Goal: Task Accomplishment & Management: Manage account settings

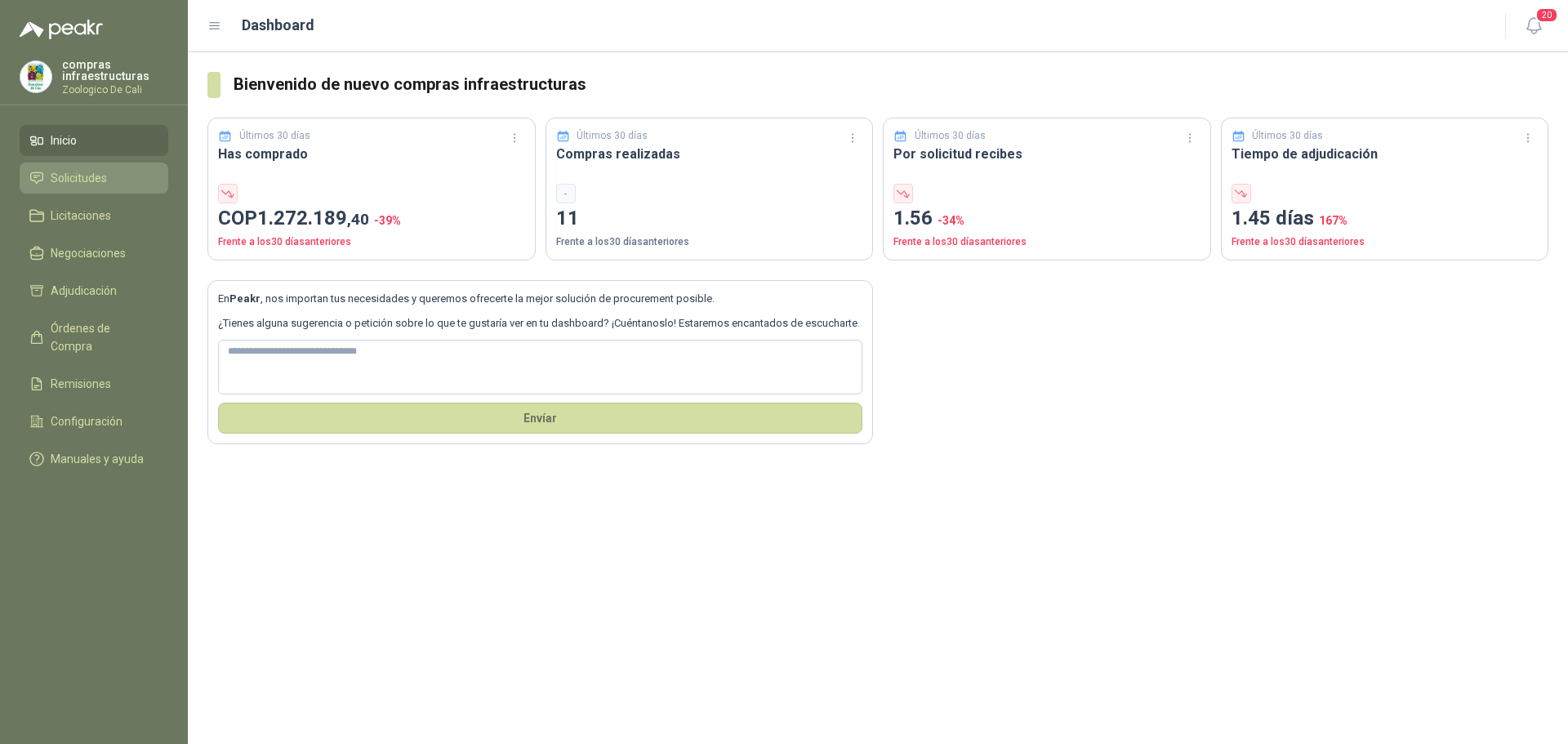
click at [105, 172] on span "Solicitudes" at bounding box center [78, 178] width 56 height 18
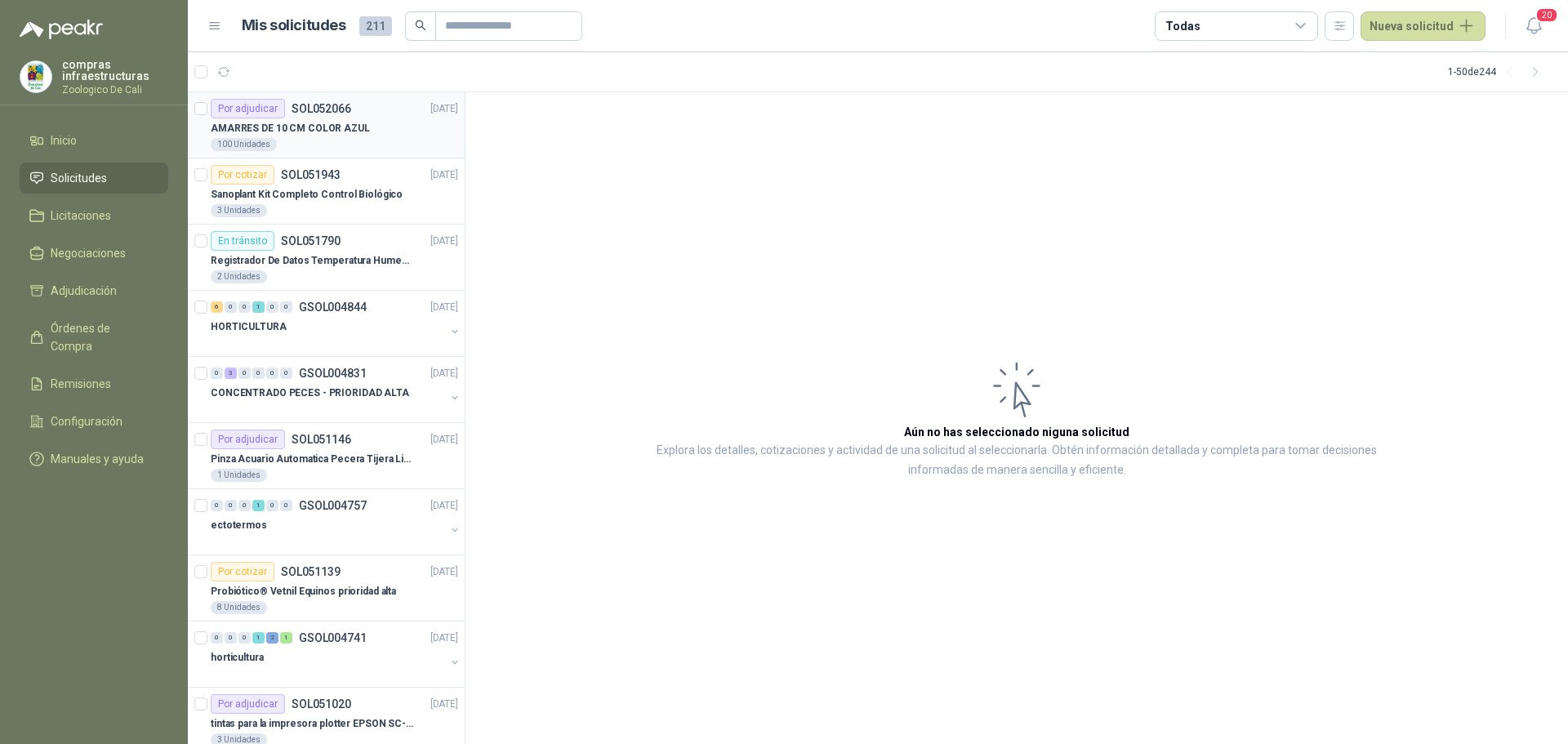
click at [334, 121] on p "AMARRES DE 10 CM COLOR AZUL" at bounding box center [289, 128] width 159 height 15
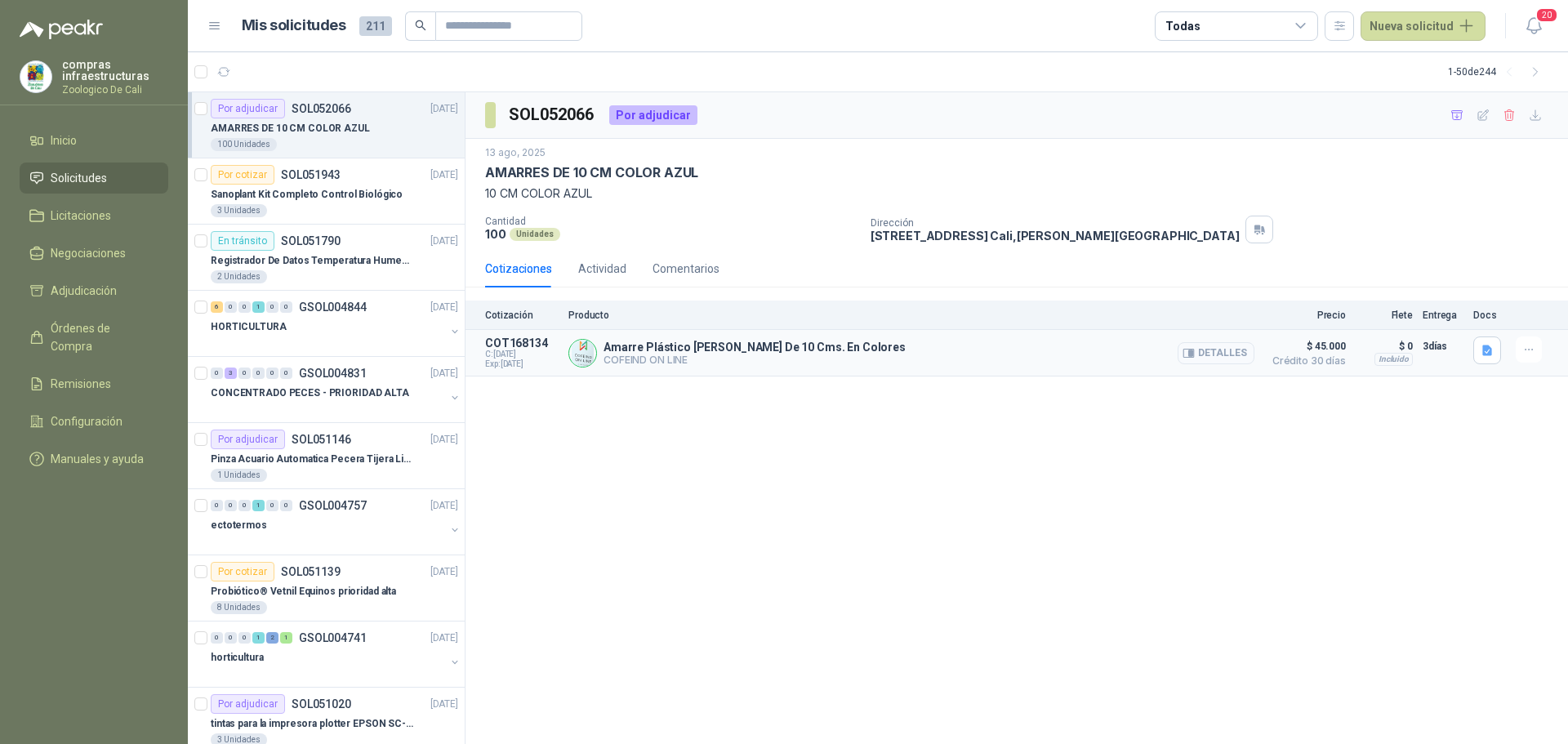
click at [1219, 354] on button "Detalles" at bounding box center [1216, 353] width 76 height 22
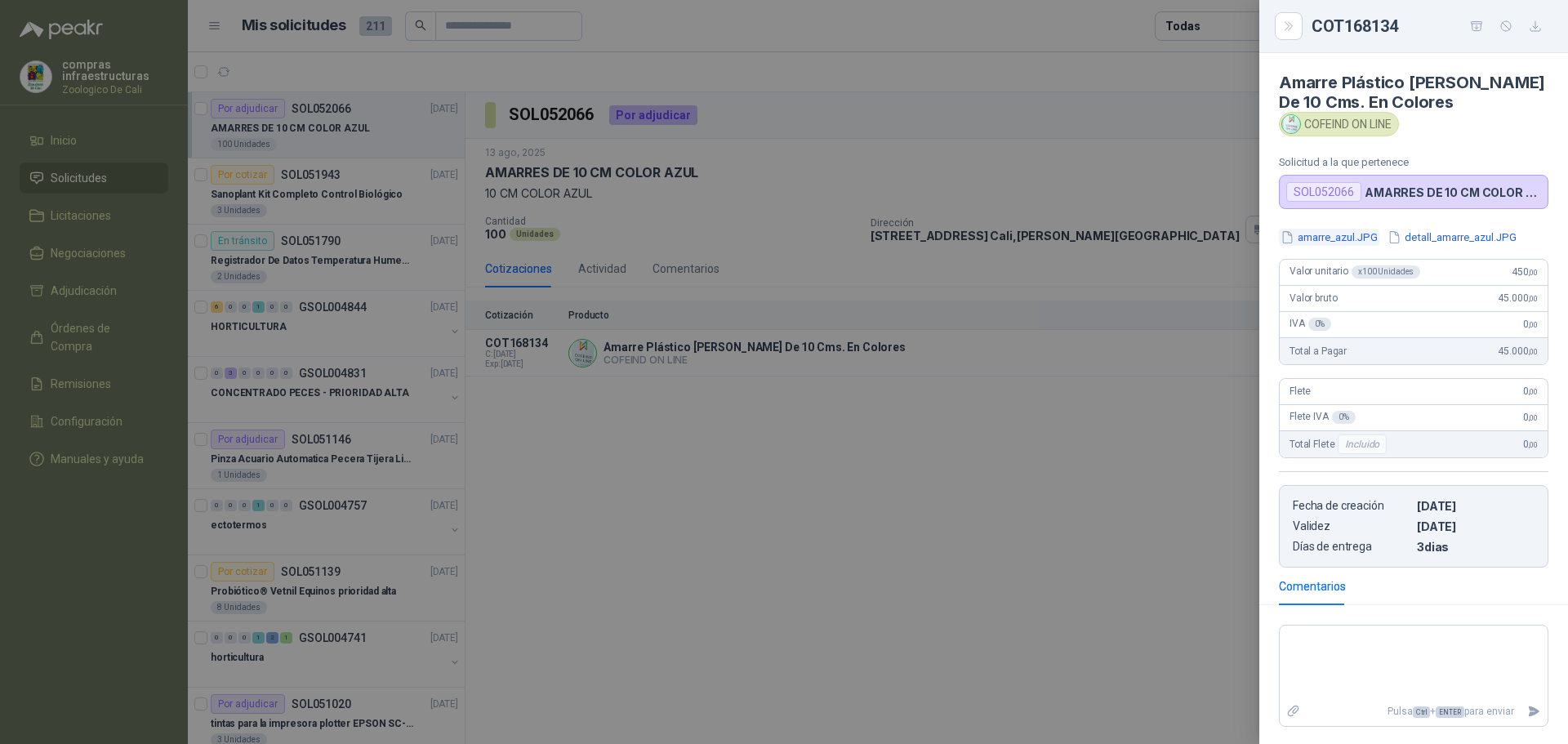
click at [1312, 233] on button "amarre_azul.JPG" at bounding box center [1328, 237] width 100 height 17
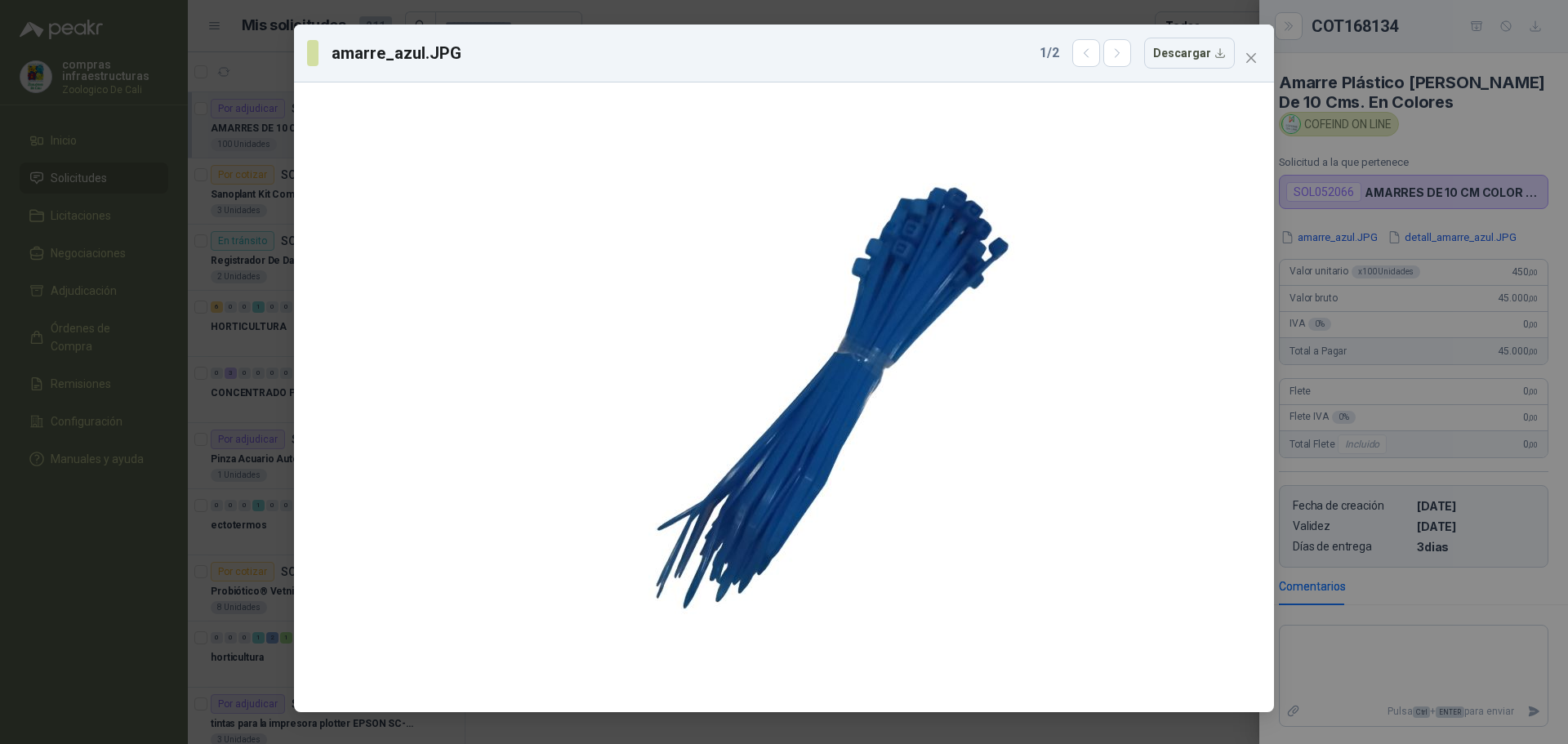
drag, startPoint x: 1251, startPoint y: 51, endPoint x: 1265, endPoint y: 81, distance: 33.1
click at [1251, 52] on icon "close" at bounding box center [1250, 58] width 13 height 13
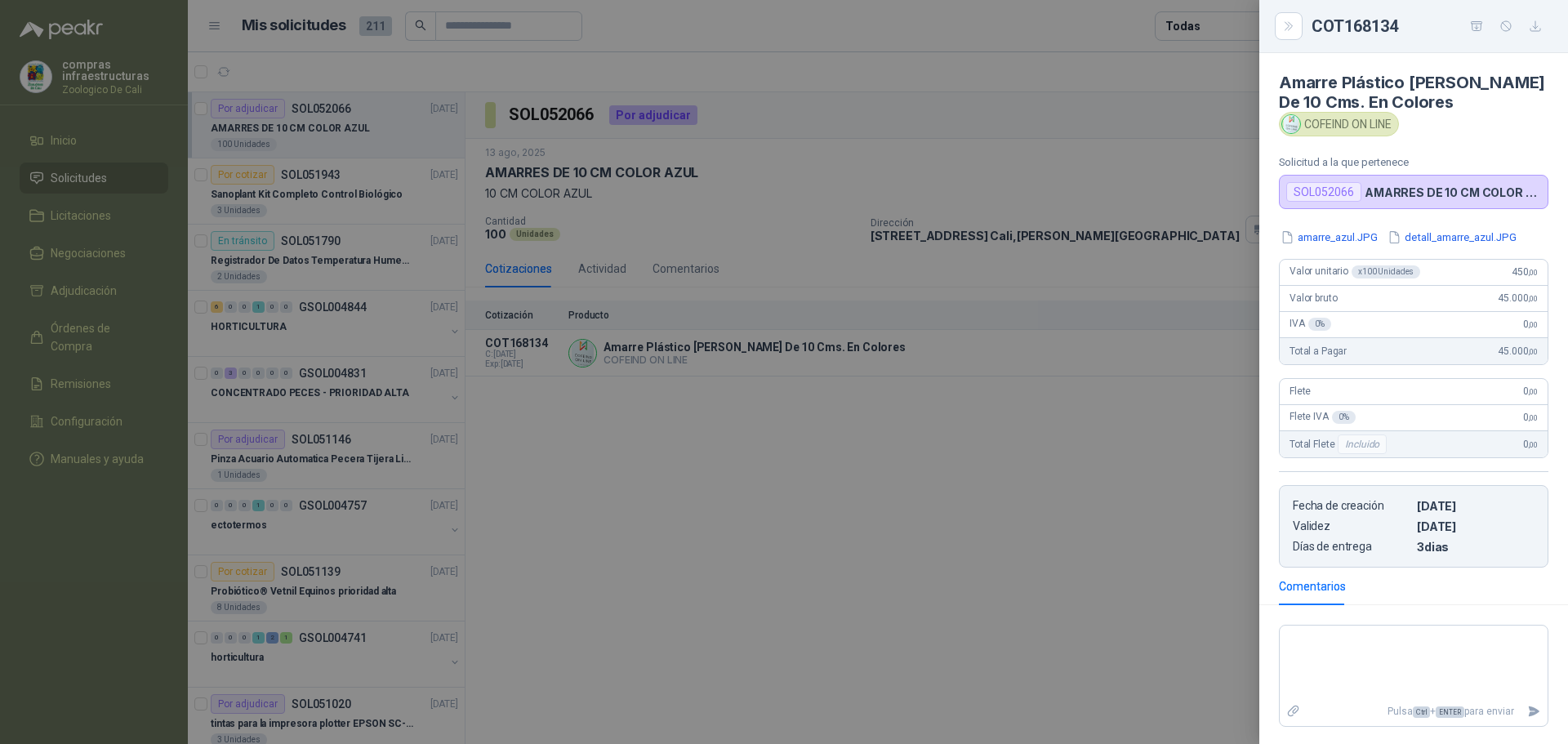
click at [1136, 455] on div at bounding box center [784, 372] width 1568 height 744
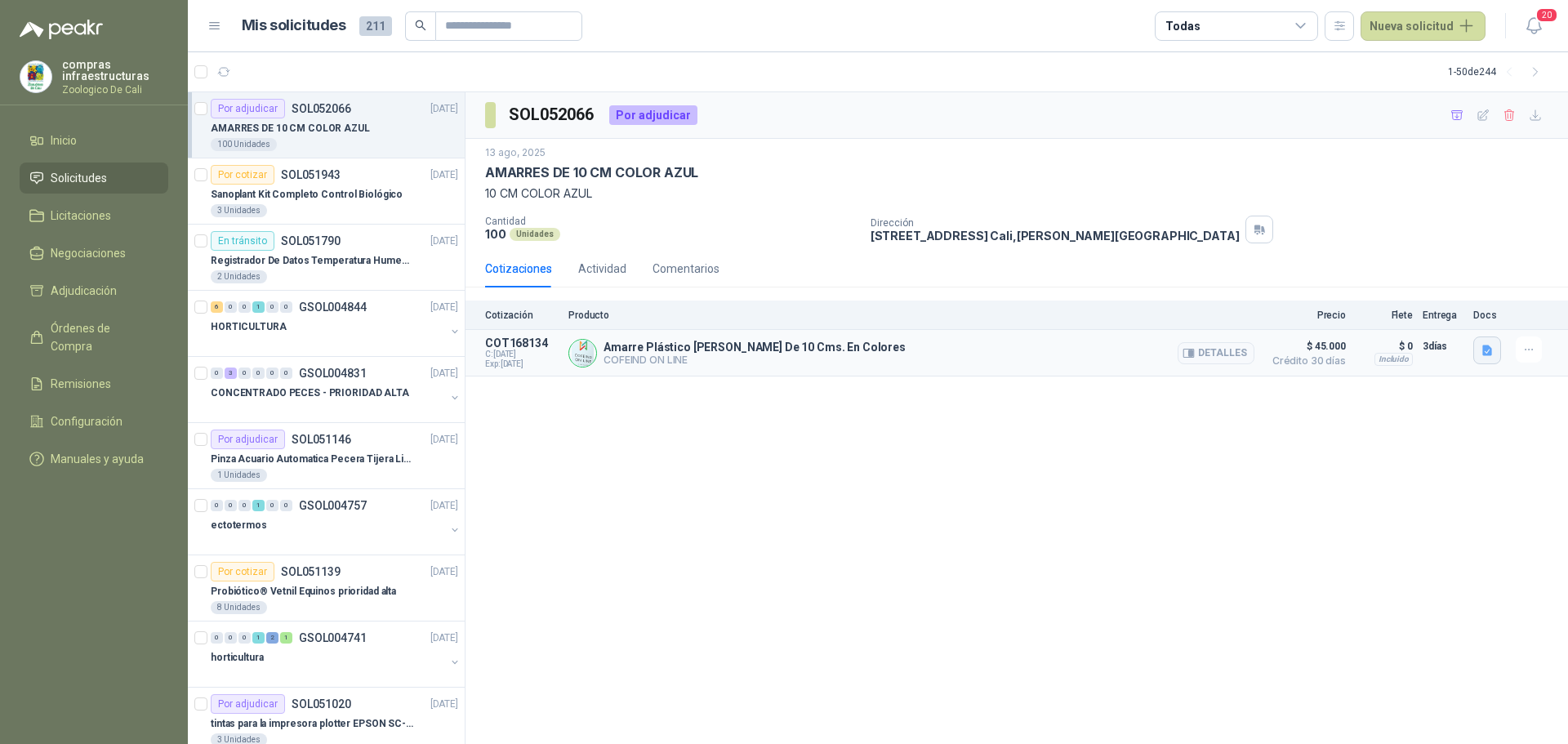
click at [1486, 352] on icon "button" at bounding box center [1486, 350] width 10 height 11
click at [1274, 535] on div "SOL052066 Por adjudicar [DATE] AMARRES DE 10 CM COLOR AZUL 10 CM COLOR AZUL Can…" at bounding box center [1016, 418] width 1102 height 653
click at [1522, 351] on icon "button" at bounding box center [1529, 350] width 14 height 14
click at [1501, 281] on button "Añadir" at bounding box center [1495, 283] width 130 height 26
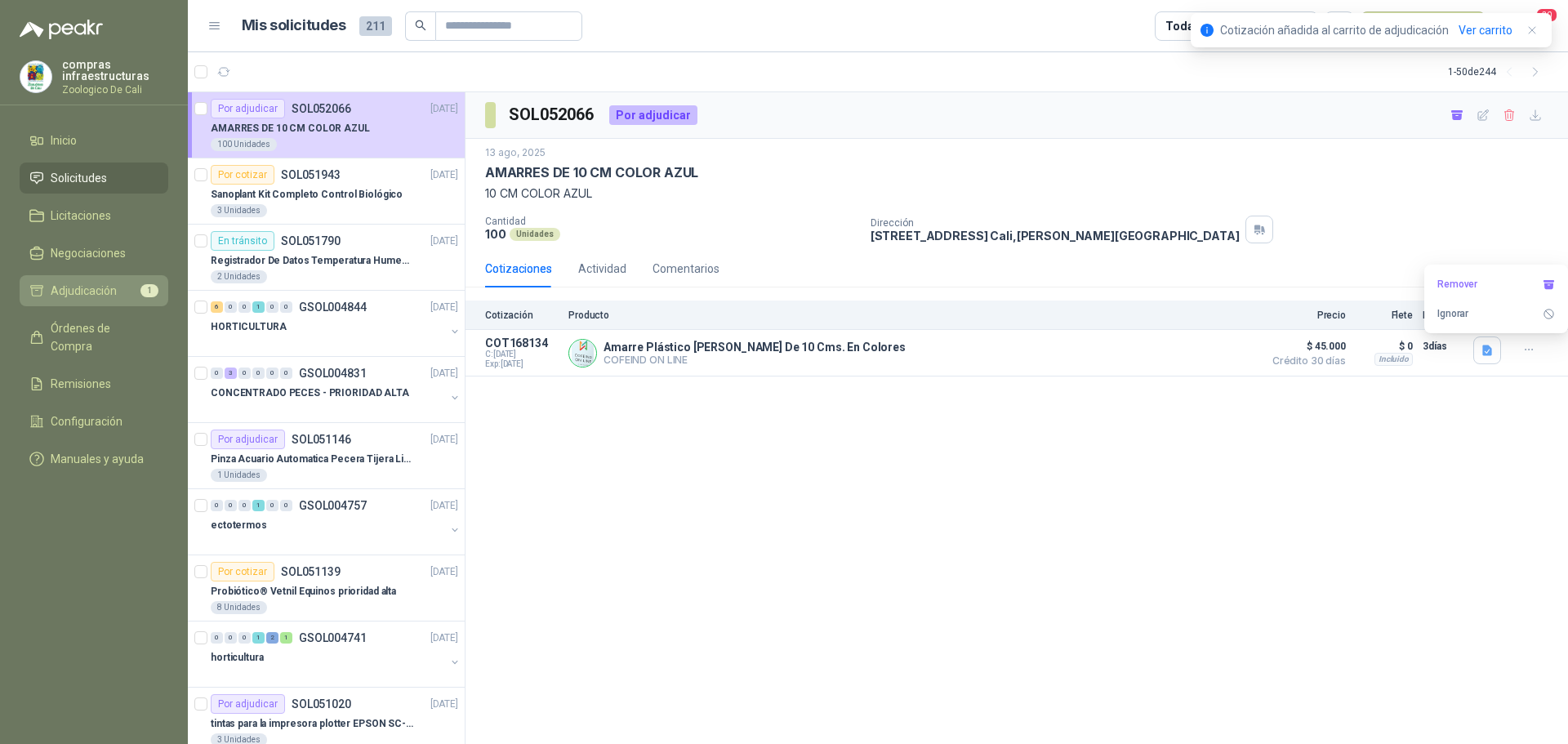
click at [125, 299] on li "Adjudicación 1" at bounding box center [93, 290] width 129 height 18
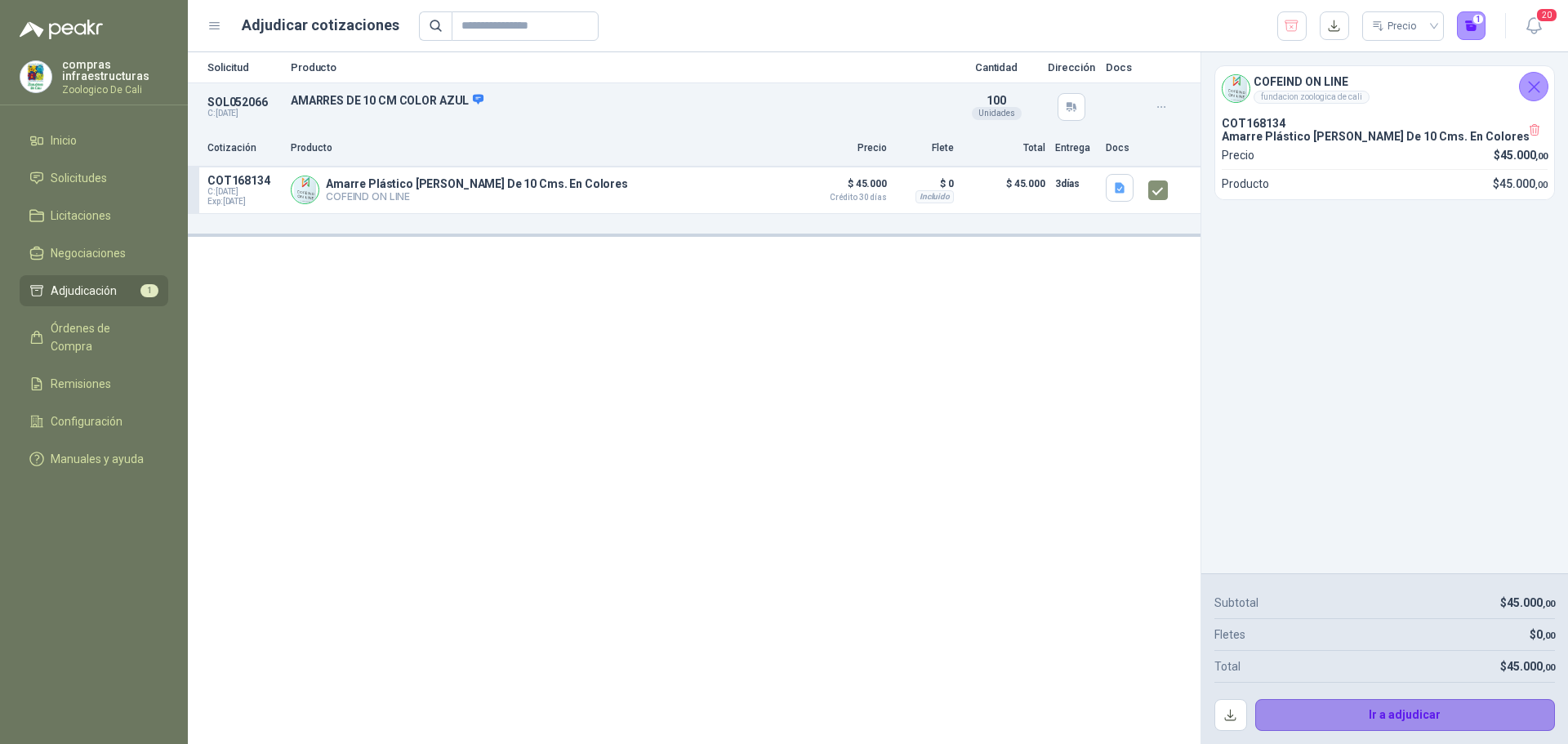
click at [1430, 716] on button "Ir a adjudicar" at bounding box center [1405, 716] width 301 height 33
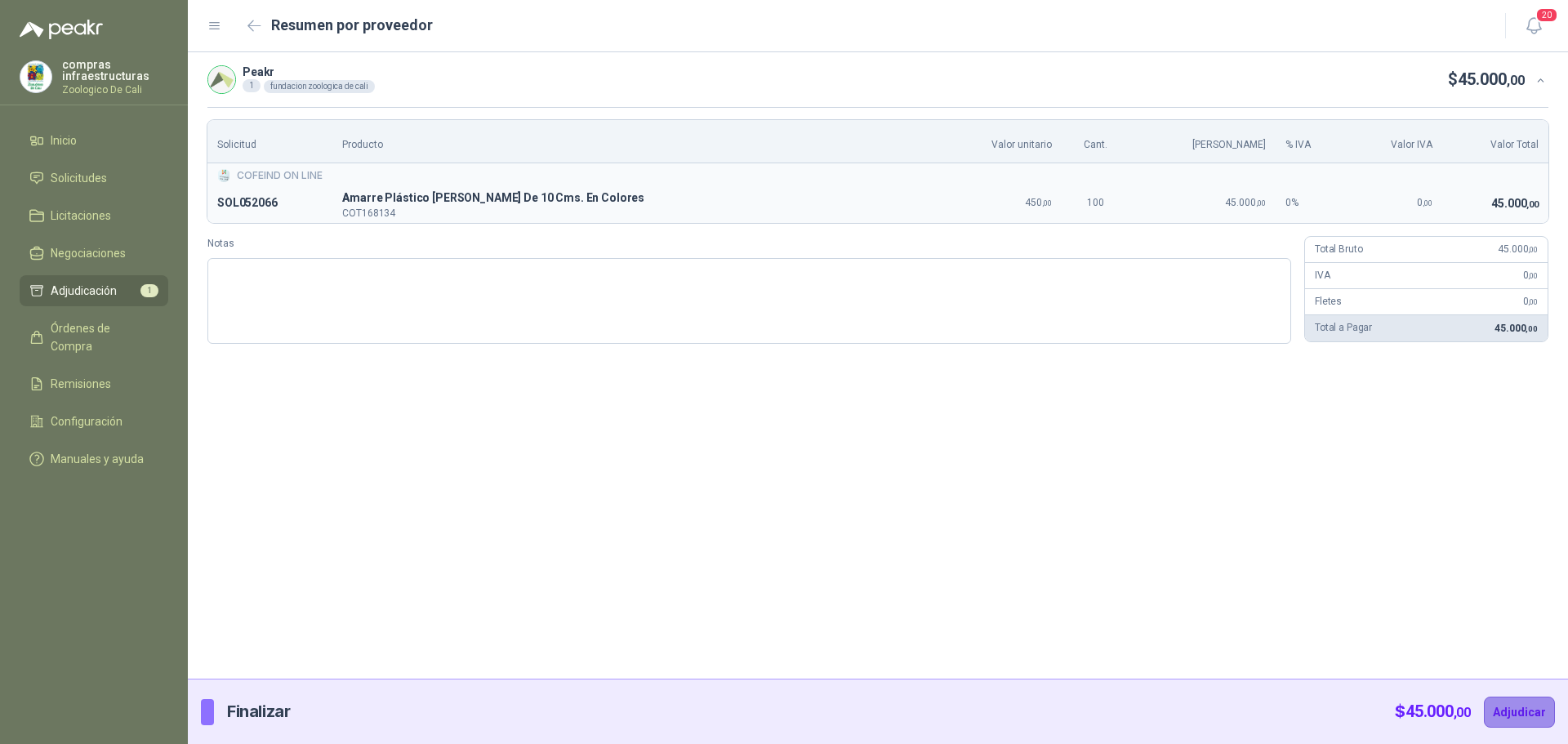
click at [1503, 714] on button "Adjudicar" at bounding box center [1519, 712] width 71 height 31
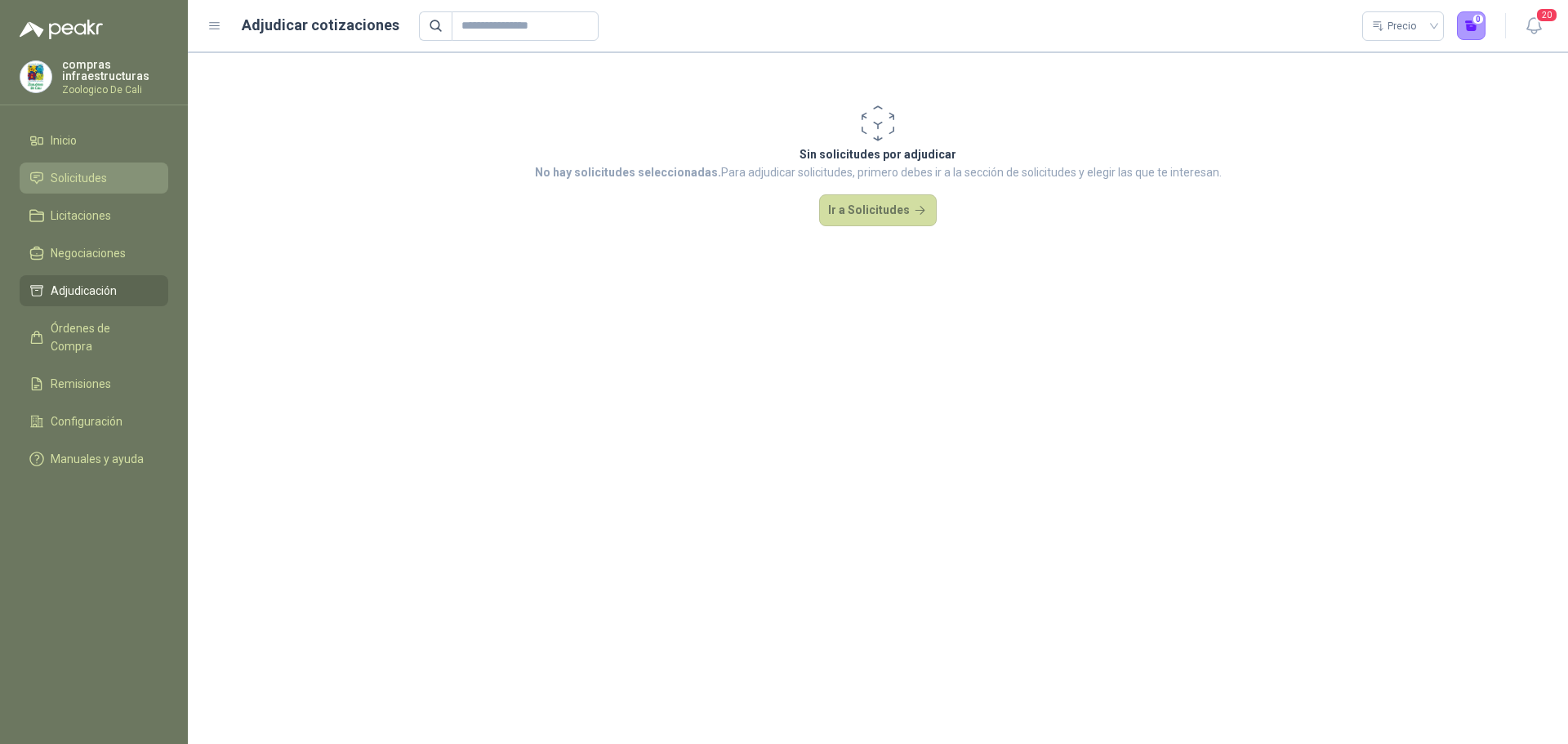
click at [73, 175] on span "Solicitudes" at bounding box center [78, 178] width 56 height 18
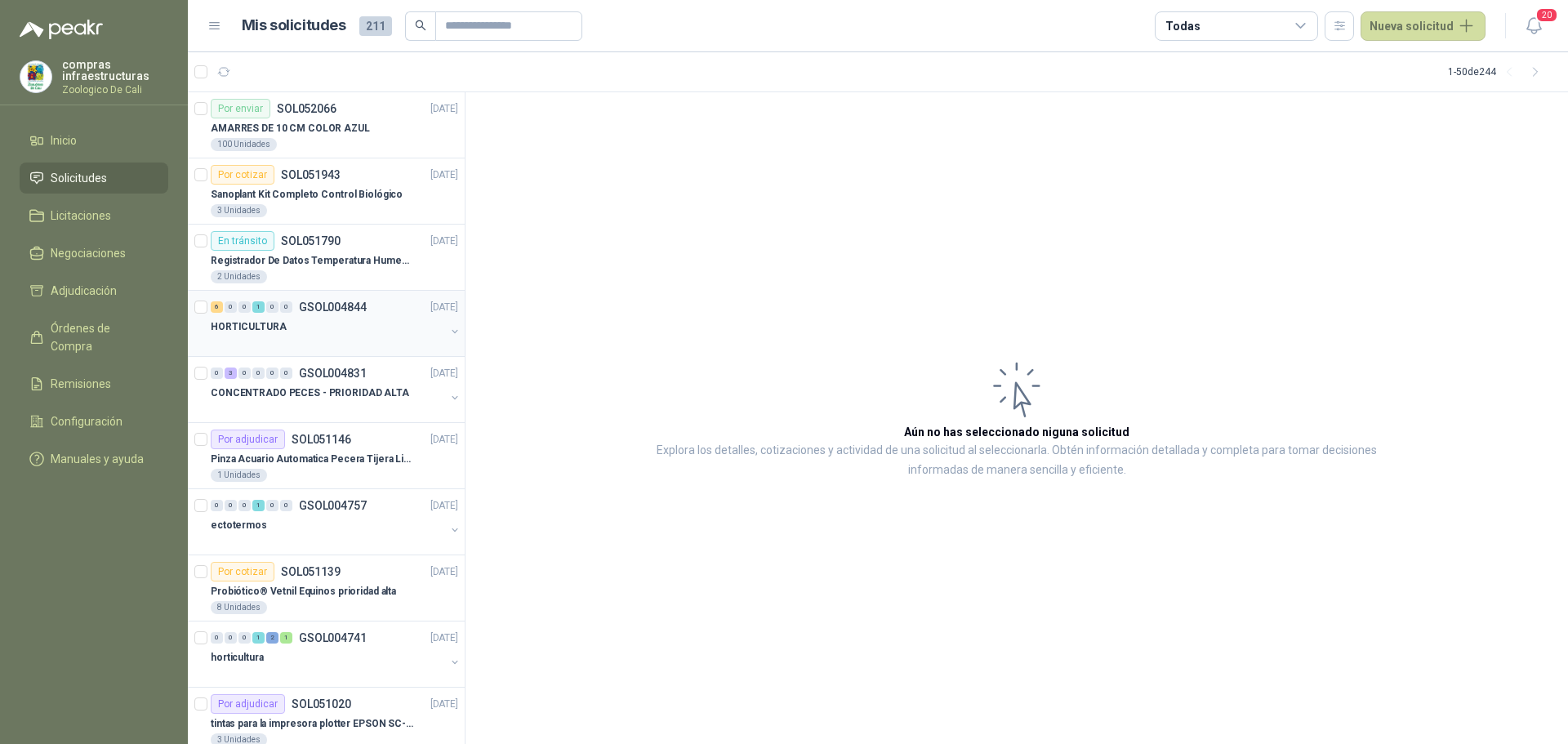
click at [345, 328] on div "HORTICULTURA" at bounding box center [327, 327] width 234 height 20
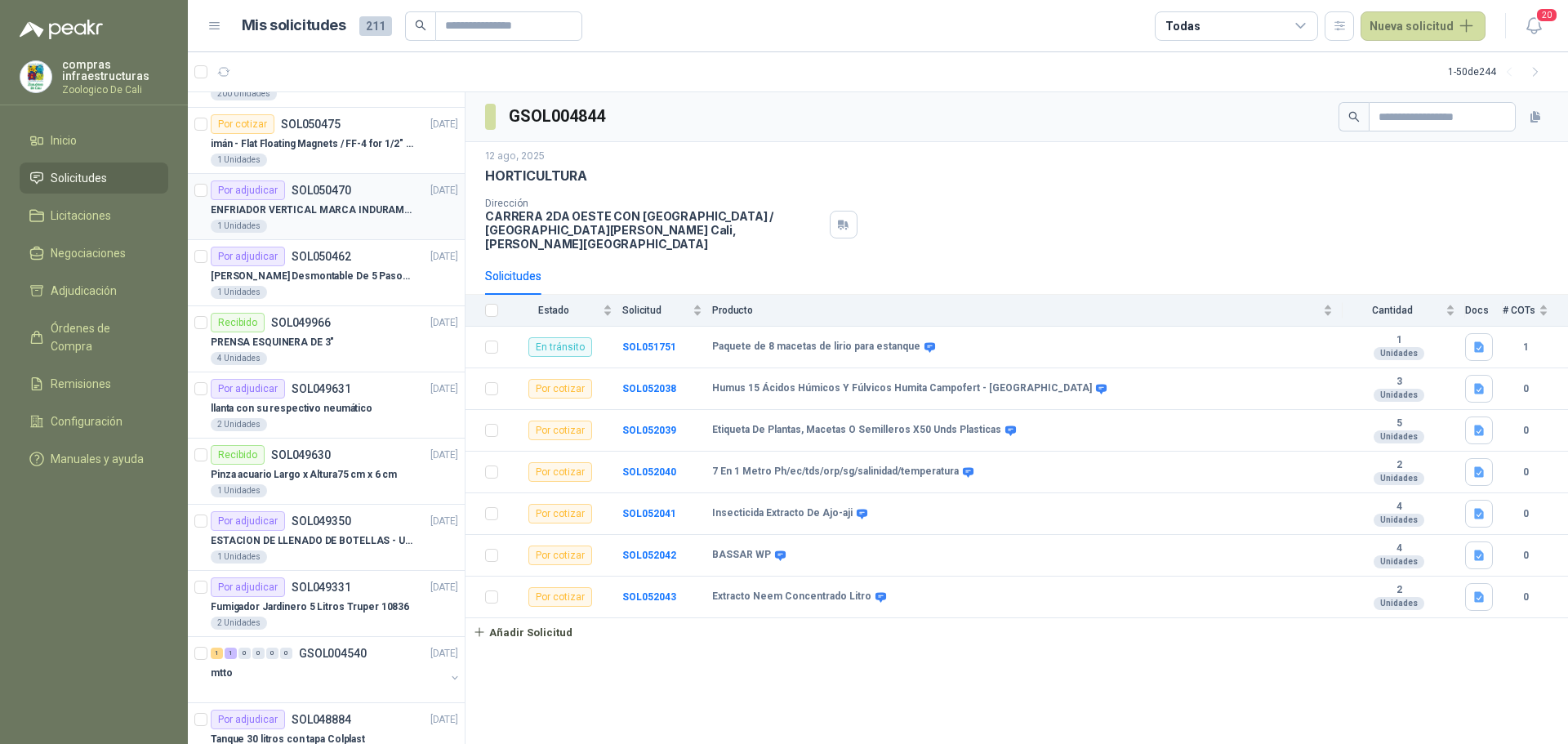
scroll to position [735, 0]
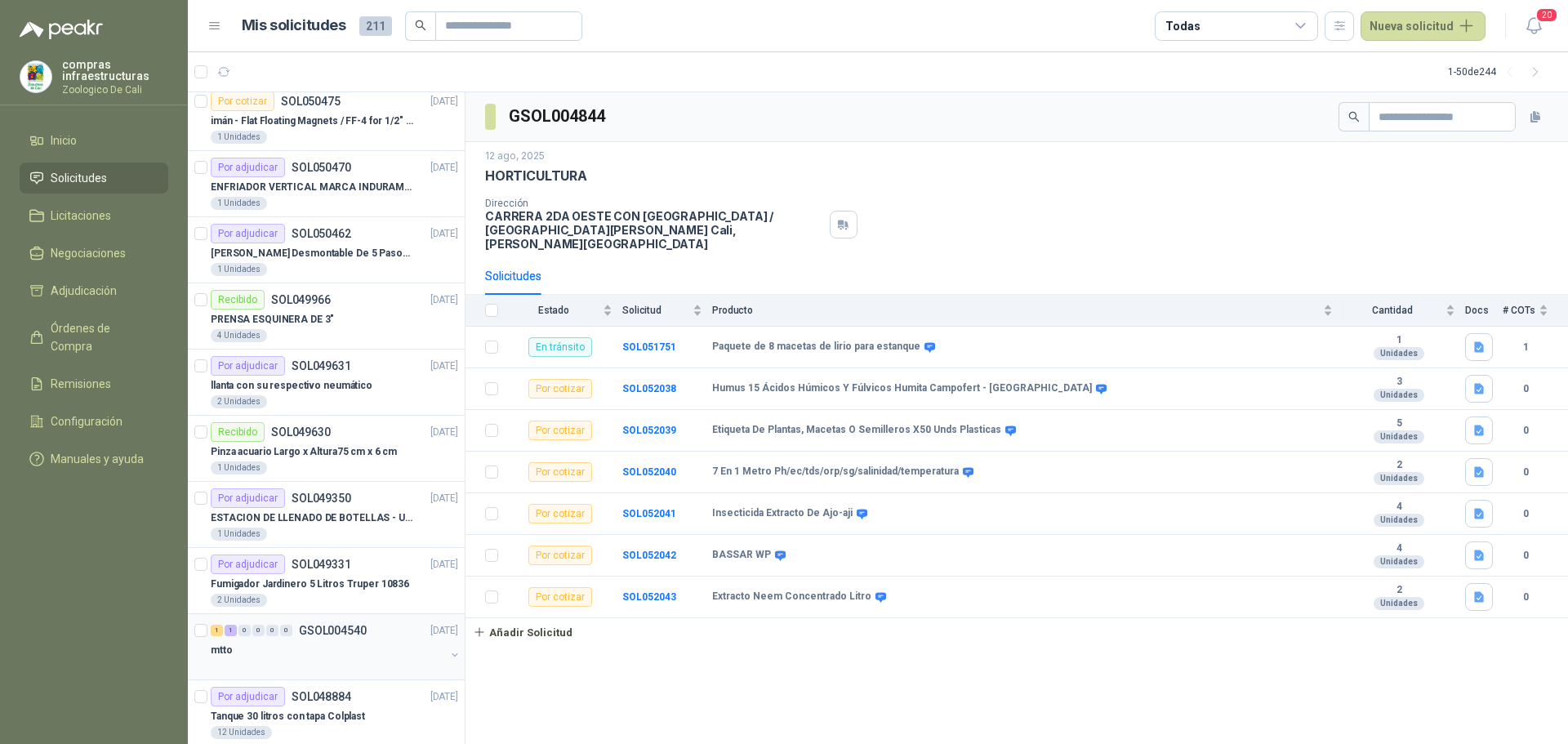
click at [340, 621] on div "1 1 0 0 0 0 GSOL004540 [DATE]" at bounding box center [335, 630] width 250 height 20
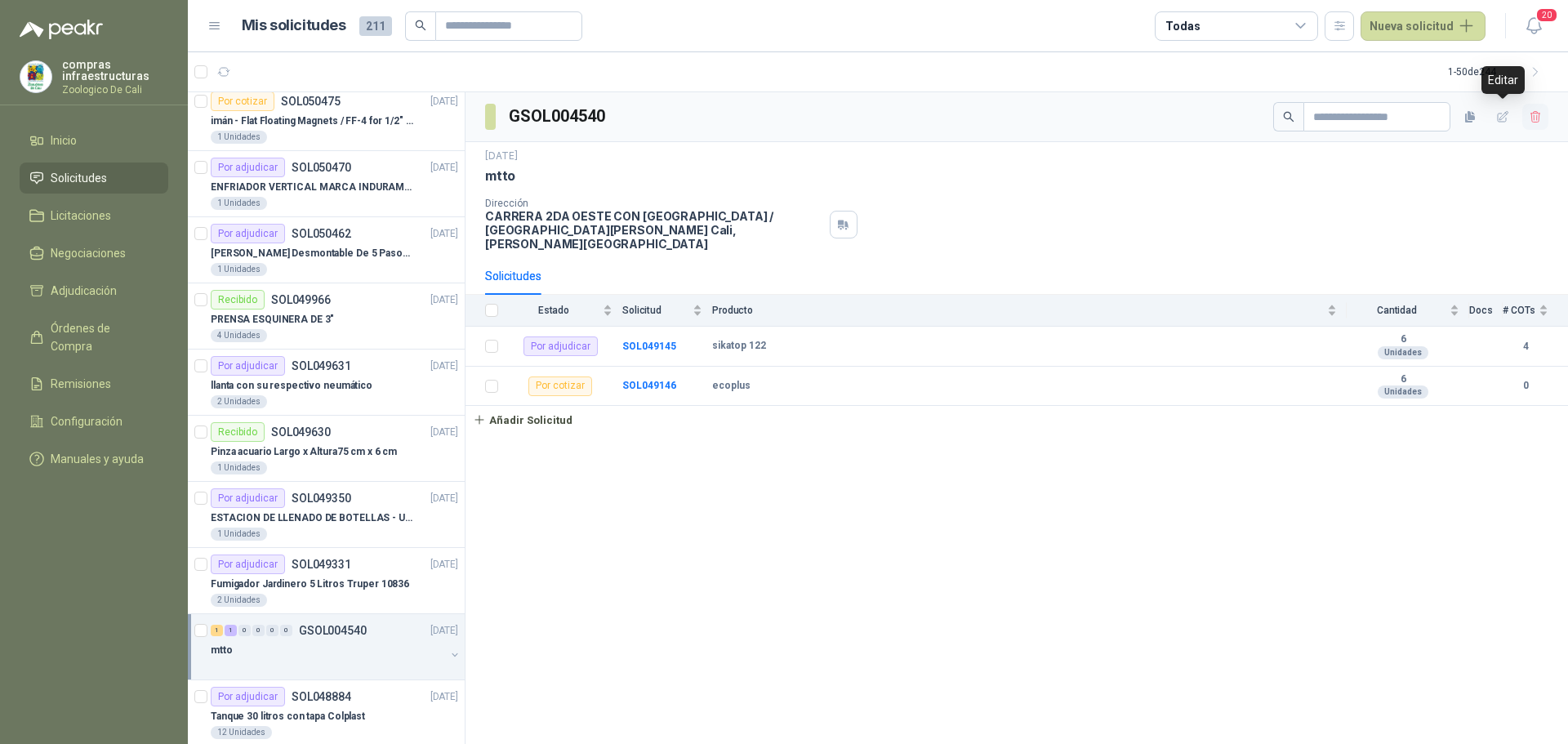
click at [1529, 114] on icon "button" at bounding box center [1535, 117] width 14 height 14
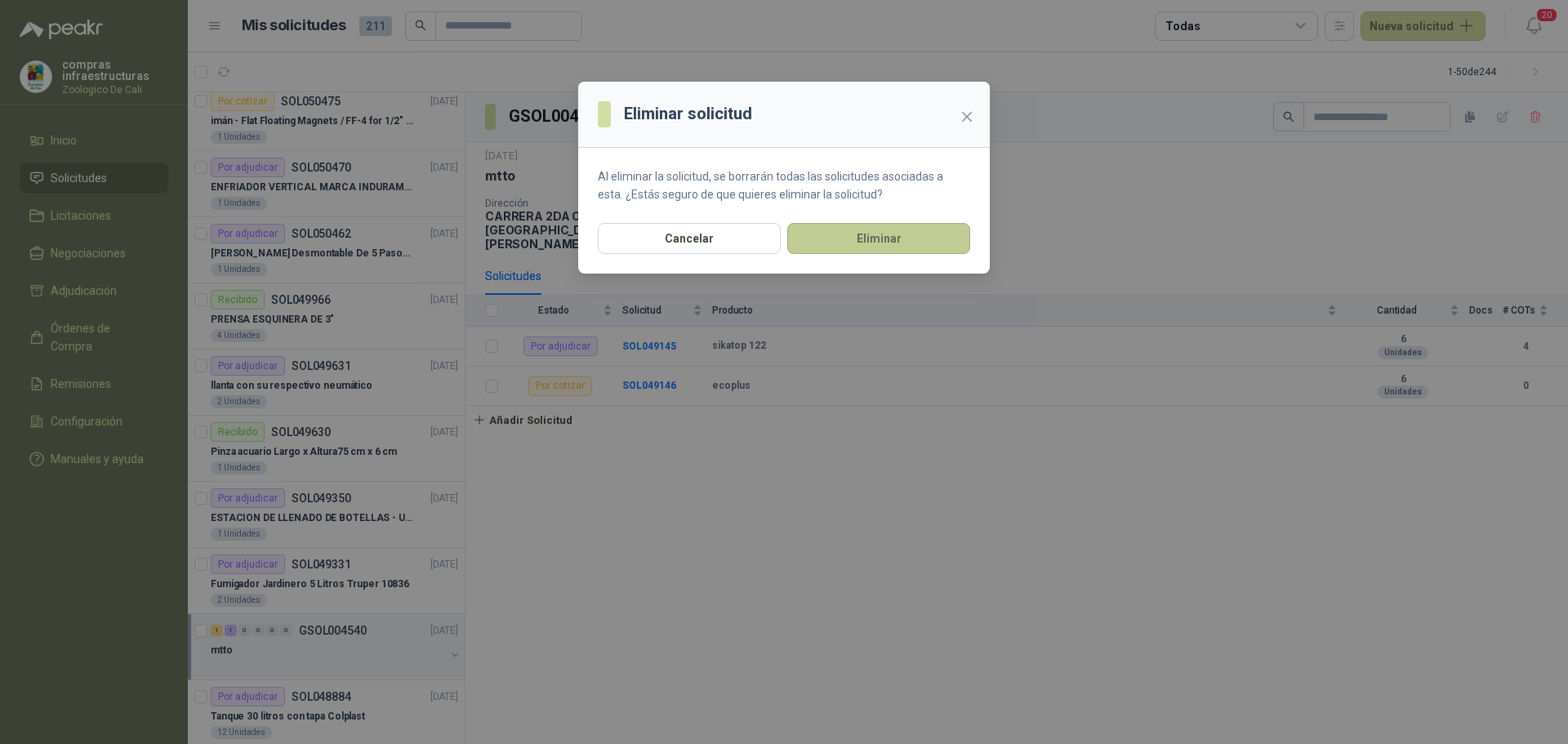
click at [955, 238] on button "Eliminar" at bounding box center [879, 238] width 183 height 31
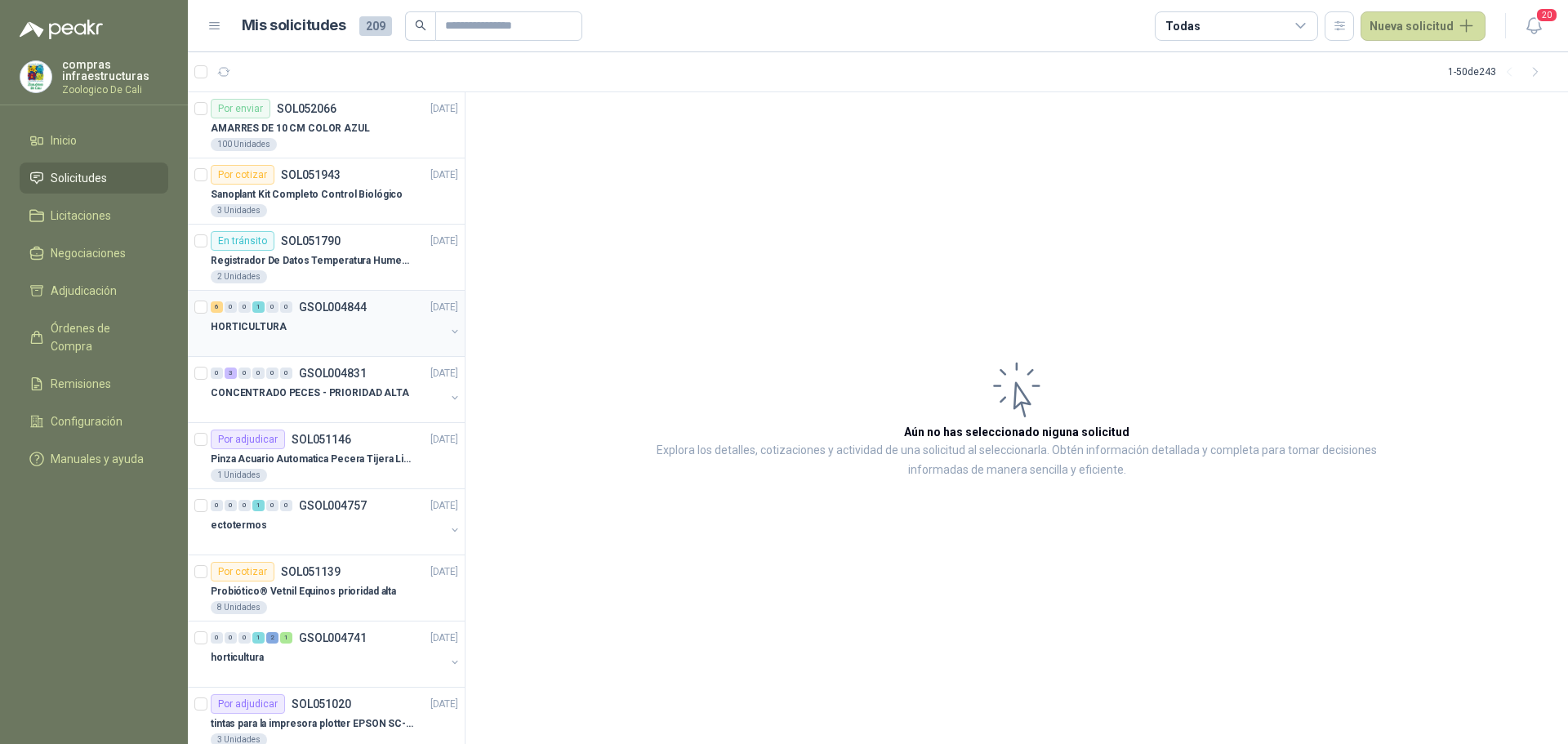
click at [322, 321] on div "HORTICULTURA" at bounding box center [327, 327] width 234 height 20
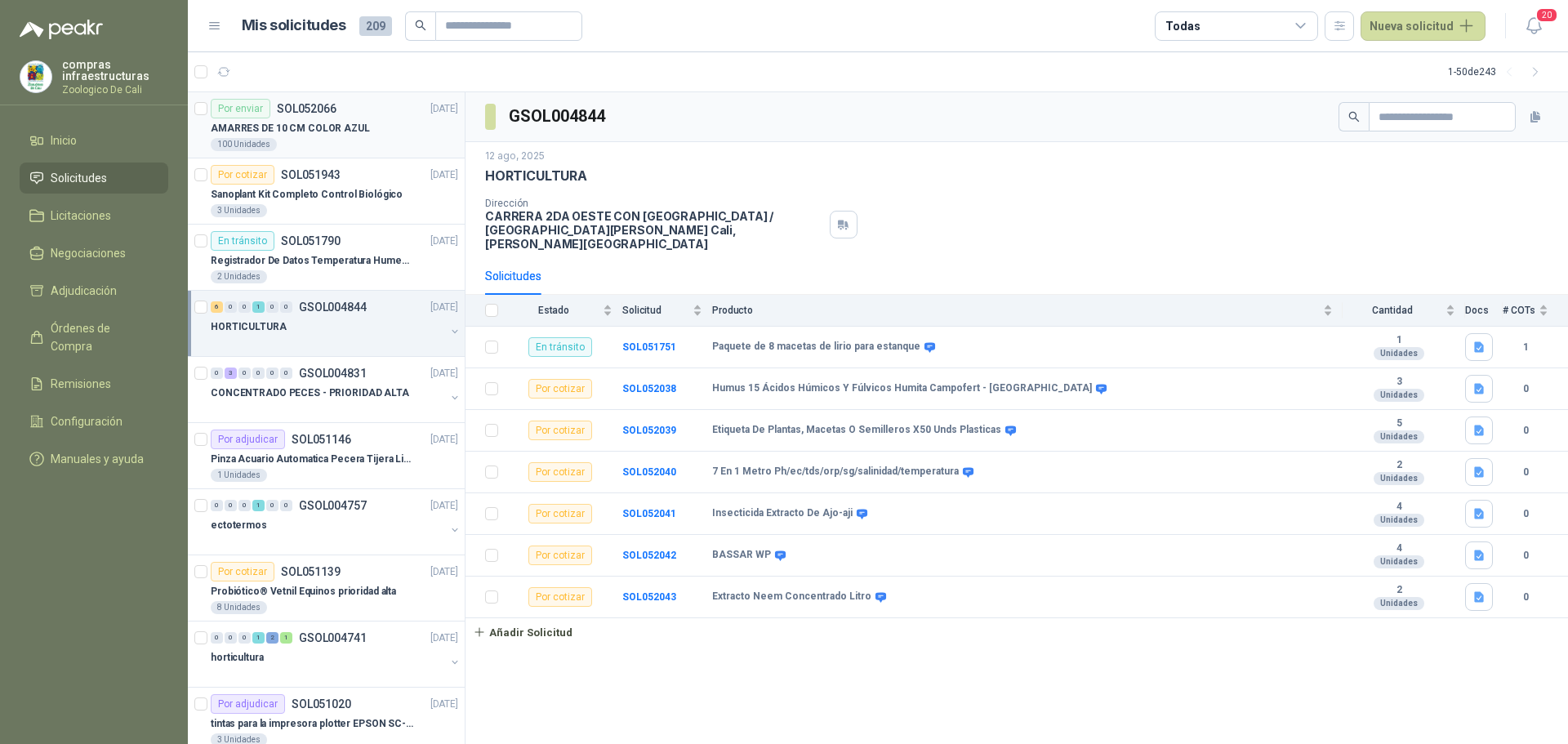
click at [277, 111] on p "SOL052066" at bounding box center [306, 108] width 59 height 12
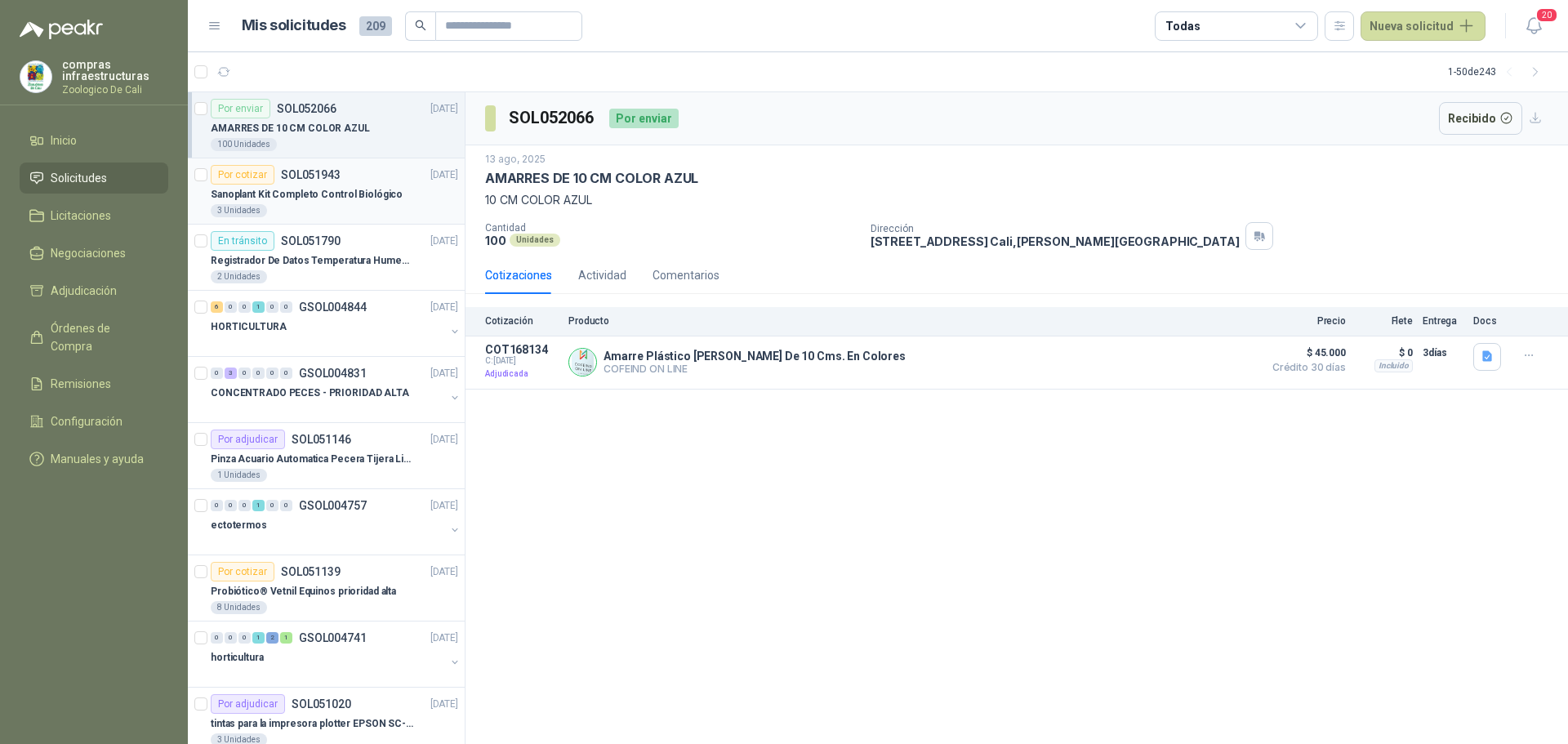
click at [338, 184] on div "Por cotizar SOL051943" at bounding box center [275, 175] width 130 height 20
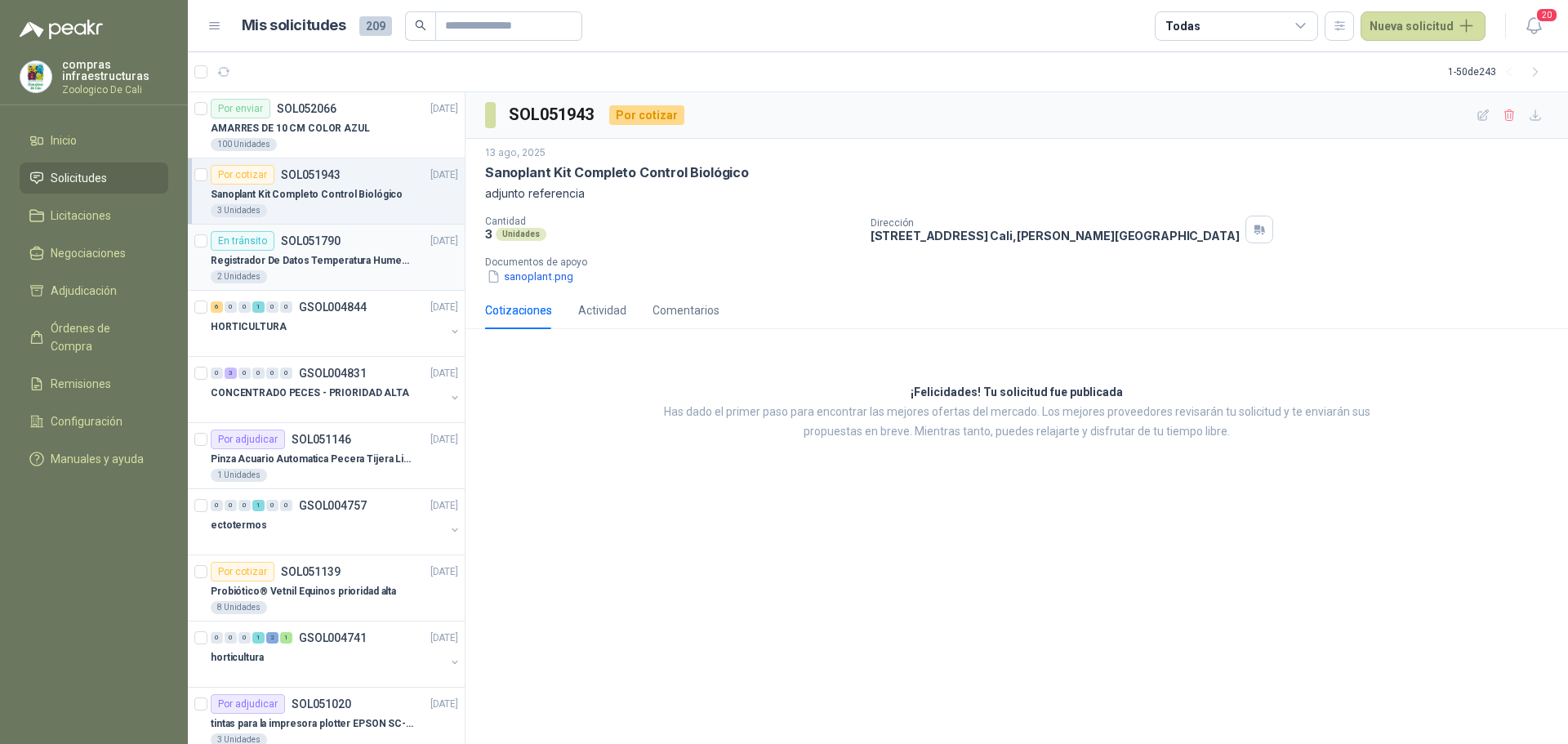
click at [331, 268] on p "Registrador De Datos Temperatura Humedad Usb 32.000 Registro" at bounding box center [311, 260] width 203 height 15
click at [332, 304] on p "GSOL004844" at bounding box center [333, 307] width 67 height 12
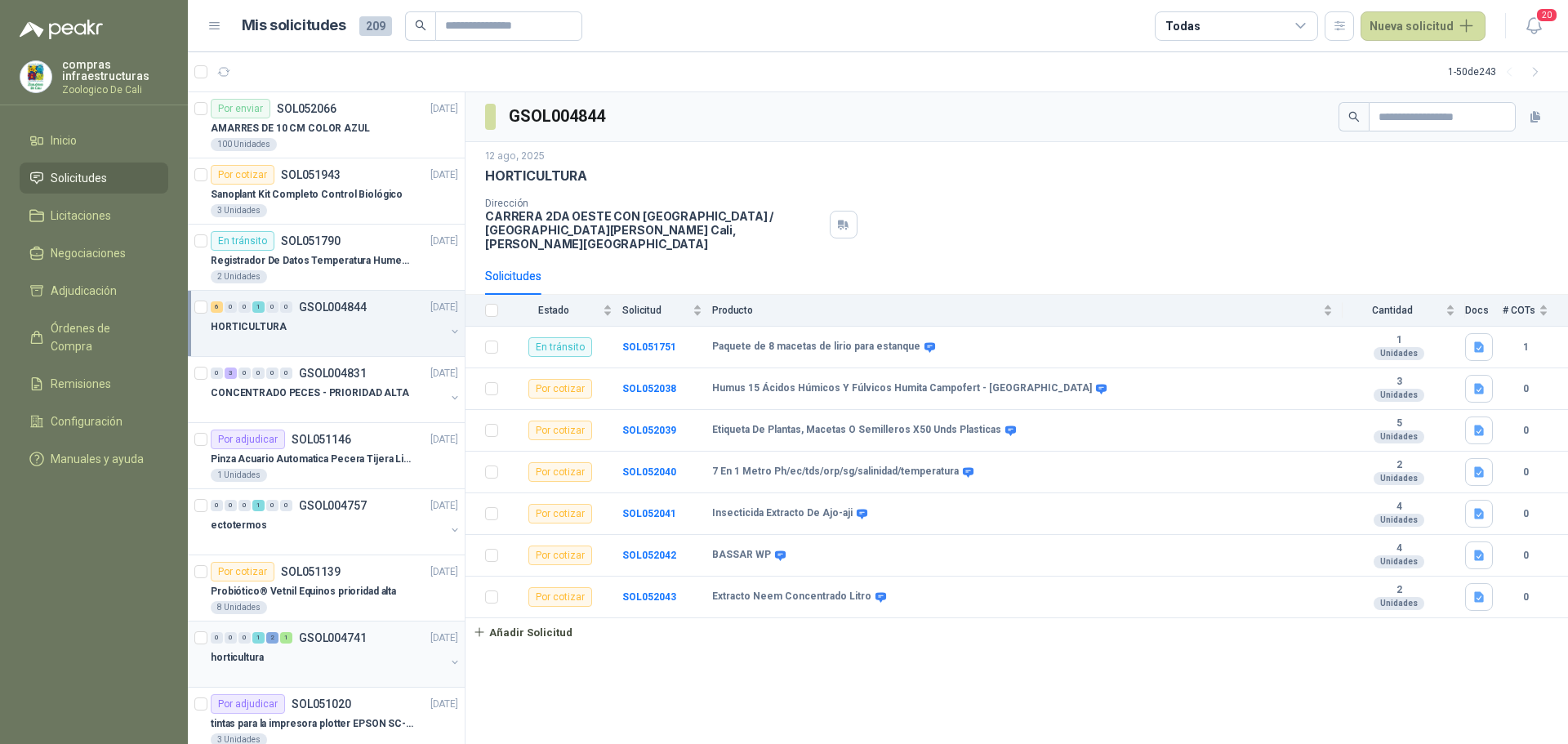
click at [272, 637] on div "2" at bounding box center [272, 637] width 12 height 12
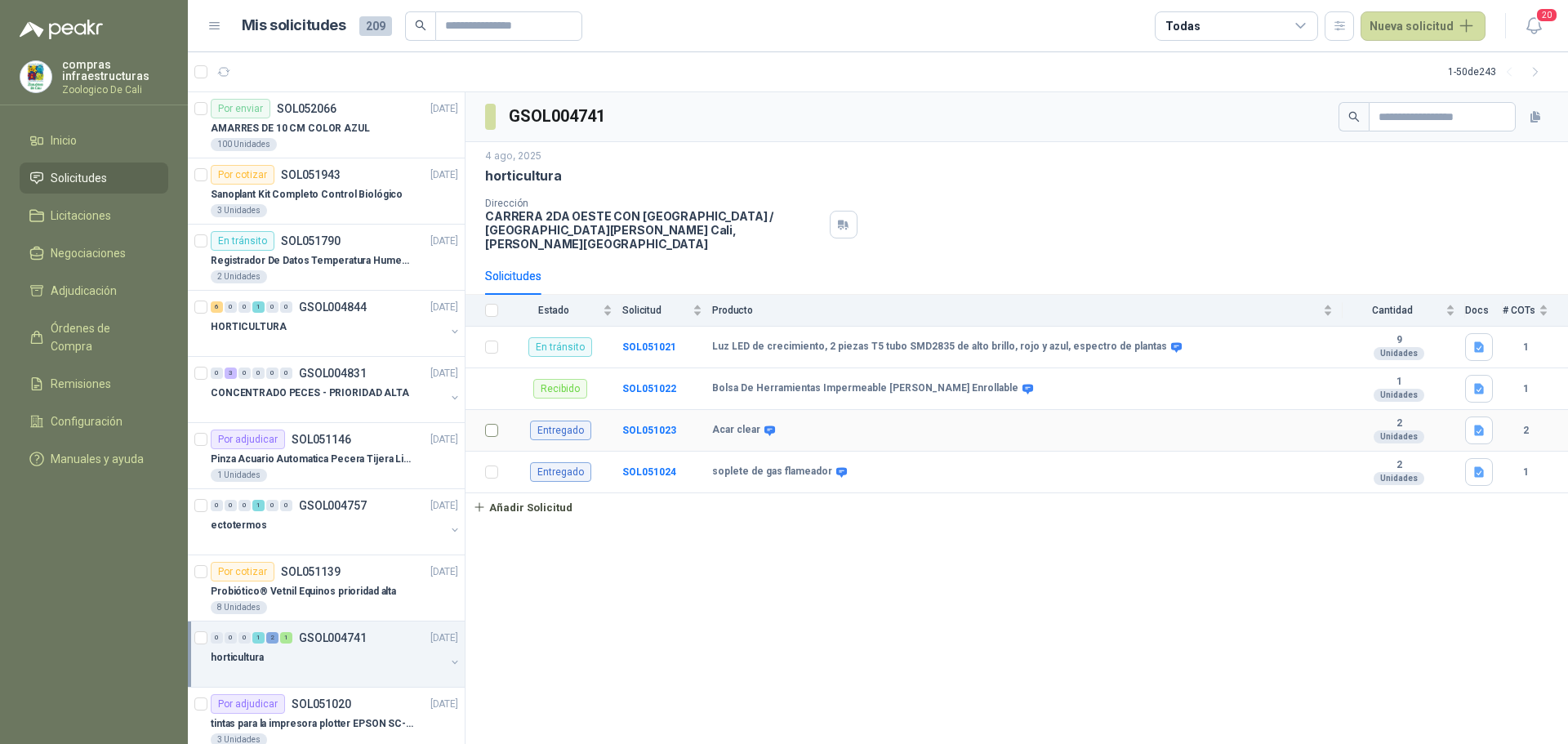
click at [504, 416] on td at bounding box center [486, 431] width 43 height 42
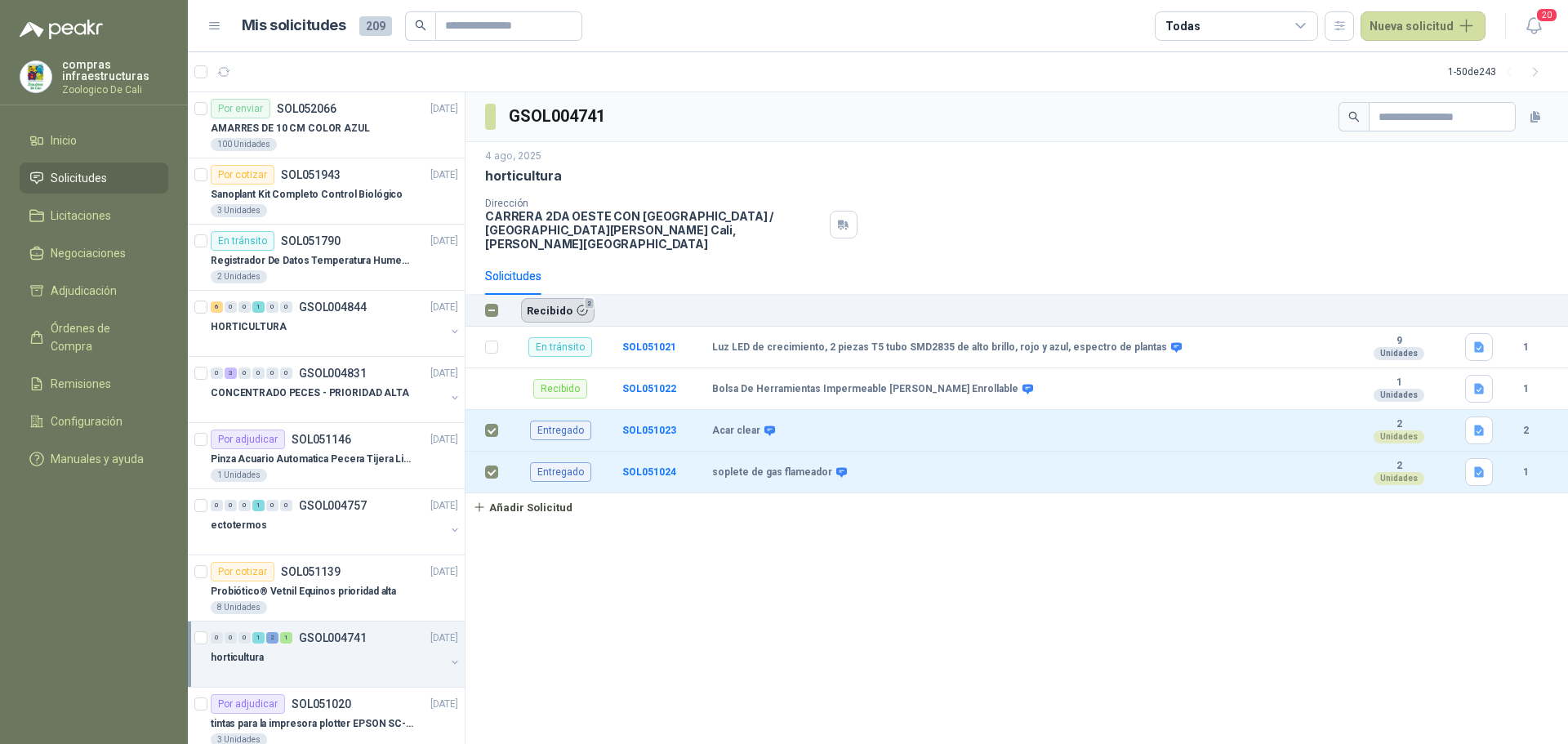
click at [568, 304] on button "Recibido 2" at bounding box center [557, 311] width 74 height 25
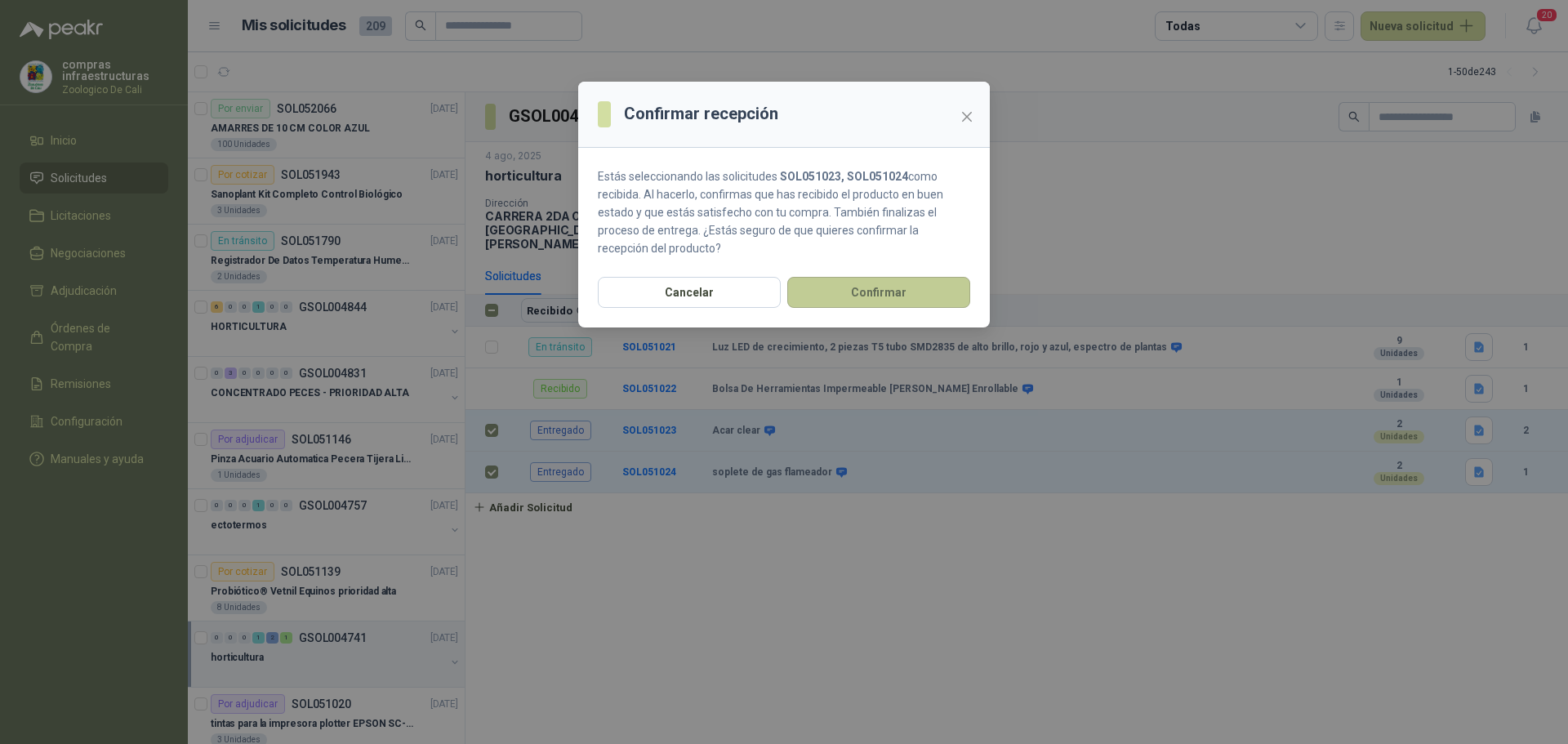
click at [871, 307] on button "Confirmar" at bounding box center [879, 292] width 183 height 31
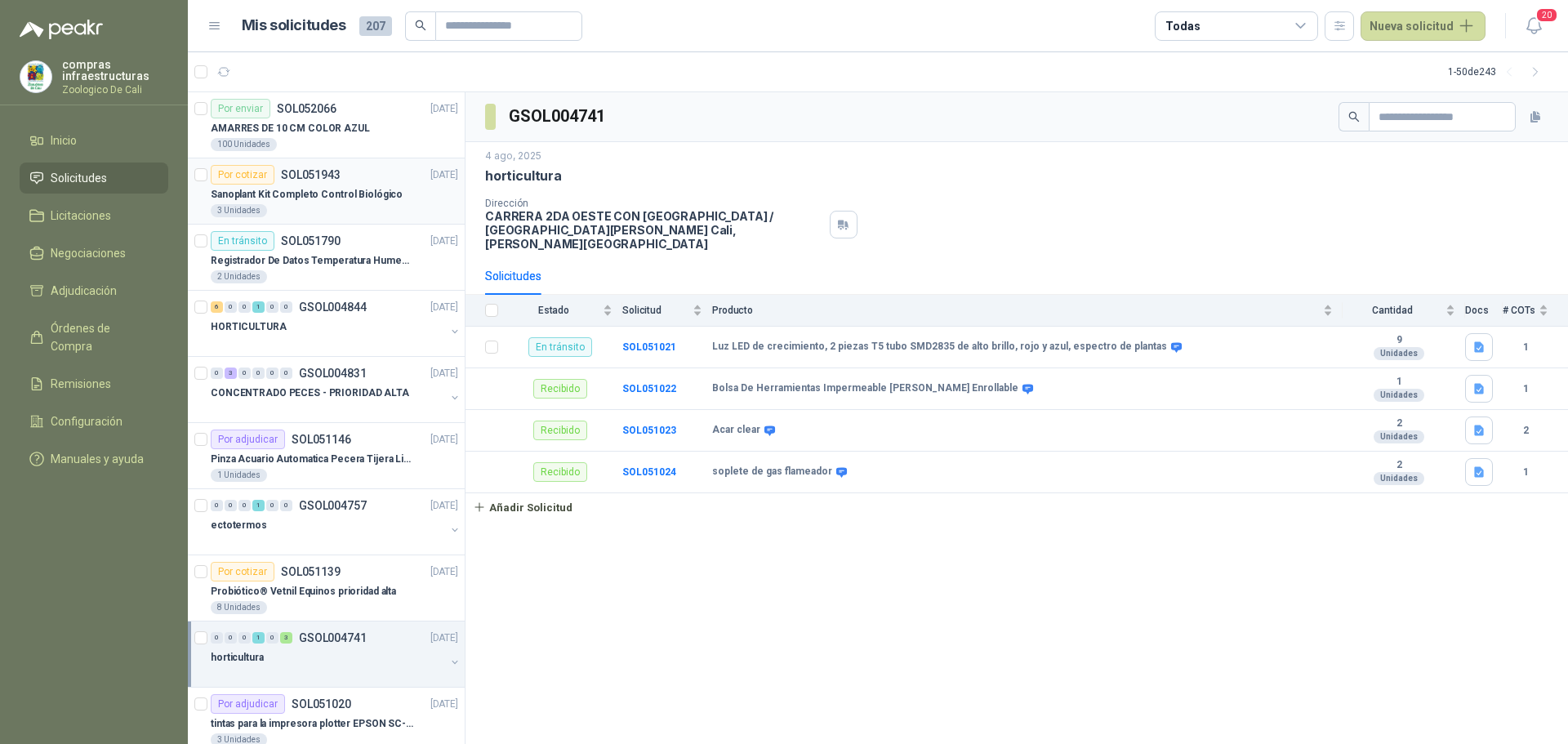
click at [303, 194] on p "Sanoplant Kit Completo Control Biológico" at bounding box center [306, 194] width 192 height 15
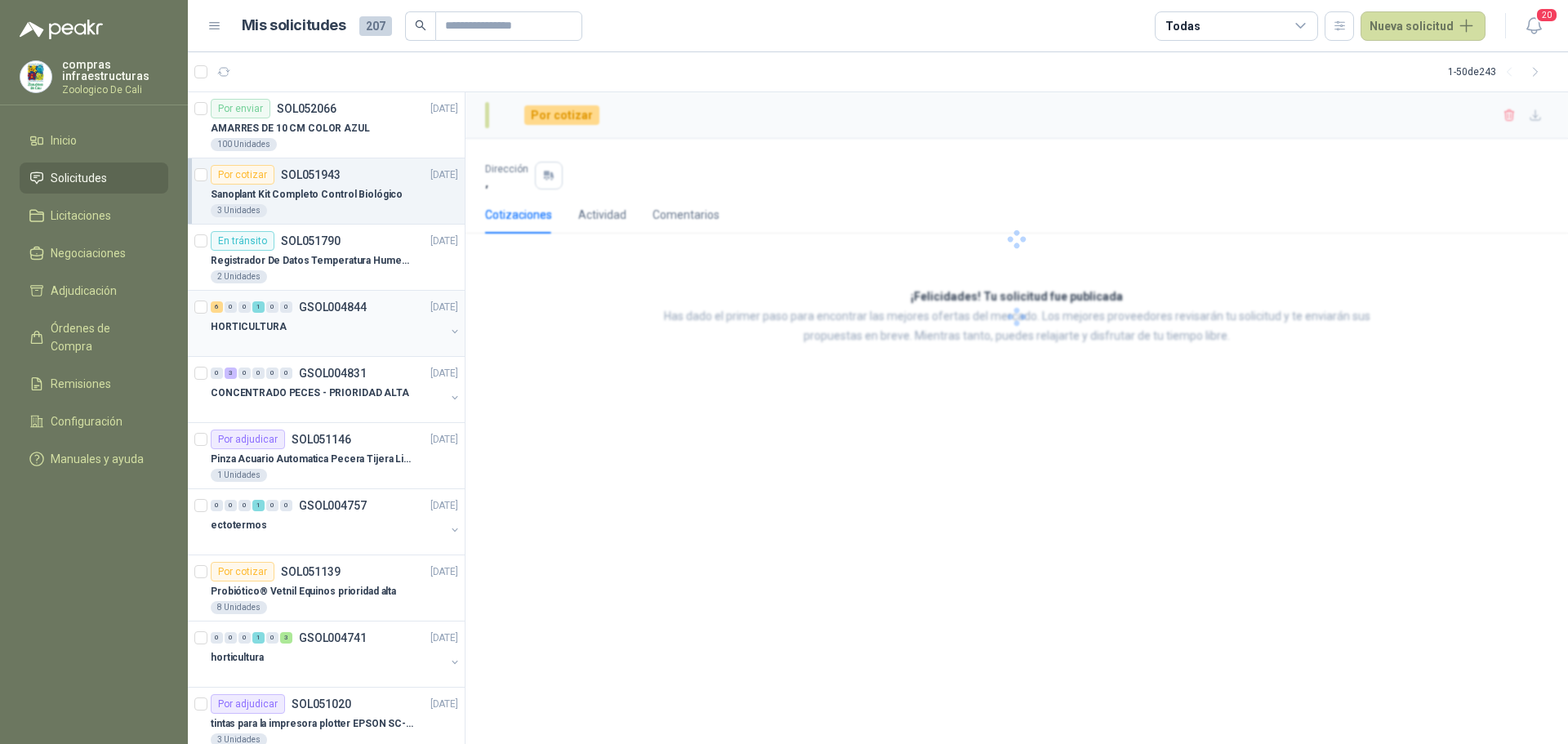
click at [317, 334] on div "HORTICULTURA" at bounding box center [327, 327] width 234 height 20
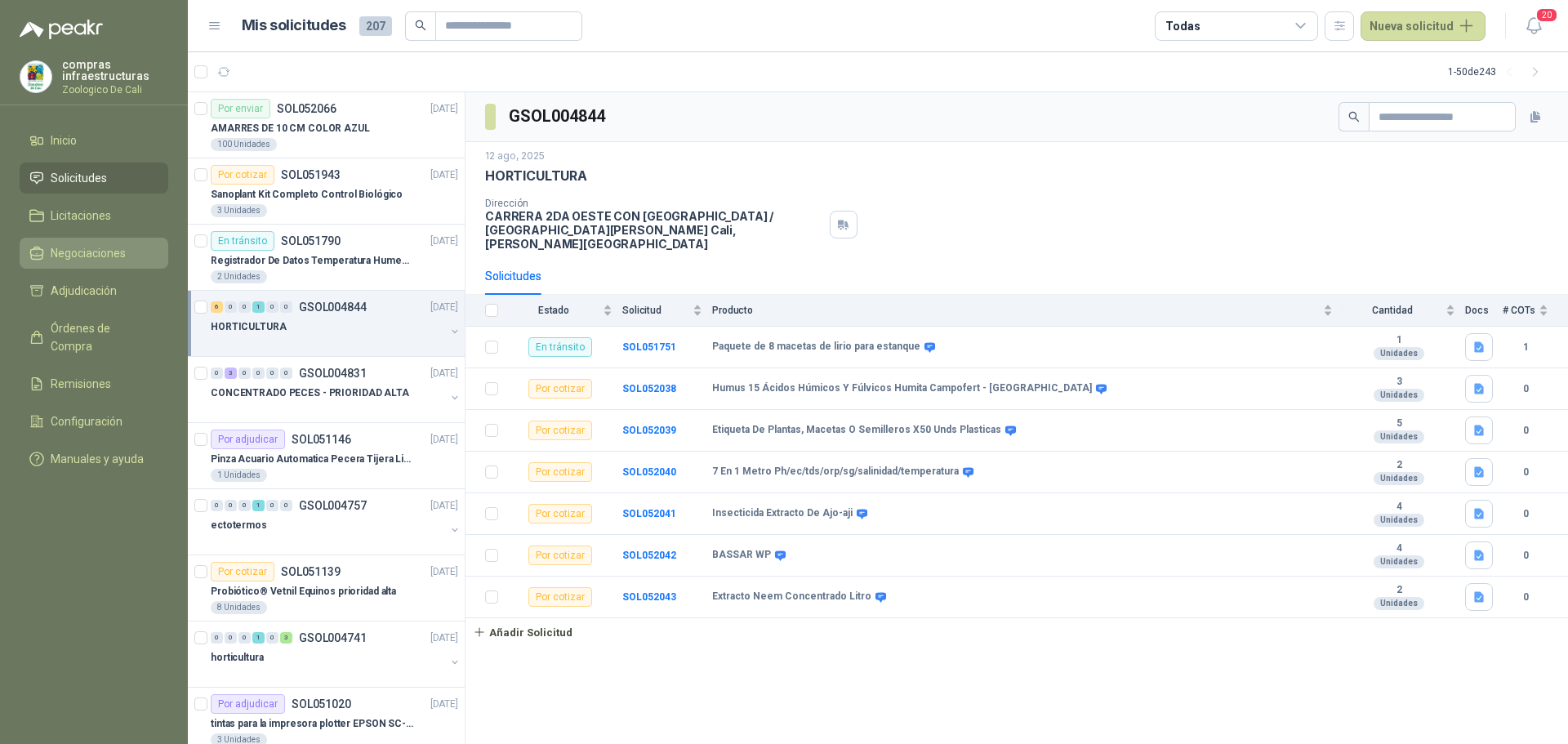
click at [76, 238] on link "Negociaciones" at bounding box center [93, 253] width 148 height 31
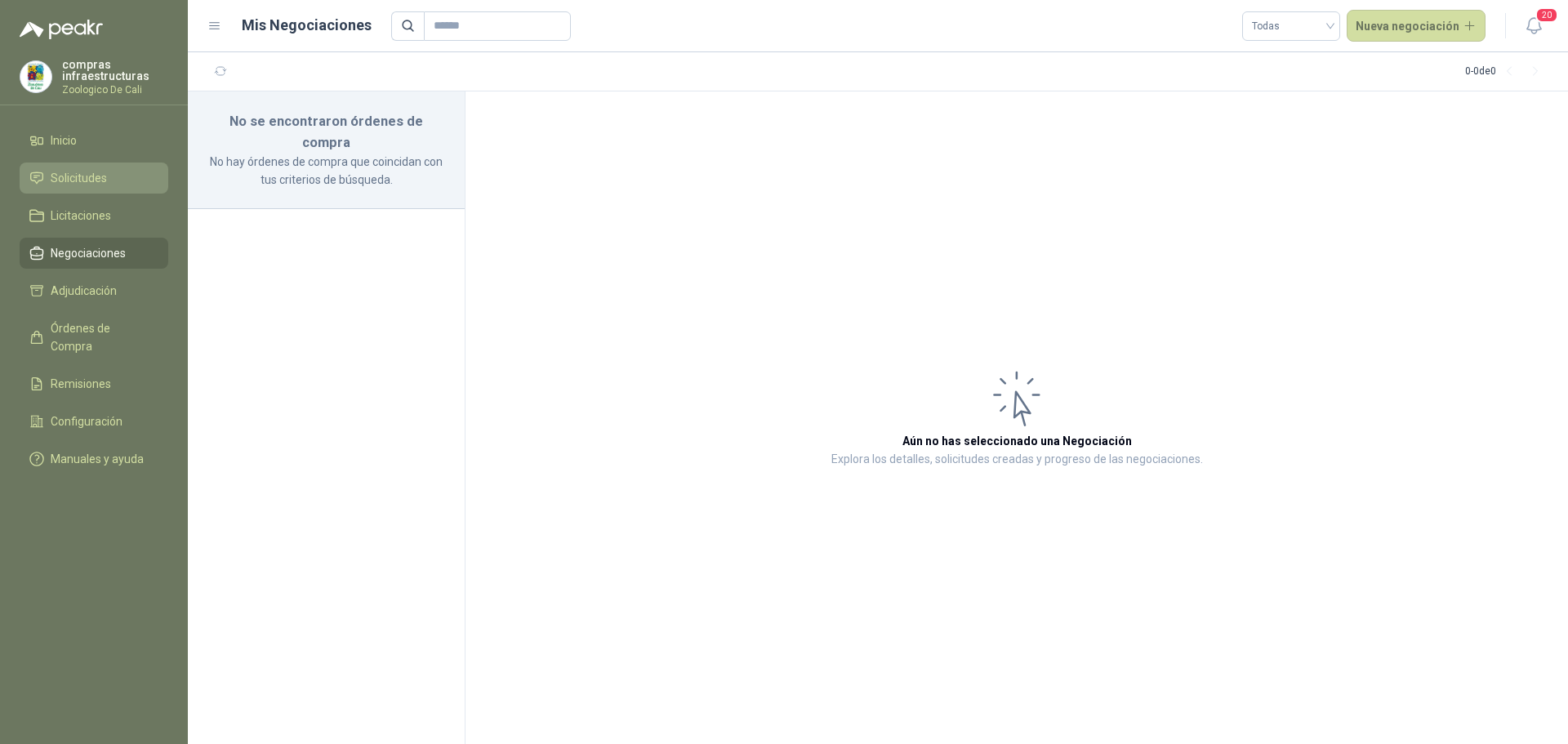
click at [81, 180] on span "Solicitudes" at bounding box center [78, 178] width 56 height 18
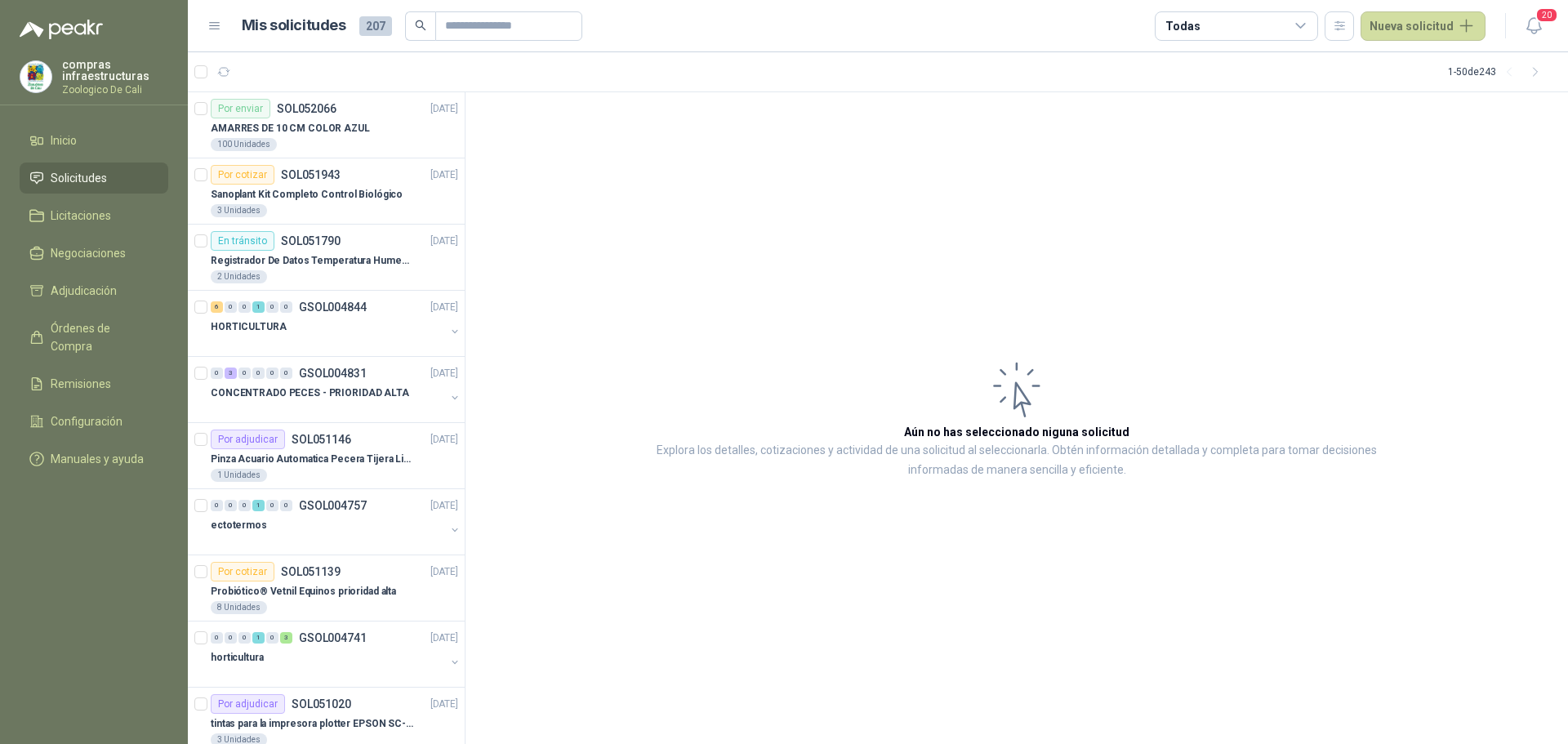
click at [69, 181] on span "Solicitudes" at bounding box center [78, 178] width 56 height 18
click at [55, 220] on span "Licitaciones" at bounding box center [81, 216] width 60 height 18
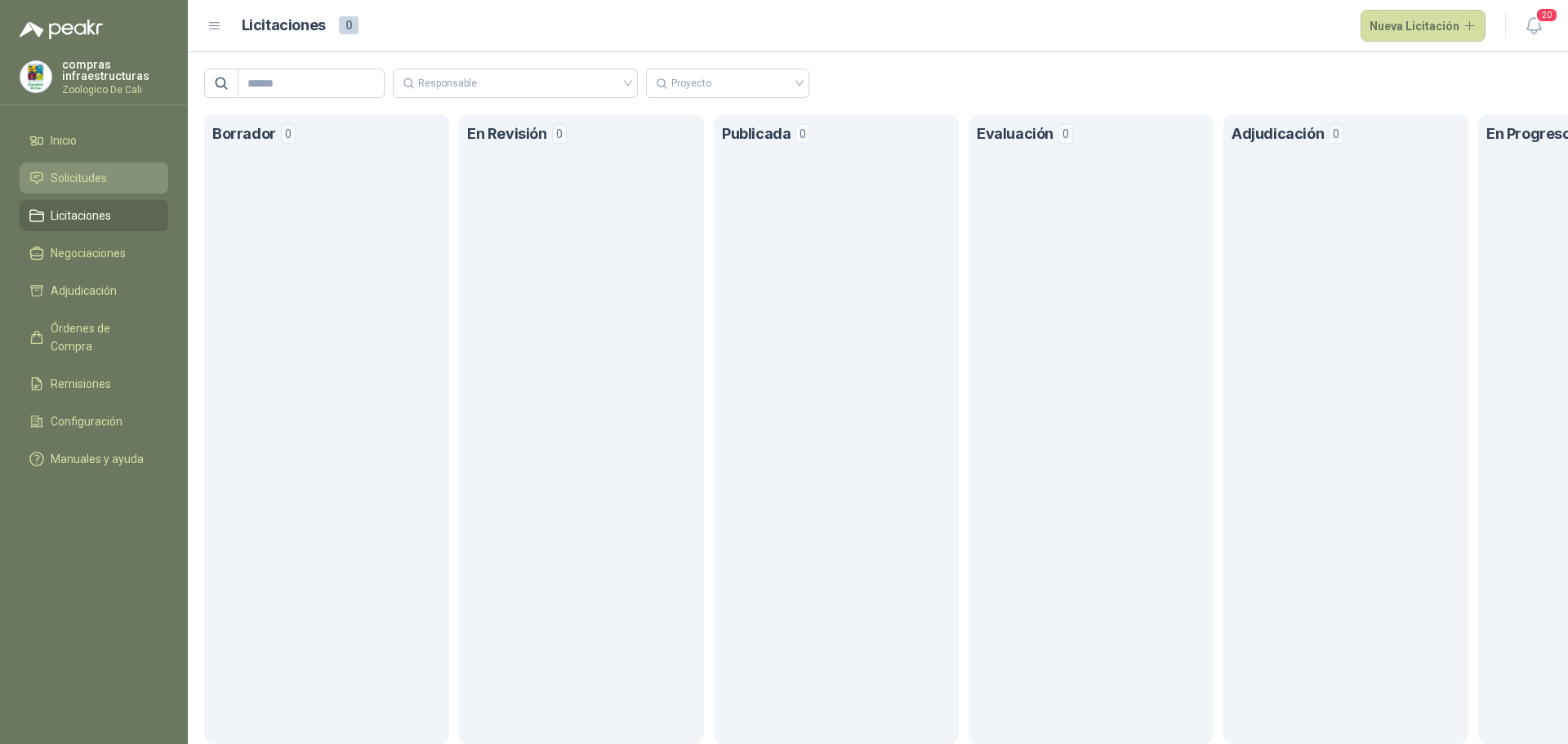
click at [100, 171] on span "Solicitudes" at bounding box center [78, 178] width 56 height 18
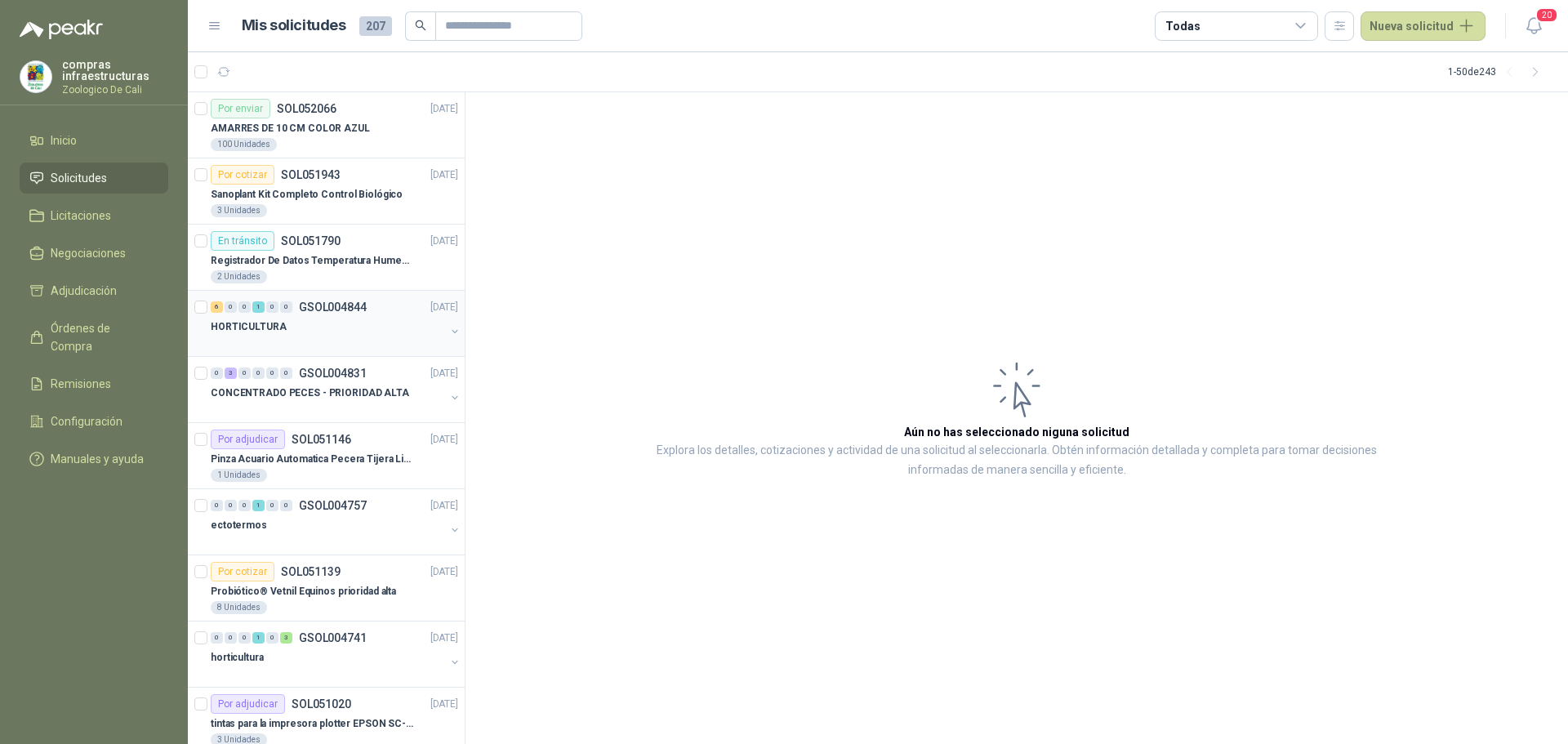
click at [385, 324] on div "HORTICULTURA" at bounding box center [327, 327] width 234 height 20
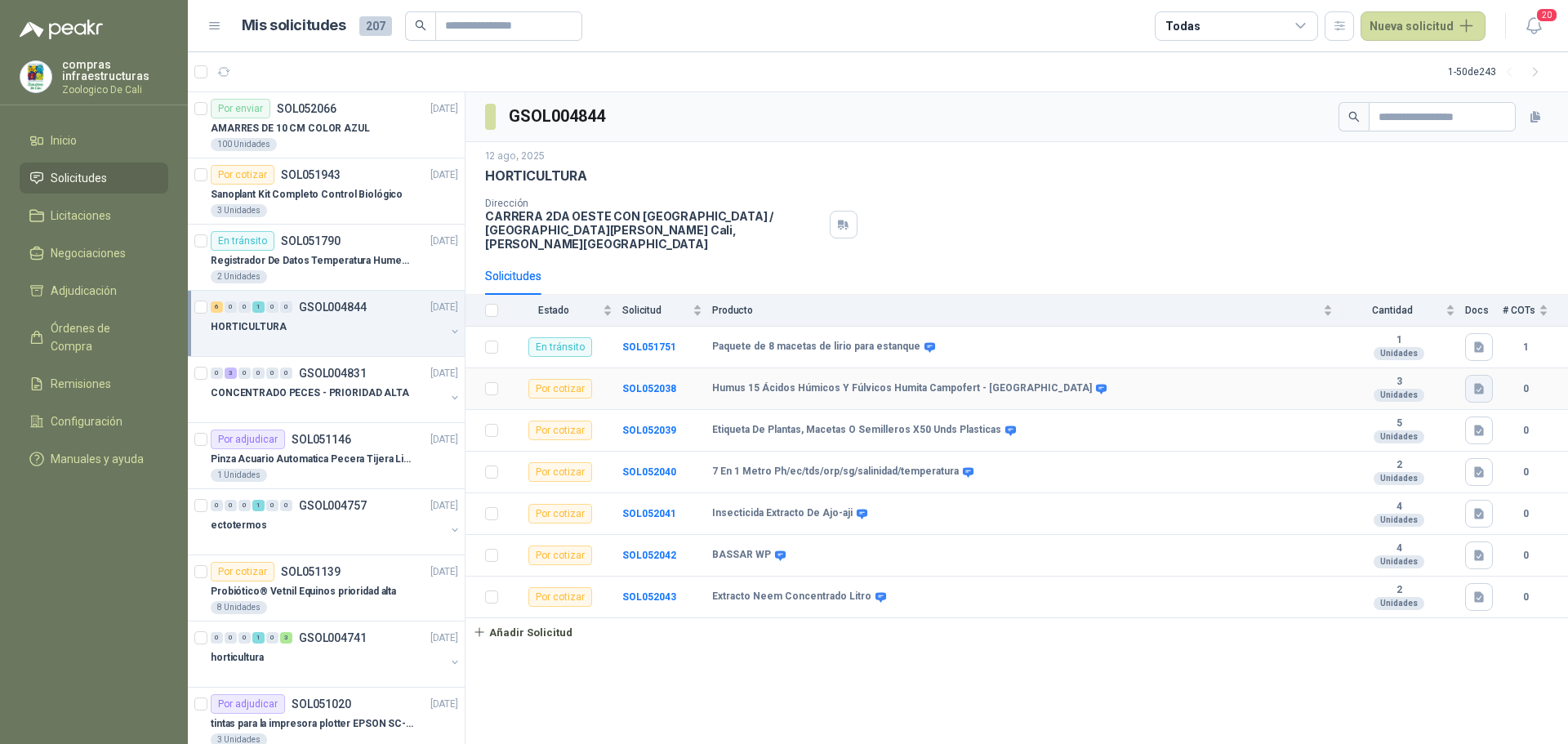
click at [1488, 384] on button "button" at bounding box center [1478, 388] width 28 height 28
click at [1462, 340] on button "HUMUS [DATE].png" at bounding box center [1425, 339] width 113 height 17
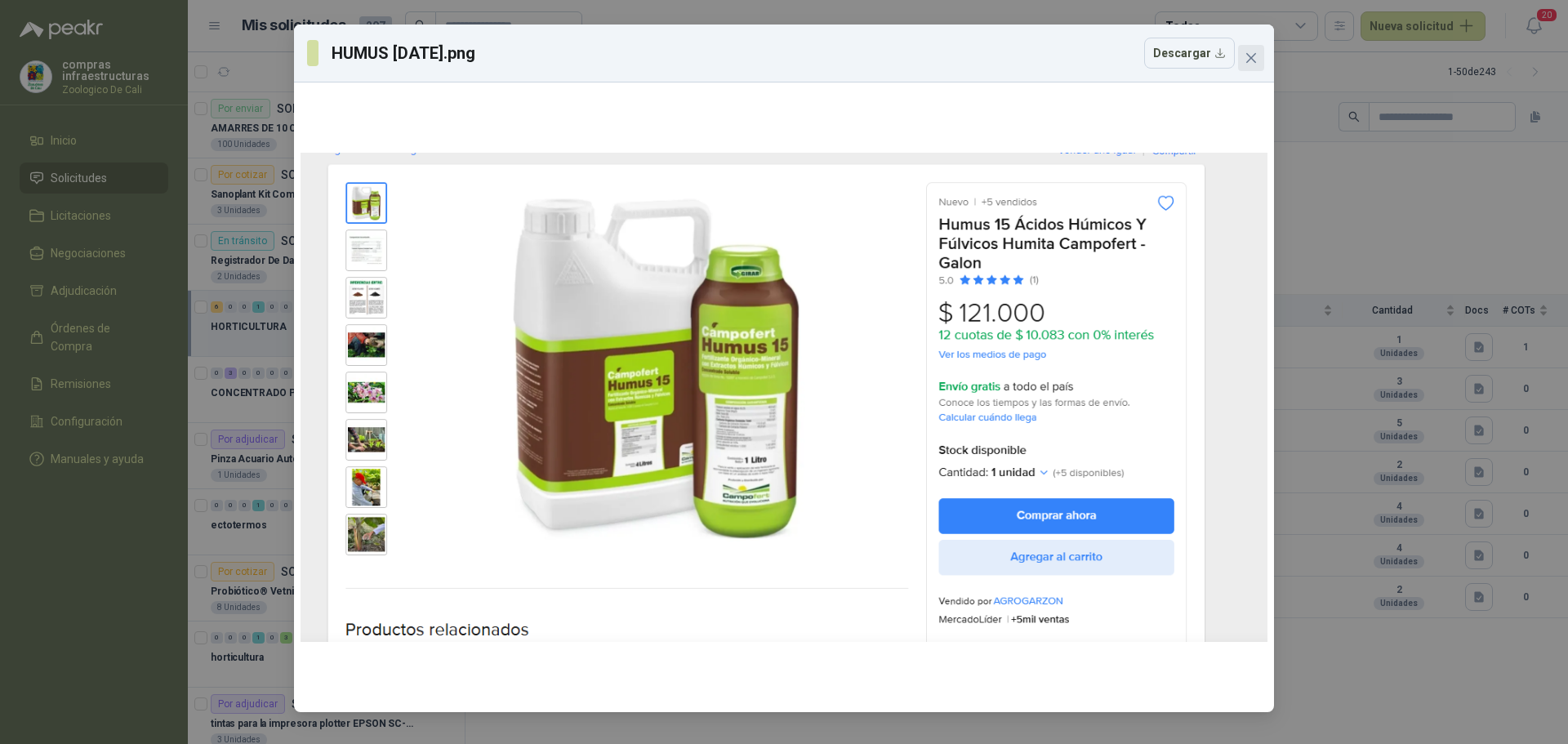
click at [1252, 53] on icon "close" at bounding box center [1250, 58] width 13 height 13
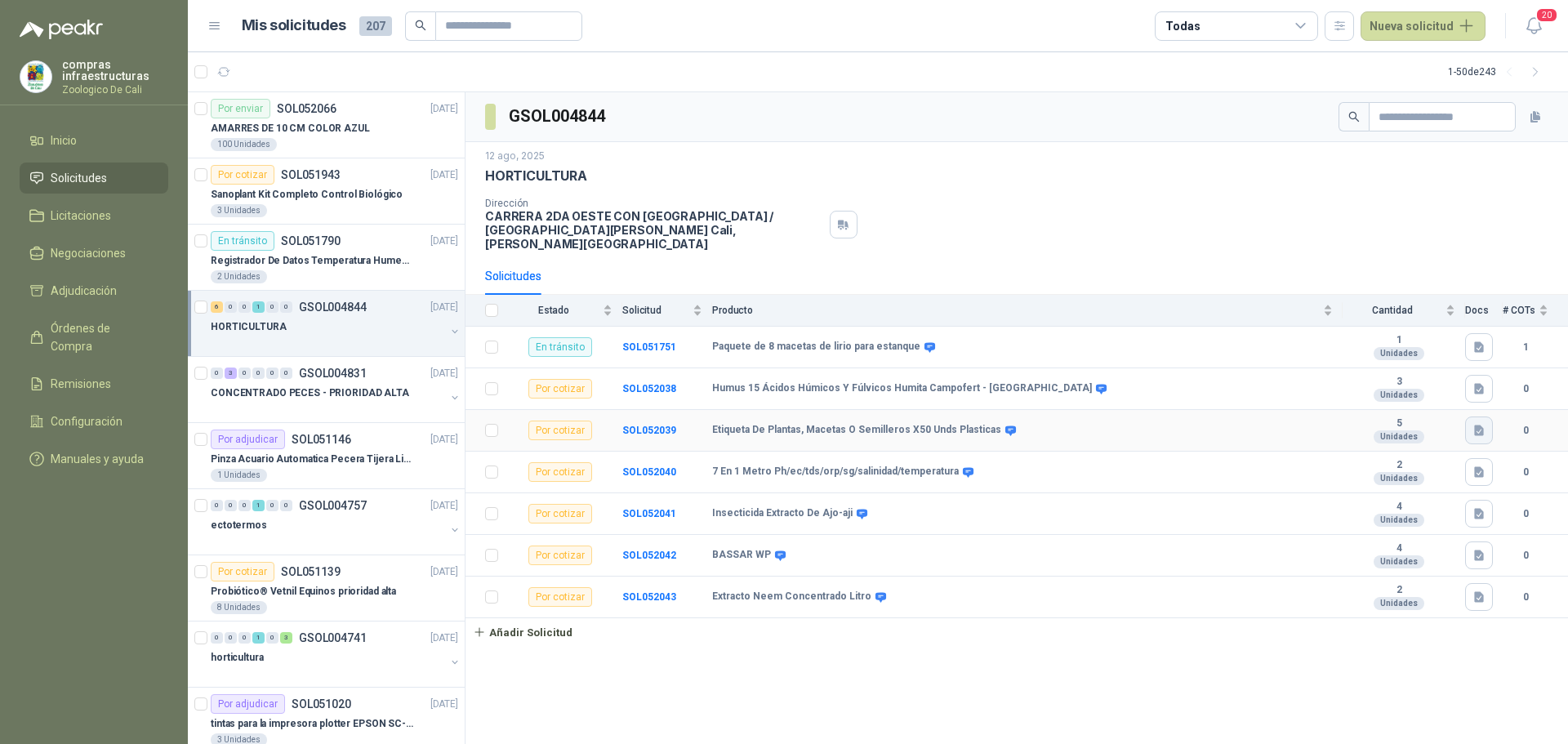
click at [1480, 425] on button "button" at bounding box center [1478, 430] width 28 height 28
click at [1465, 380] on button "etiq.png" at bounding box center [1452, 381] width 60 height 17
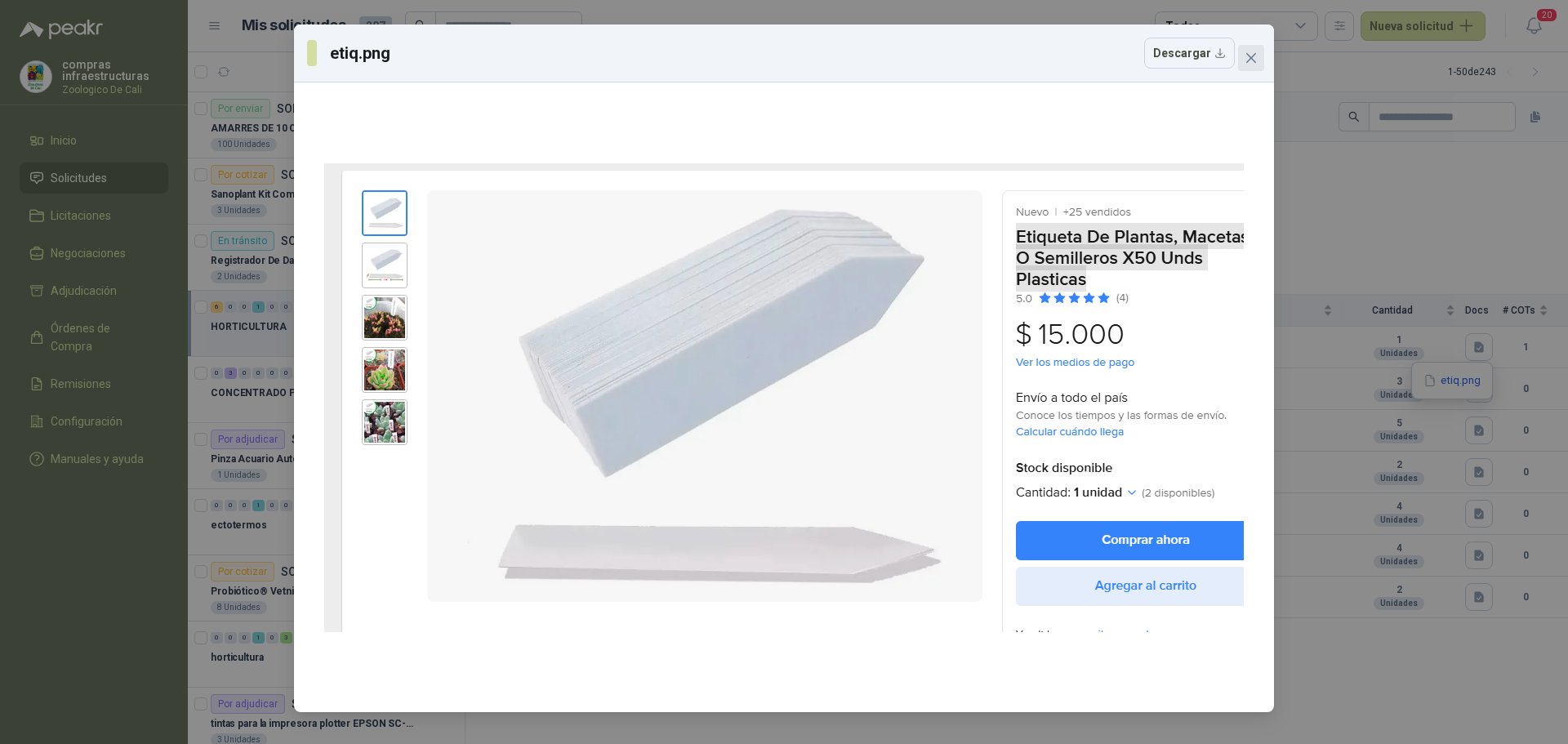
click at [1248, 51] on button "Close" at bounding box center [1250, 58] width 26 height 26
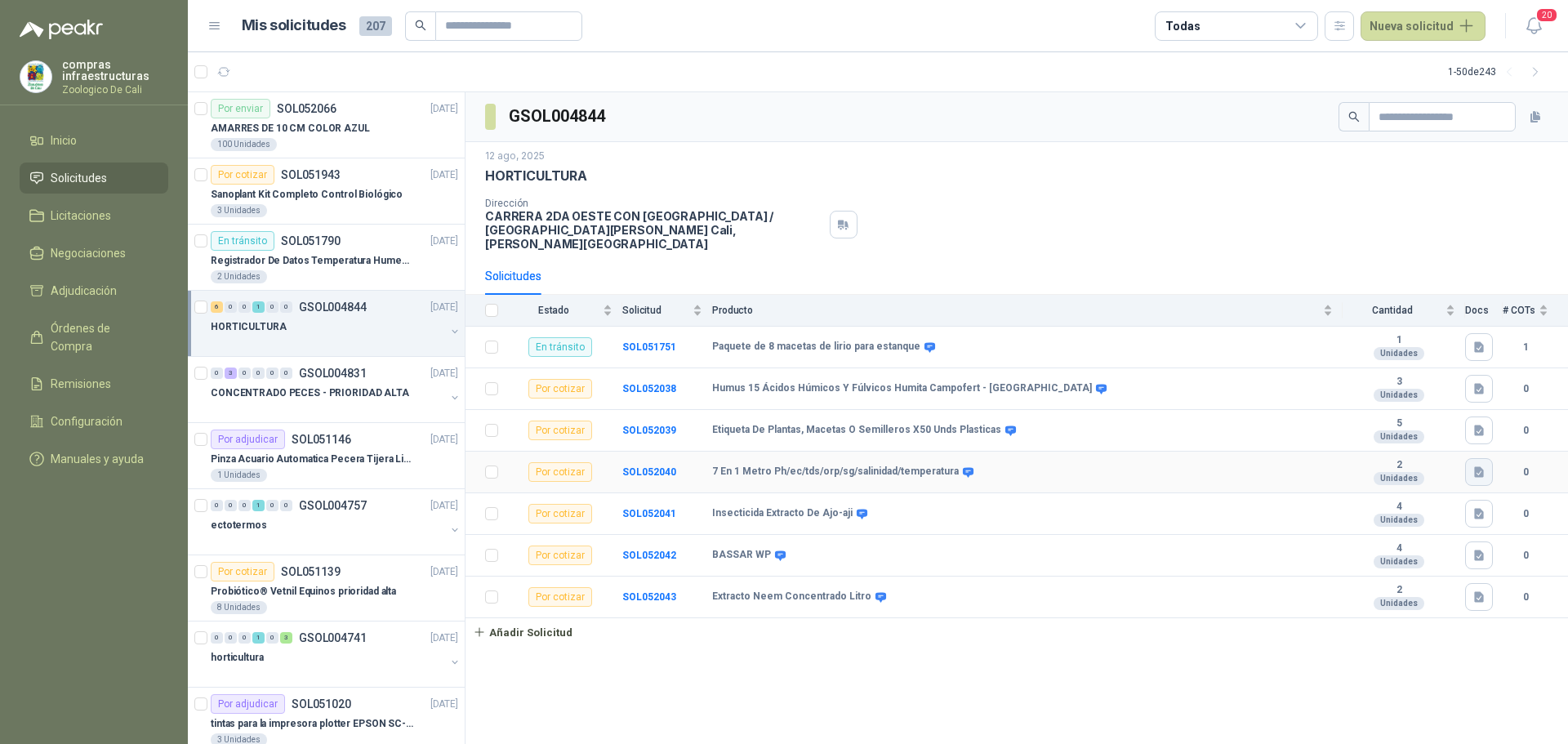
click at [1470, 458] on button "button" at bounding box center [1478, 471] width 28 height 28
click at [1467, 417] on button "7 en 1.png" at bounding box center [1447, 422] width 69 height 17
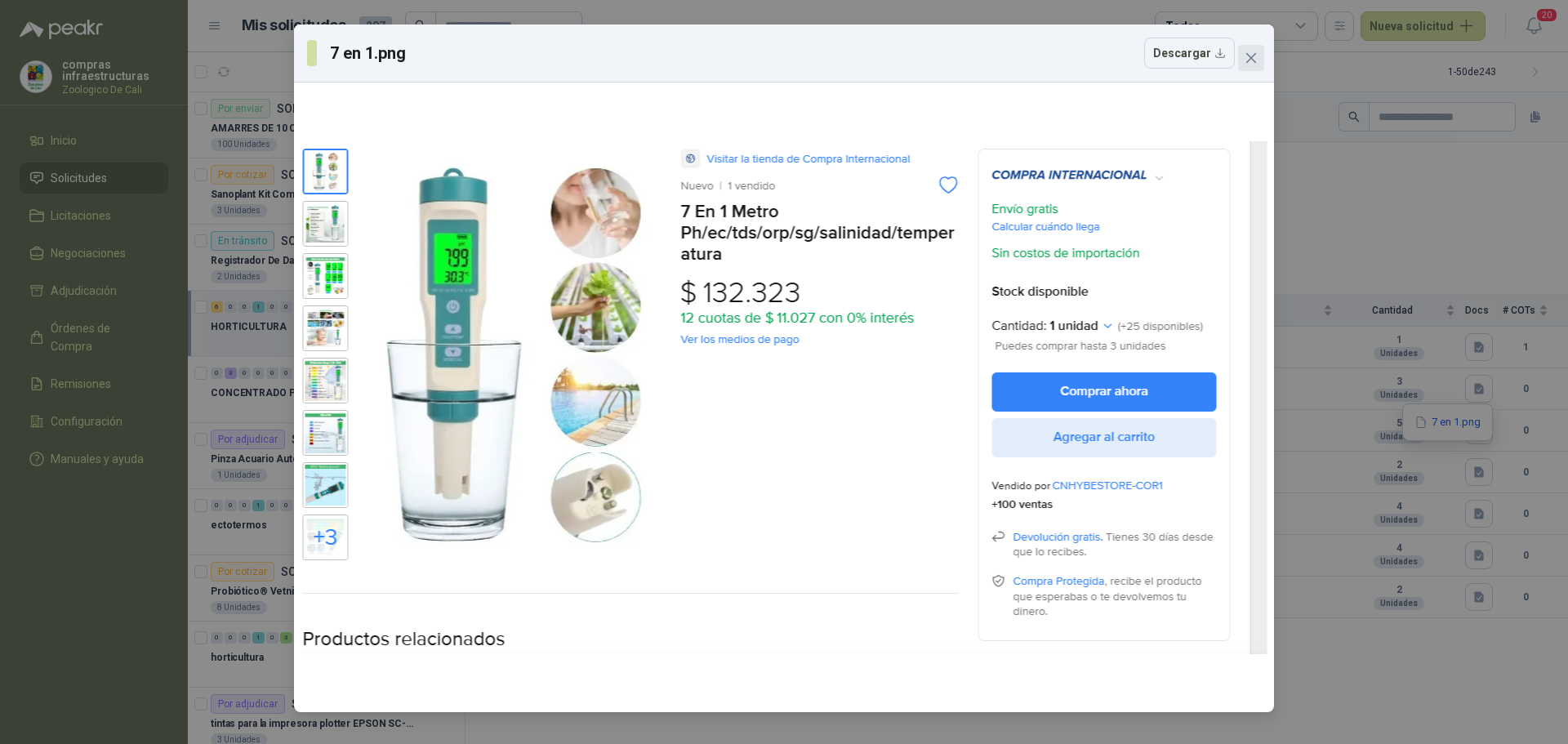
click at [1258, 67] on button "Close" at bounding box center [1250, 58] width 26 height 26
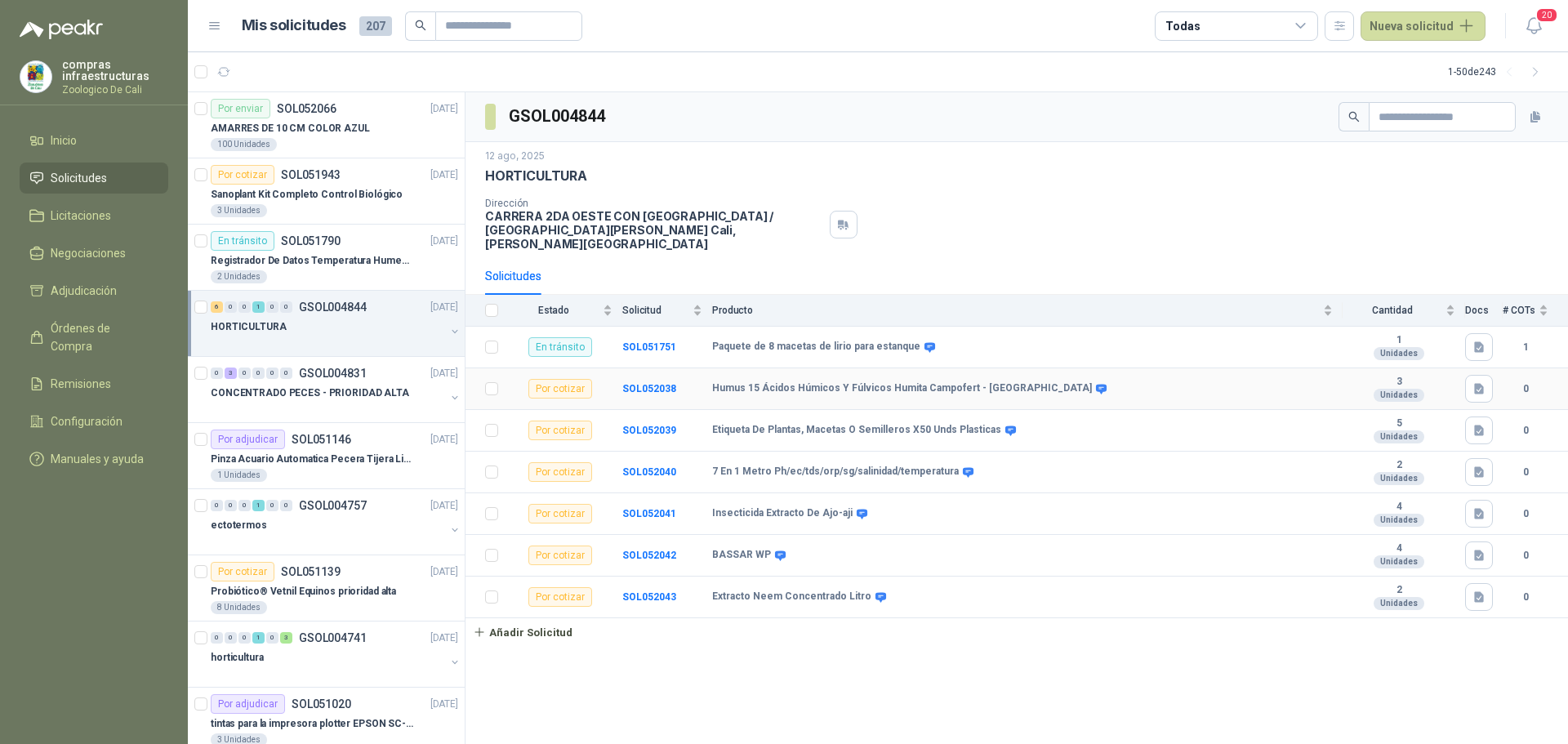
click at [1480, 368] on td at bounding box center [1484, 389] width 37 height 42
click at [1480, 384] on icon "button" at bounding box center [1478, 389] width 10 height 11
click at [1446, 333] on button "HUMUS [DATE].png" at bounding box center [1425, 339] width 113 height 17
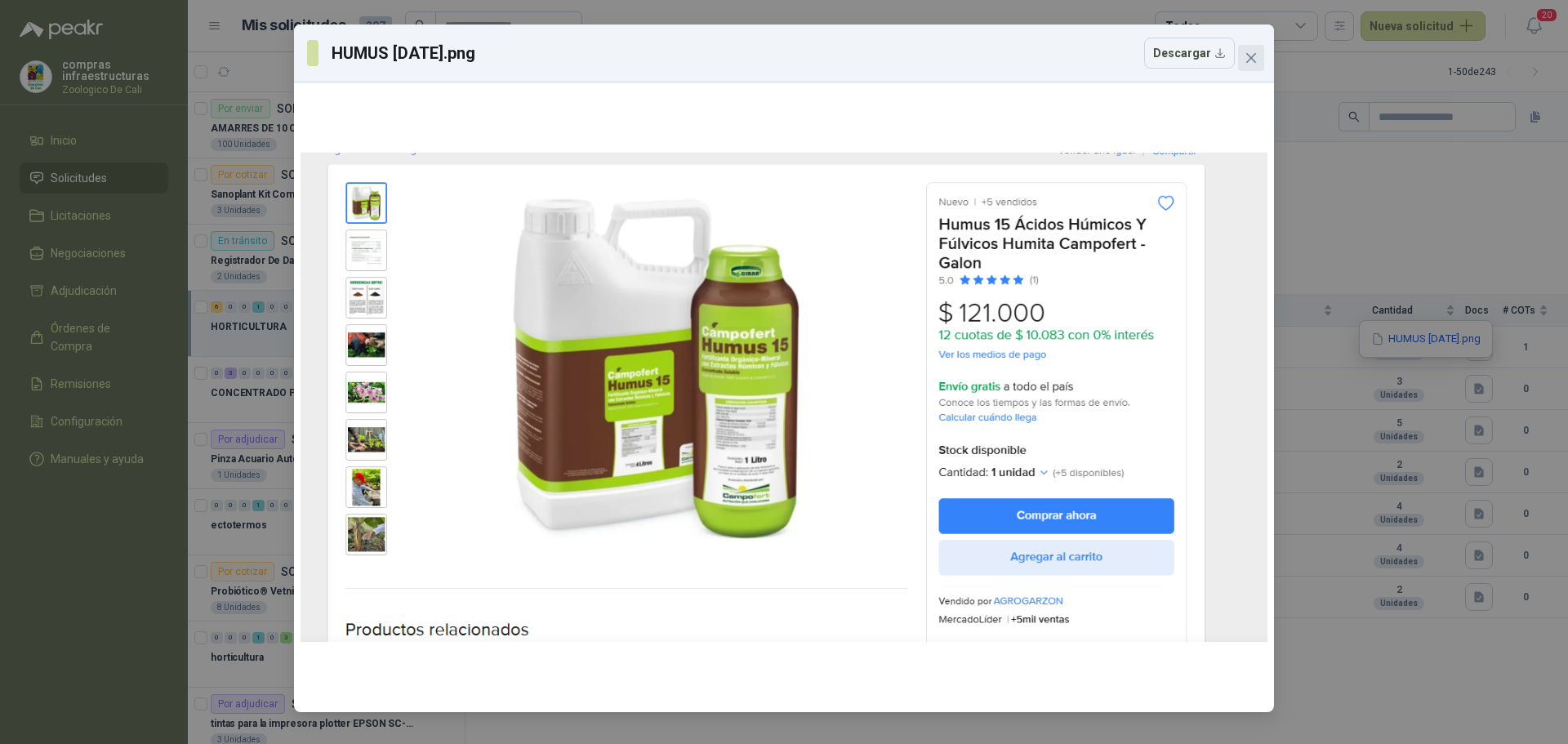
click at [1251, 54] on icon "close" at bounding box center [1250, 58] width 13 height 13
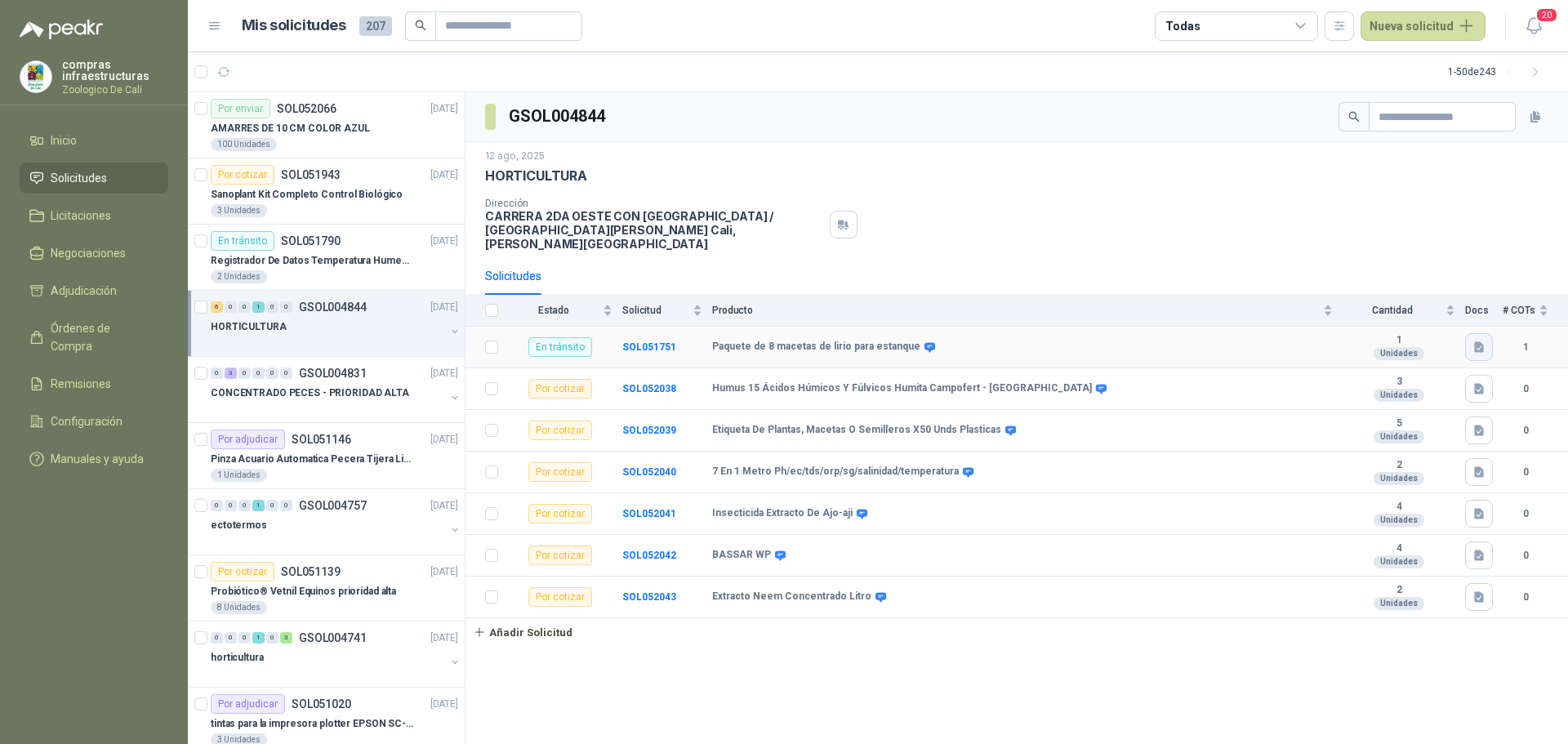
click at [1486, 336] on button "button" at bounding box center [1478, 346] width 28 height 28
click at [1455, 302] on button "PAQUETE [PERSON_NAME].png" at bounding box center [1397, 297] width 170 height 17
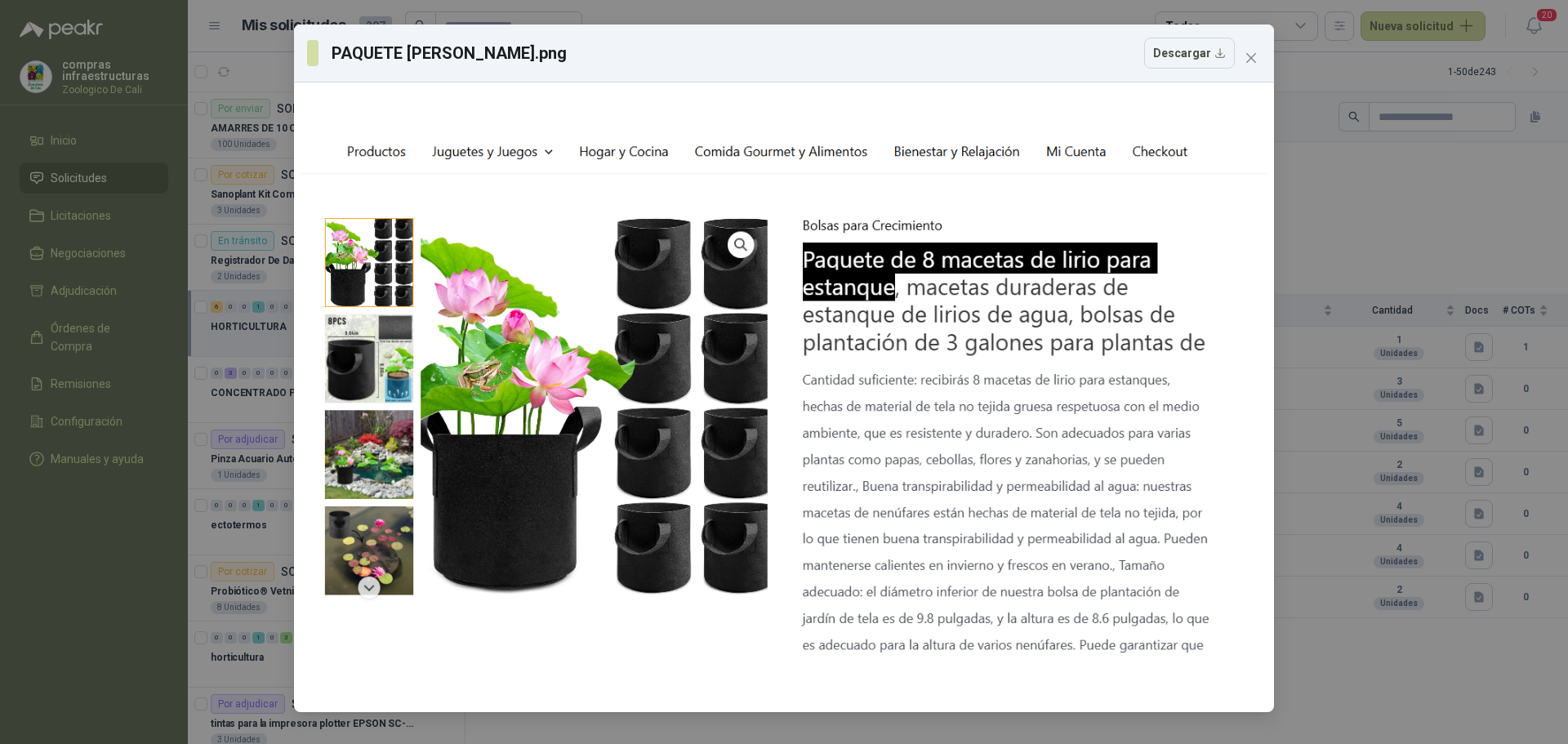
click at [1247, 58] on icon "close" at bounding box center [1250, 58] width 13 height 13
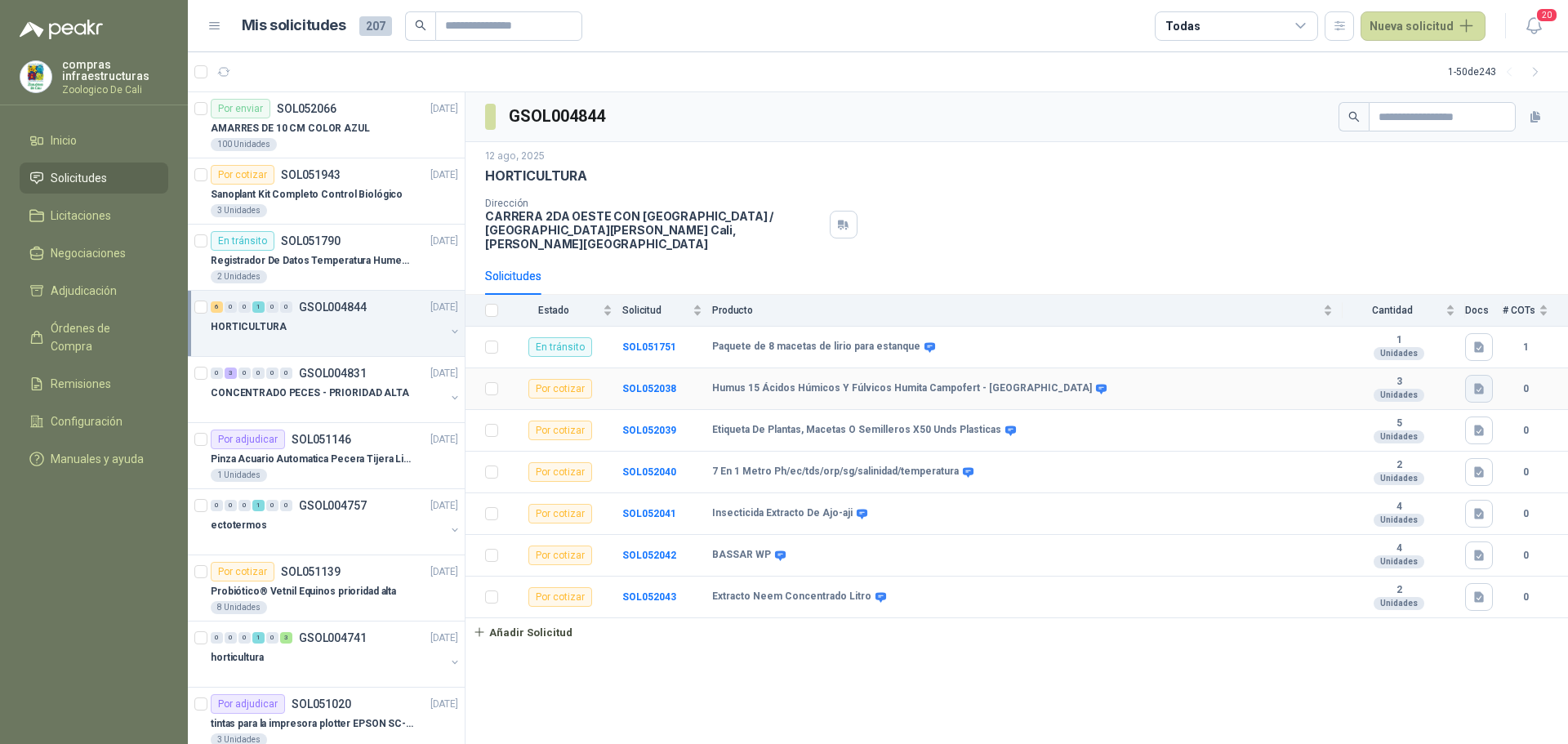
click at [1477, 384] on icon "button" at bounding box center [1478, 389] width 10 height 11
click at [1448, 328] on div "HUMUS [DATE].png" at bounding box center [1425, 339] width 134 height 38
click at [1446, 335] on button "HUMUS [DATE].png" at bounding box center [1425, 339] width 113 height 17
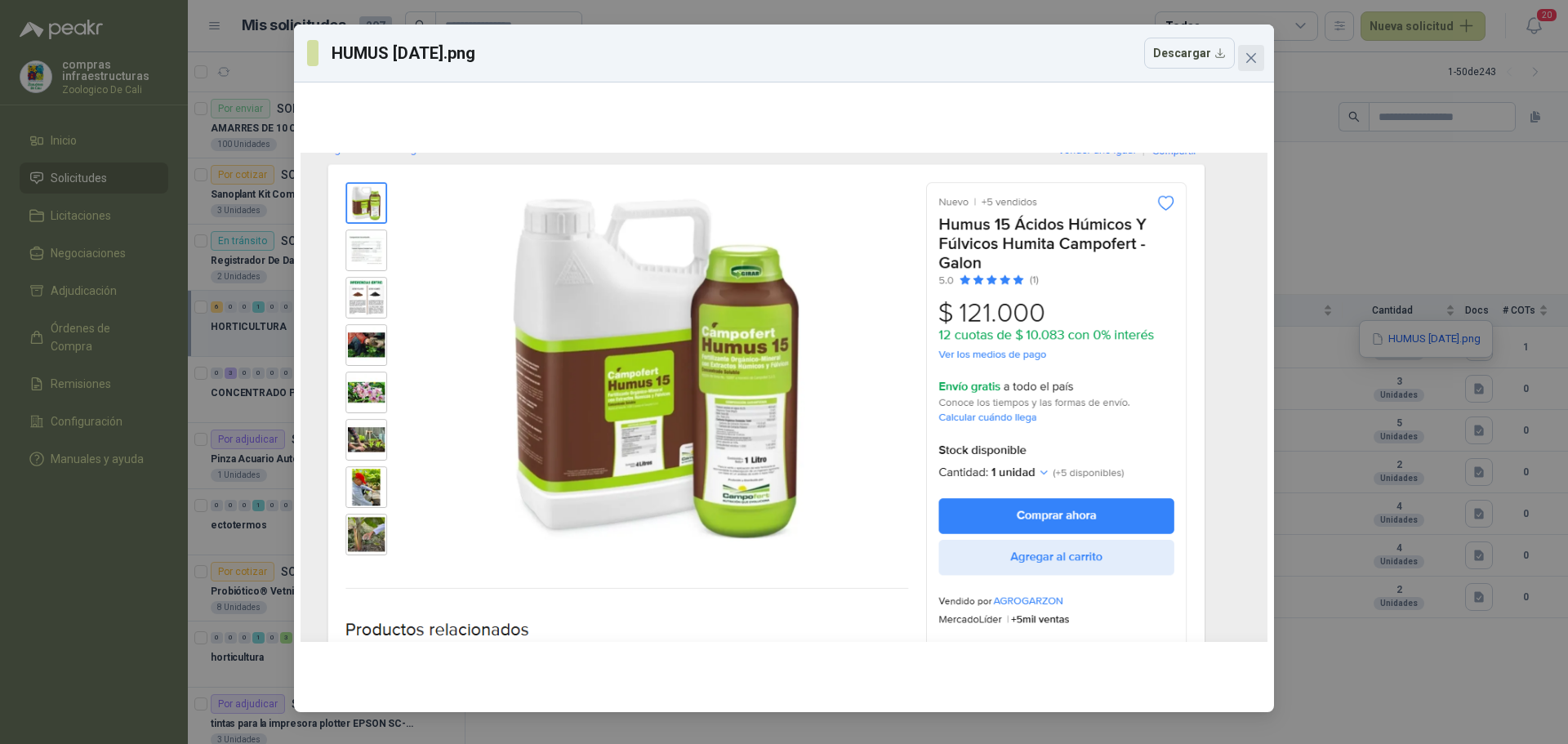
click at [1256, 53] on icon "close" at bounding box center [1250, 58] width 13 height 13
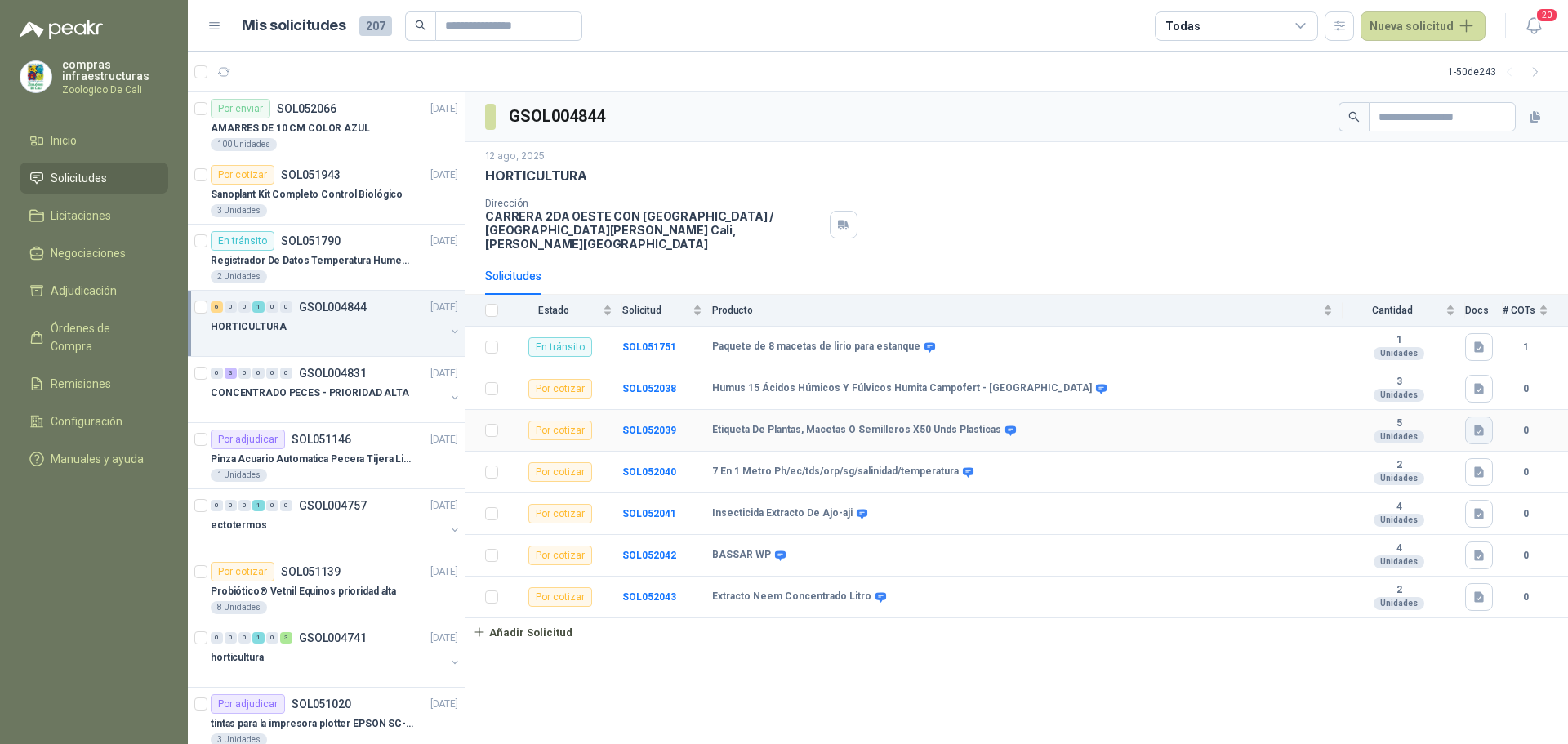
click at [1481, 424] on icon "button" at bounding box center [1478, 430] width 10 height 11
click at [1437, 382] on icon "button" at bounding box center [1430, 381] width 14 height 14
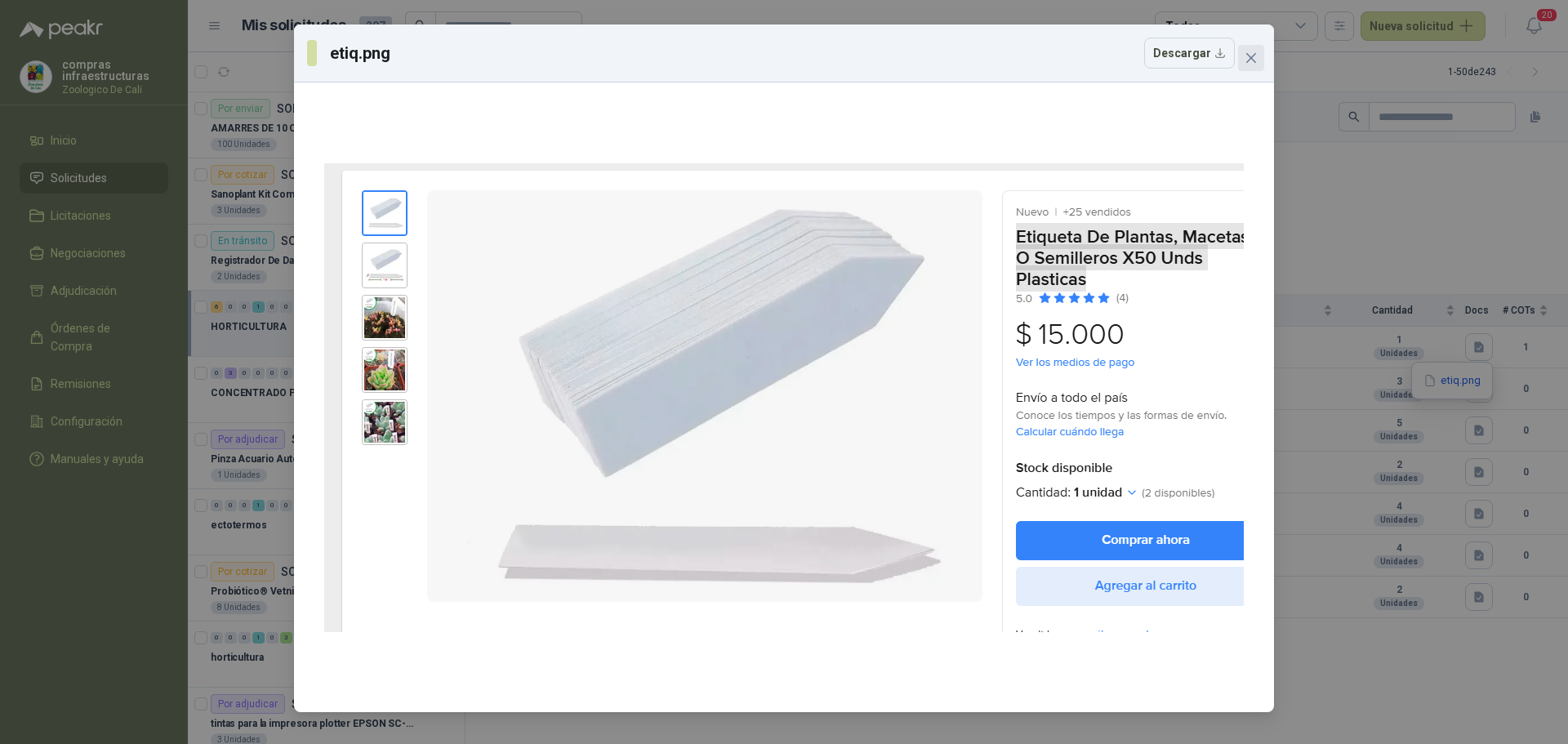
click at [1252, 58] on icon "close" at bounding box center [1250, 58] width 13 height 13
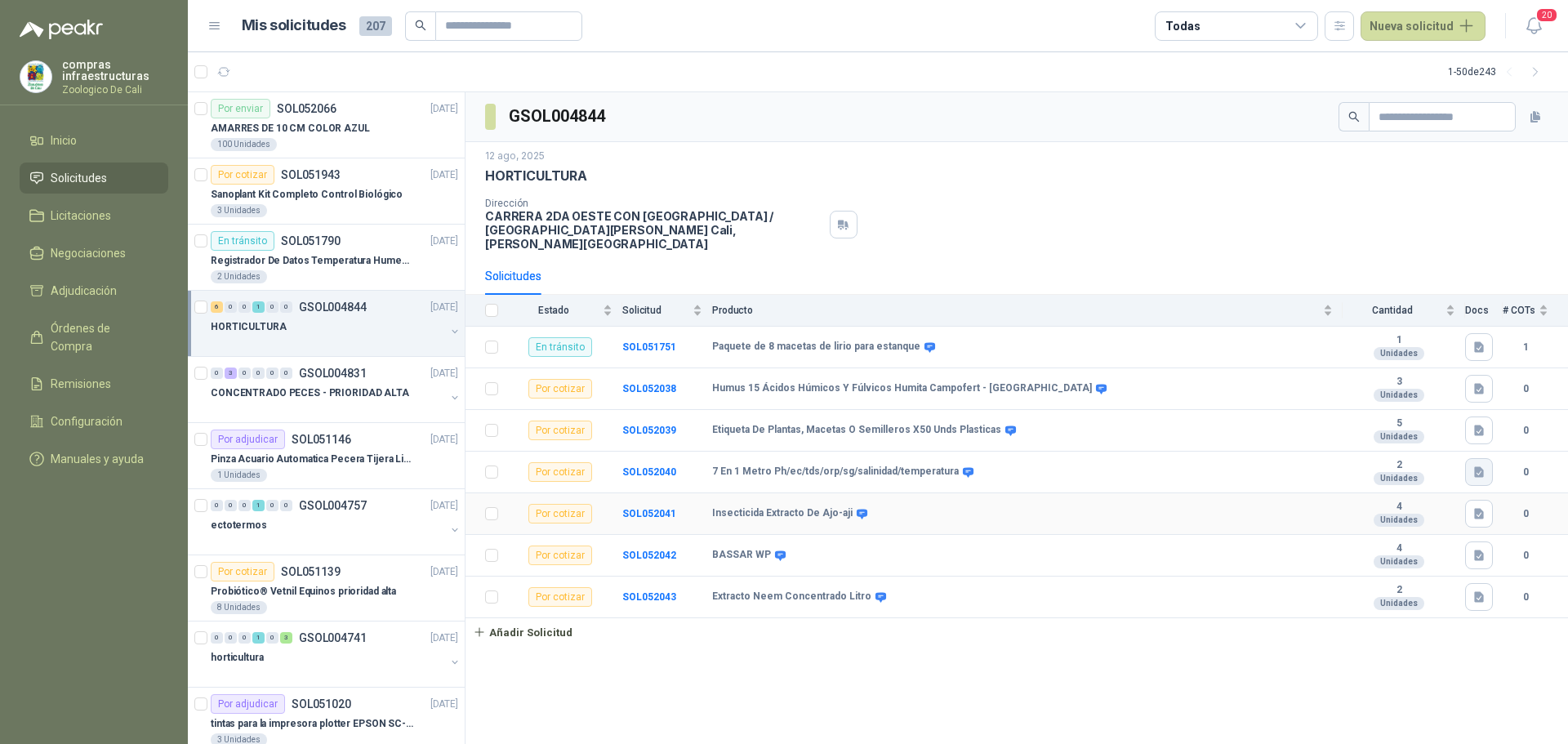
click at [1477, 469] on button "button" at bounding box center [1478, 471] width 28 height 28
click at [1455, 424] on button "7 en 1.png" at bounding box center [1447, 422] width 69 height 17
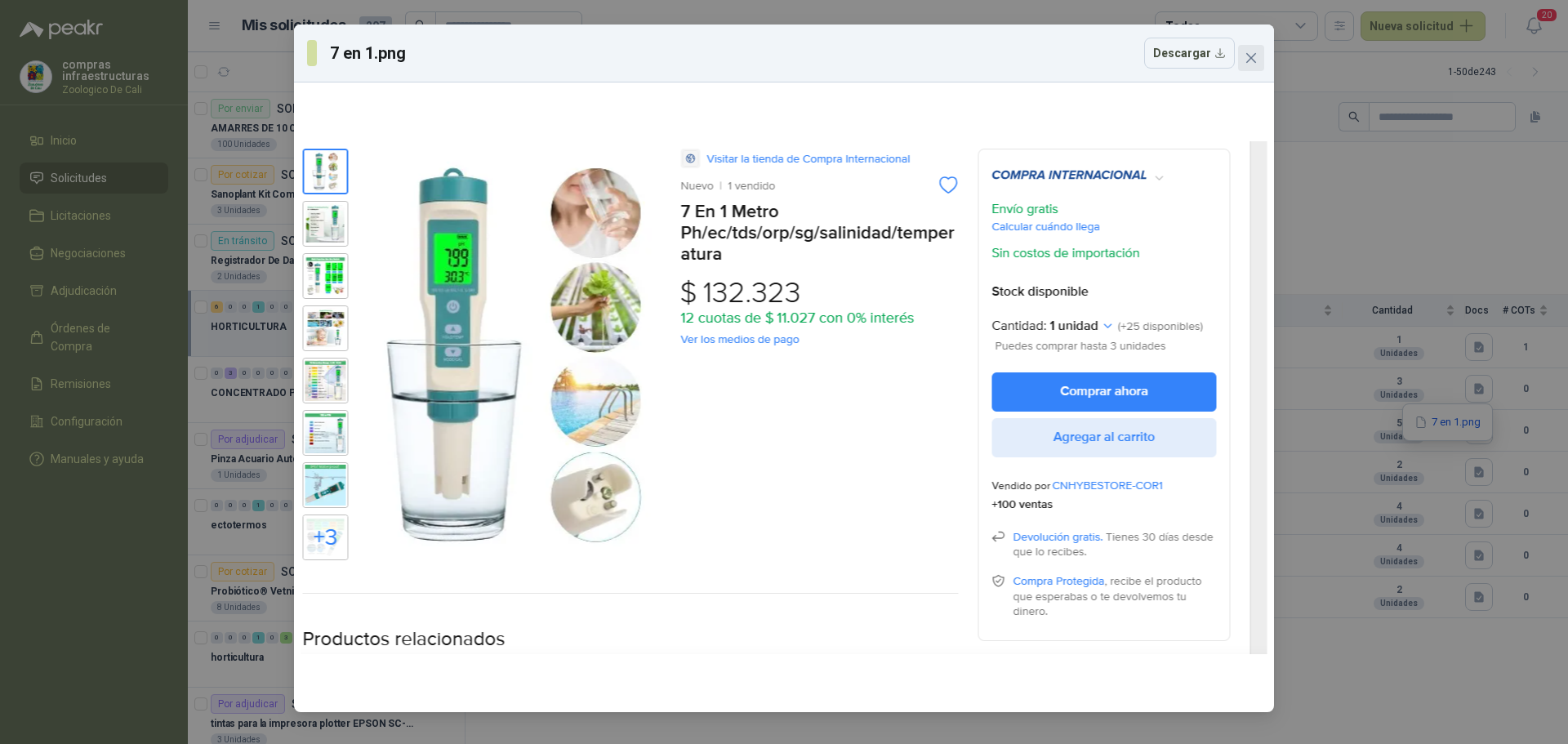
click at [1257, 57] on icon "close" at bounding box center [1250, 58] width 13 height 13
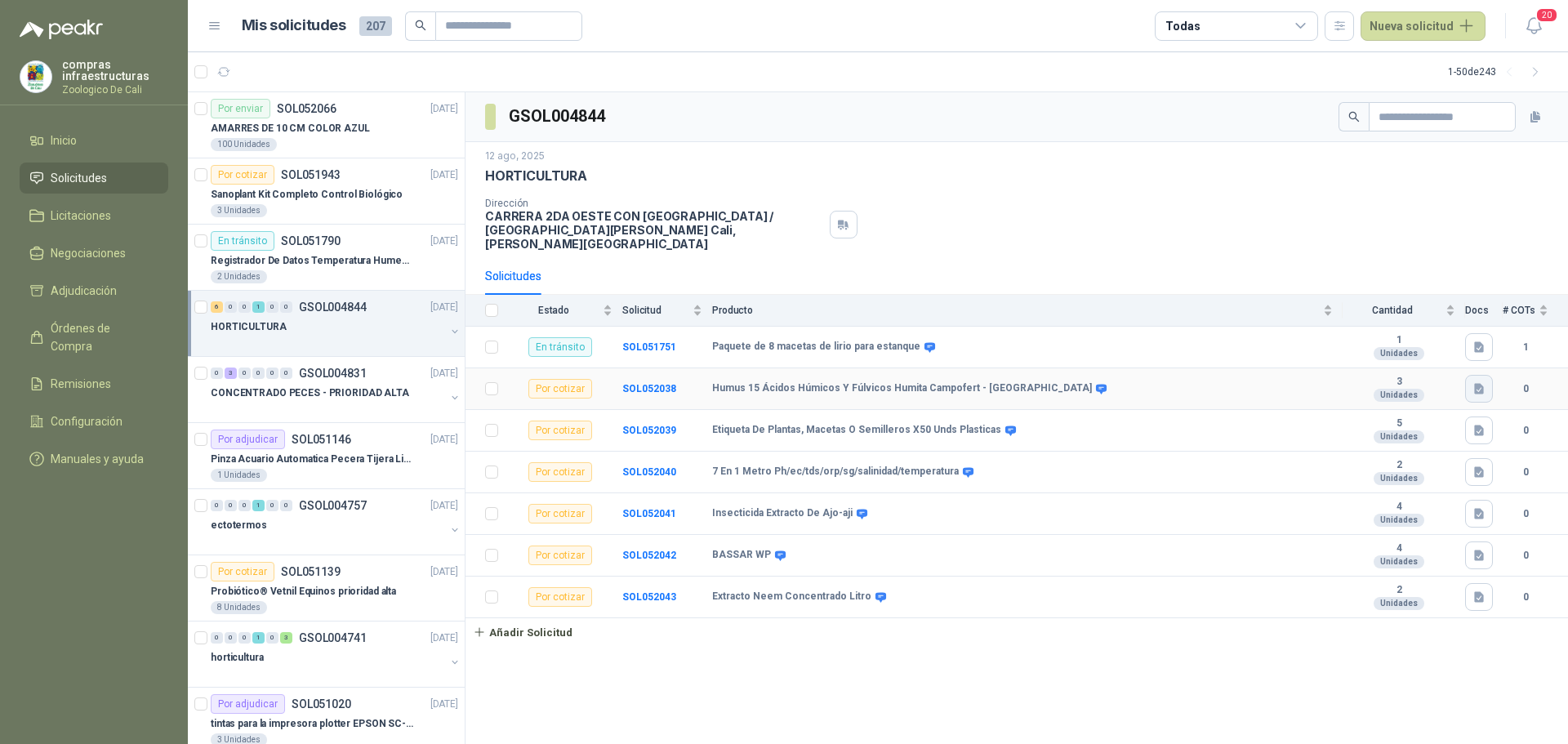
click at [1477, 383] on icon "button" at bounding box center [1479, 390] width 14 height 14
click at [1439, 331] on button "HUMUS [DATE].png" at bounding box center [1425, 339] width 113 height 17
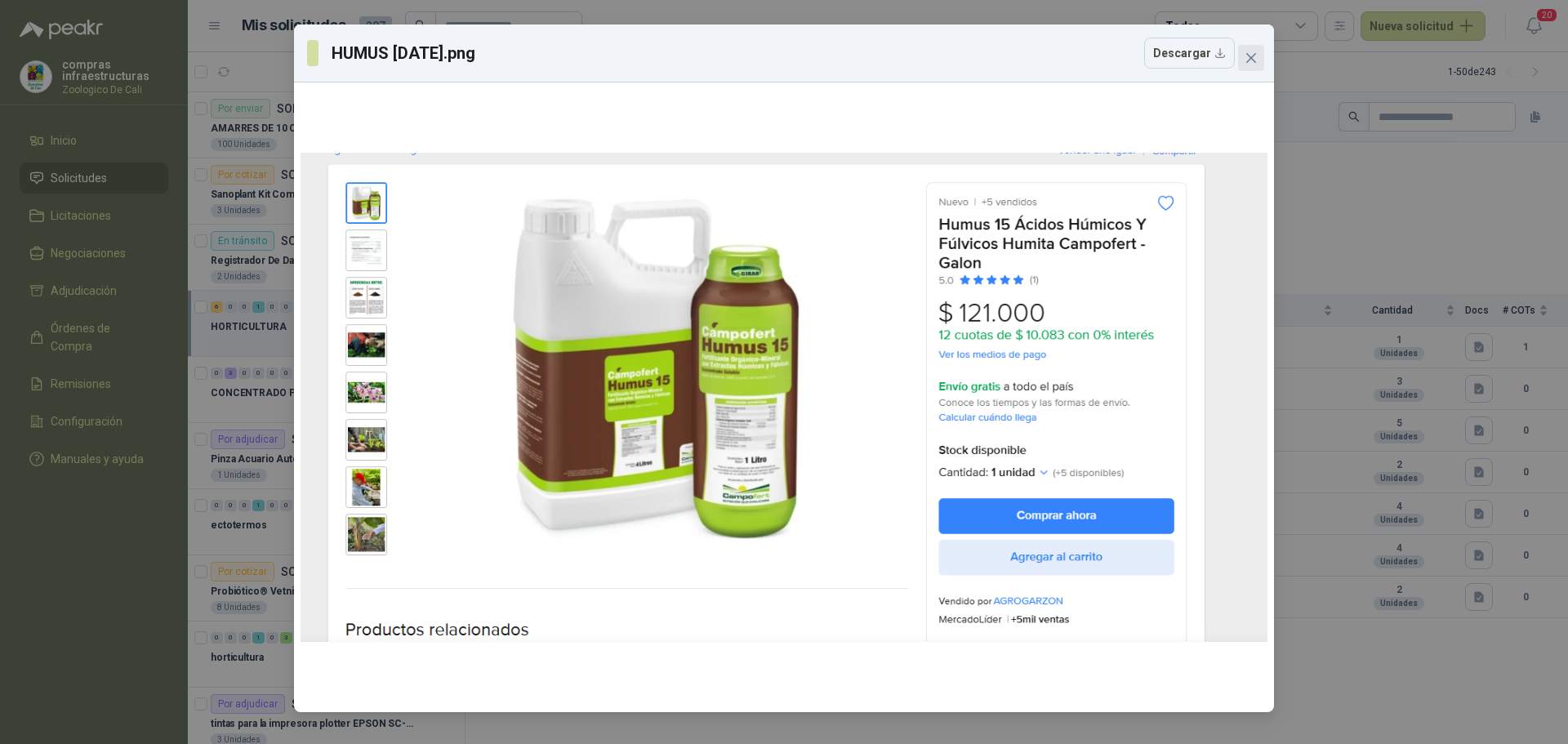
click at [1262, 65] on button "Close" at bounding box center [1250, 58] width 26 height 26
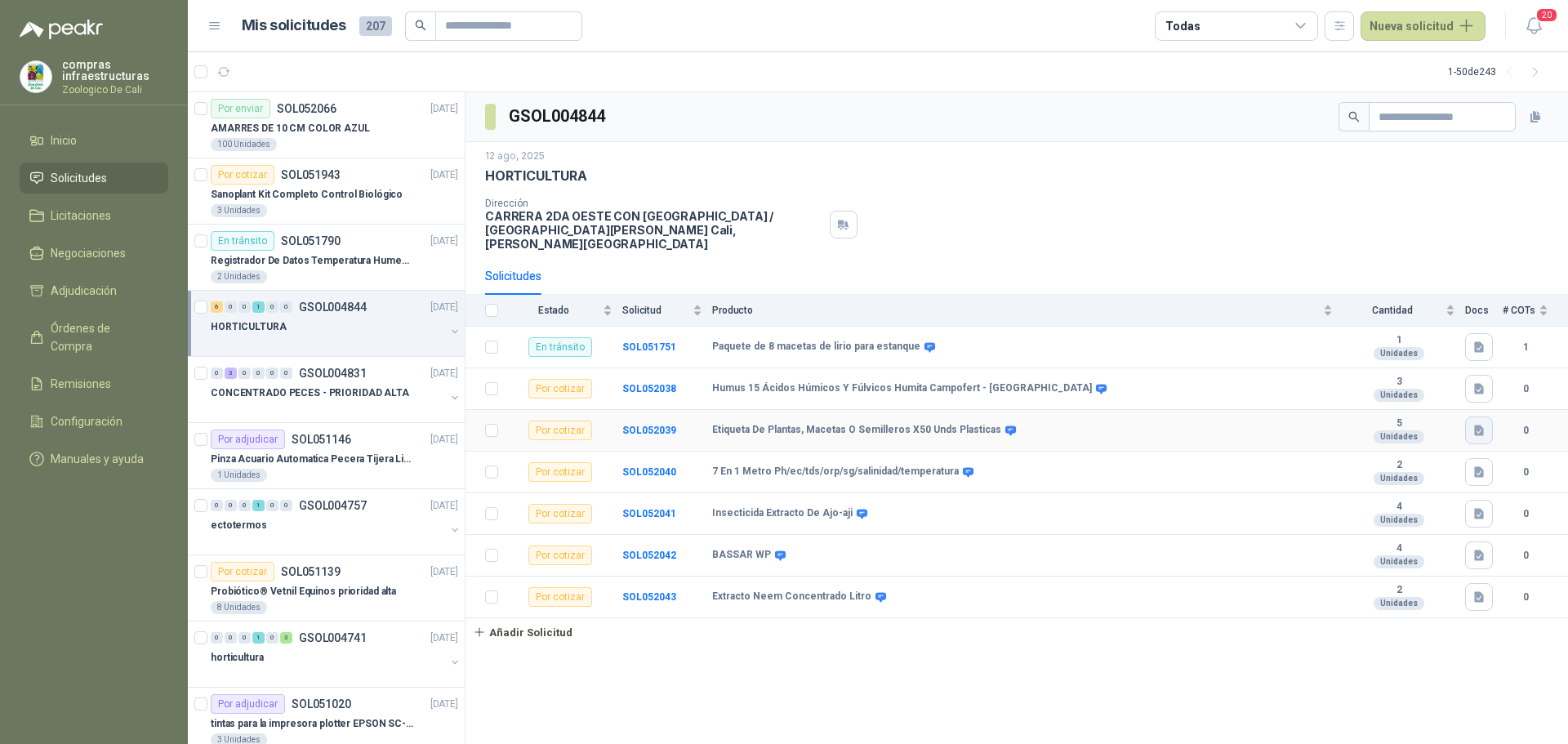
click at [1477, 424] on icon "button" at bounding box center [1478, 430] width 10 height 11
click at [1433, 374] on icon "button" at bounding box center [1430, 381] width 14 height 14
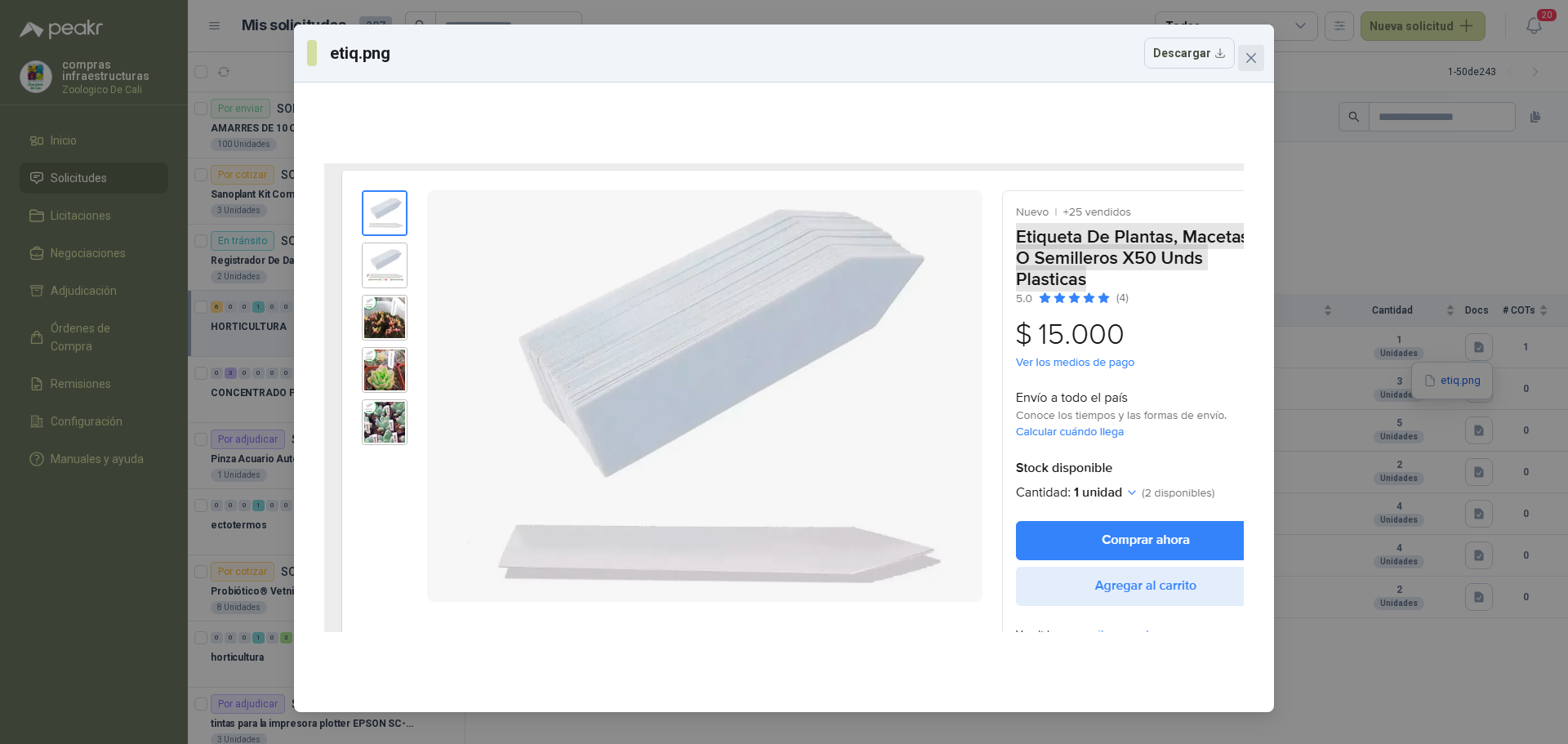
click at [1251, 59] on icon "close" at bounding box center [1250, 58] width 10 height 10
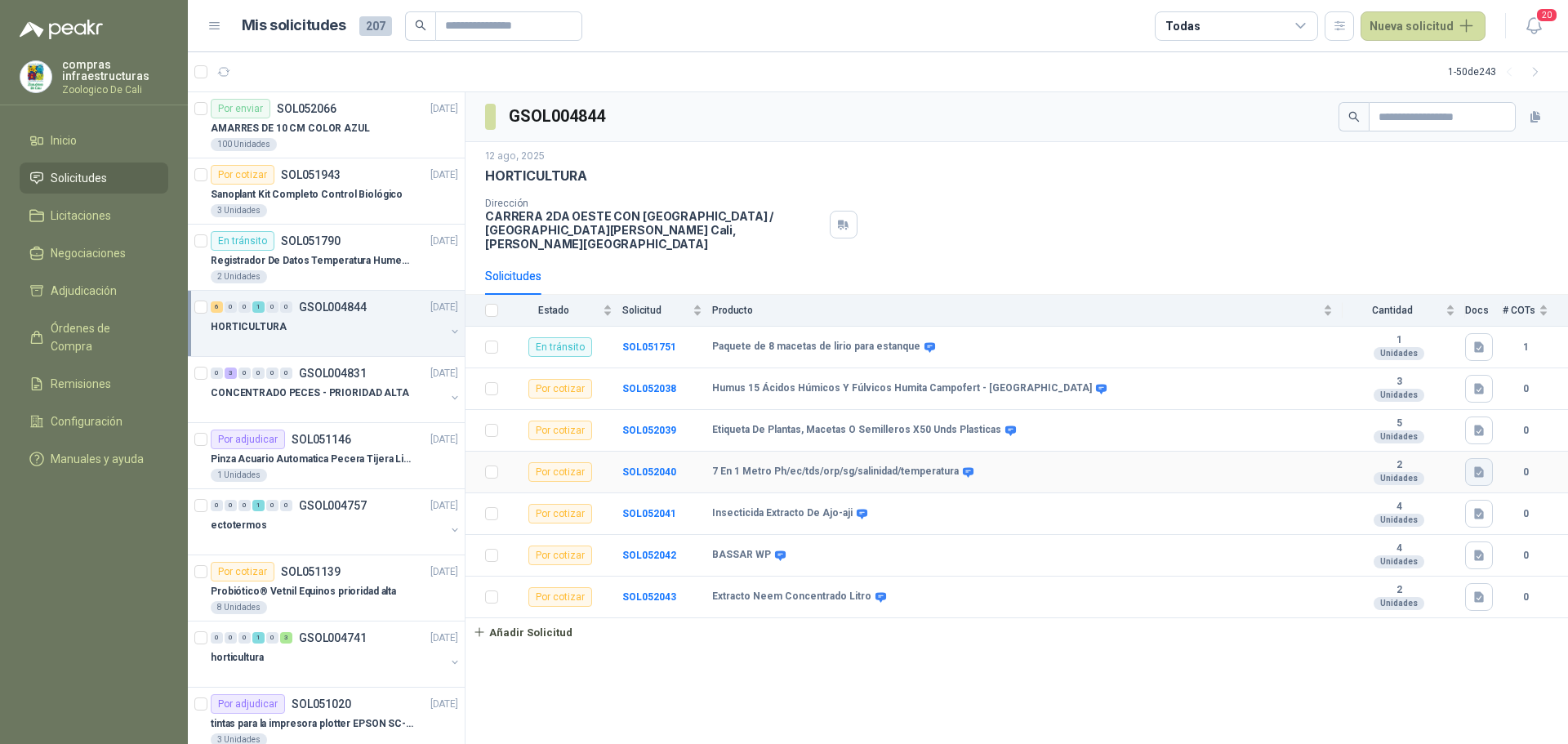
click at [1473, 465] on icon "button" at bounding box center [1479, 472] width 14 height 14
click at [1432, 414] on button "7 en 1.png" at bounding box center [1447, 422] width 69 height 17
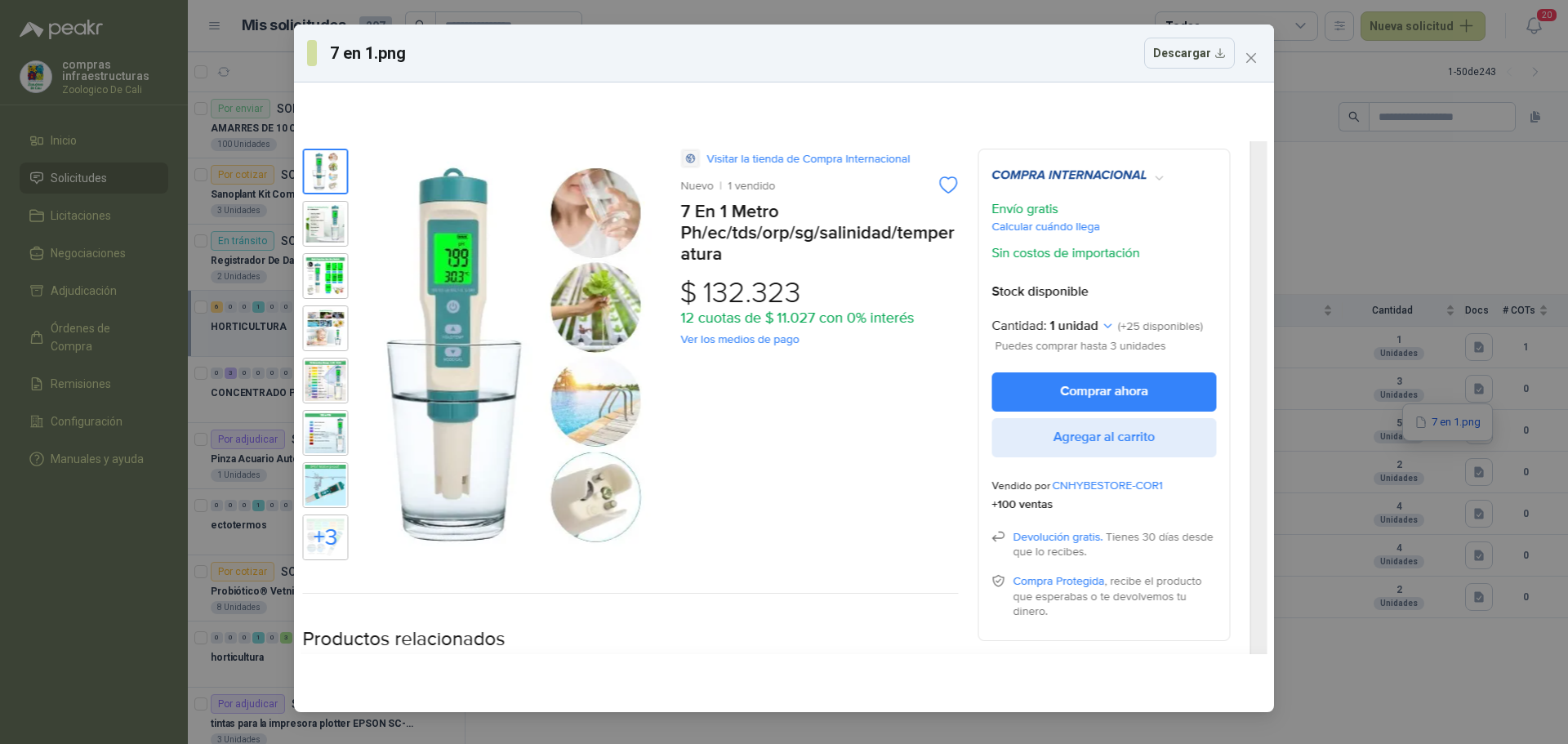
click at [1255, 63] on icon "close" at bounding box center [1250, 58] width 10 height 10
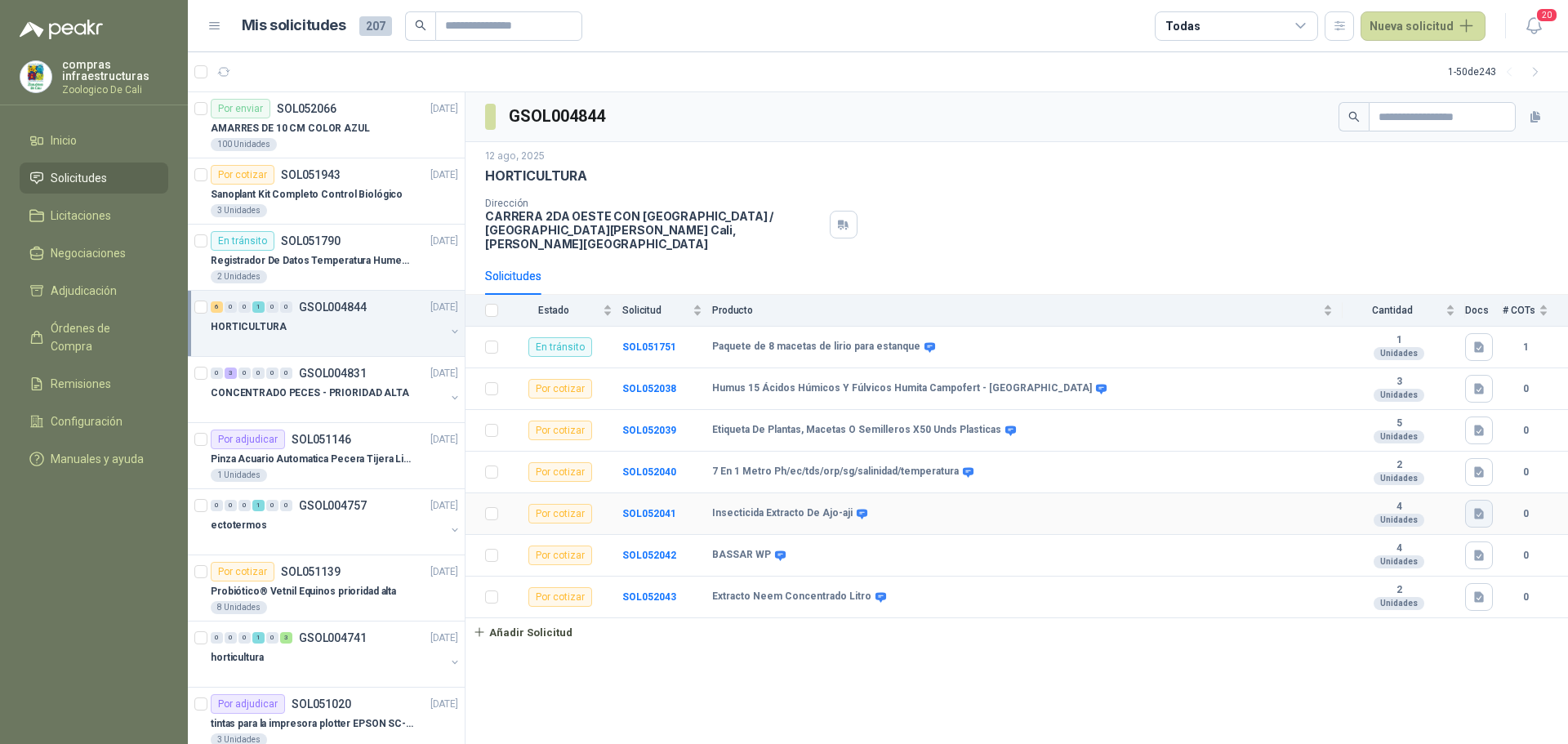
click at [1481, 508] on icon "button" at bounding box center [1478, 513] width 10 height 11
click at [1446, 466] on button "EXTRACTO AJI.png" at bounding box center [1425, 463] width 114 height 17
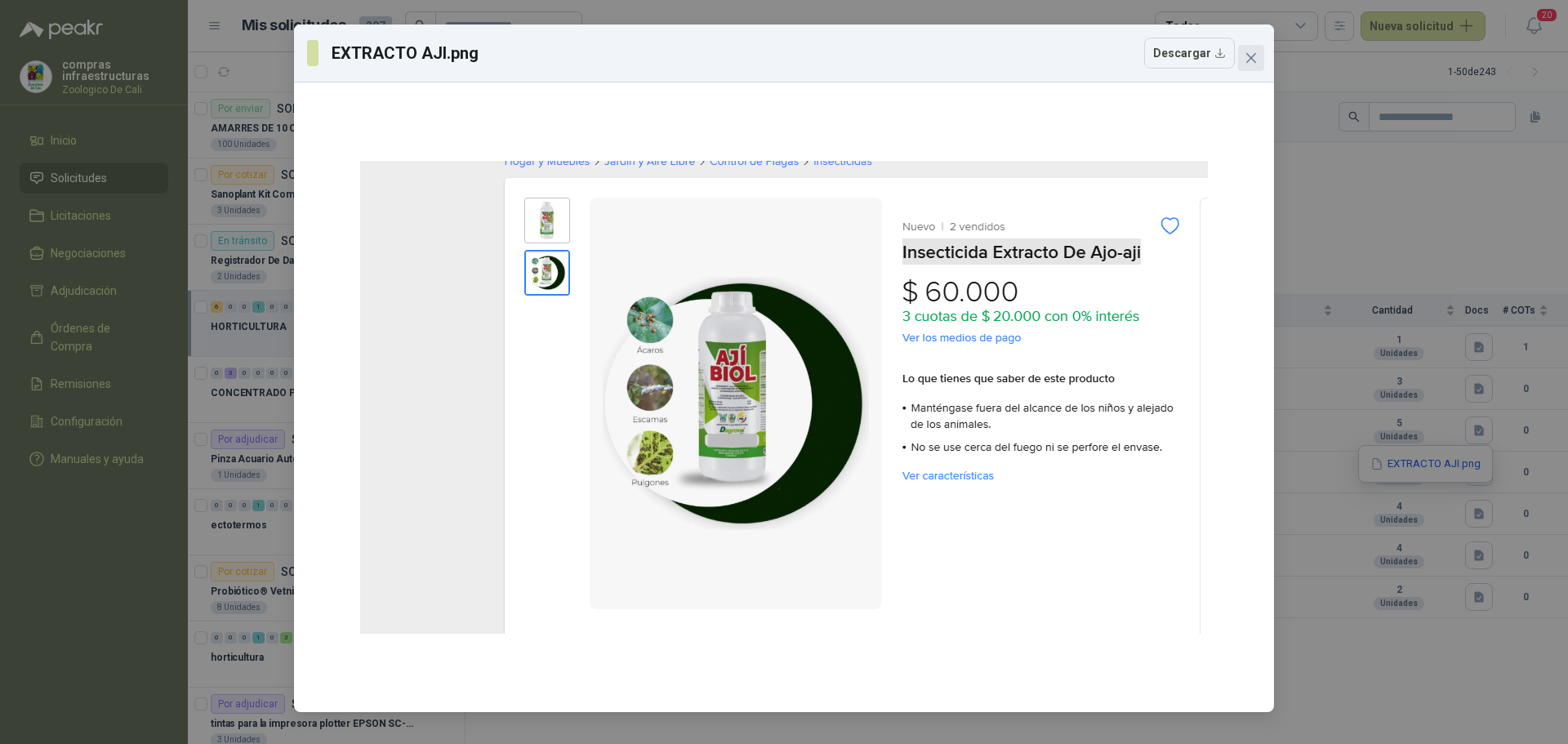
click at [1253, 54] on icon "close" at bounding box center [1250, 58] width 13 height 13
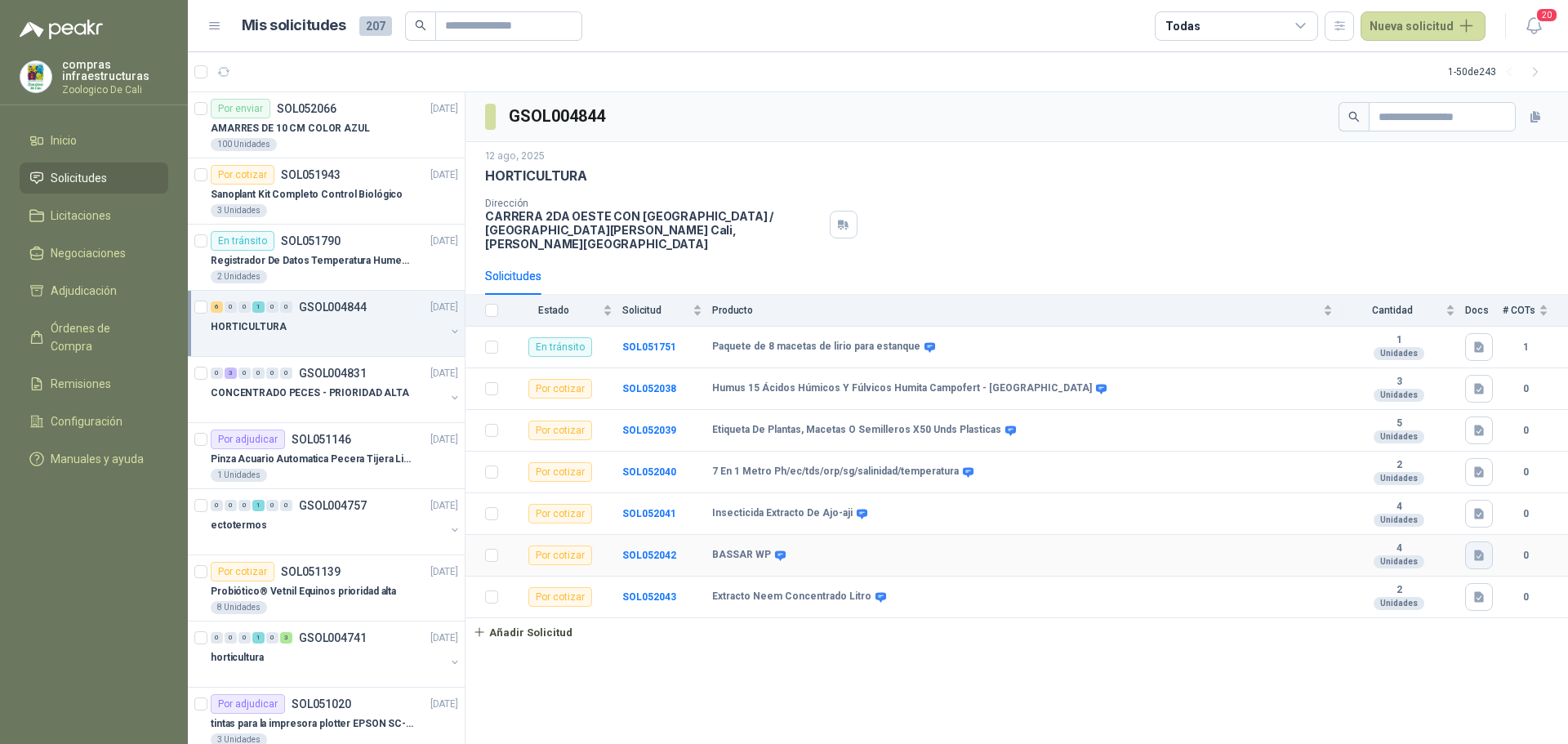
click at [1477, 550] on icon "button" at bounding box center [1478, 555] width 10 height 11
click at [1421, 506] on button "BASSAR .png" at bounding box center [1439, 505] width 85 height 17
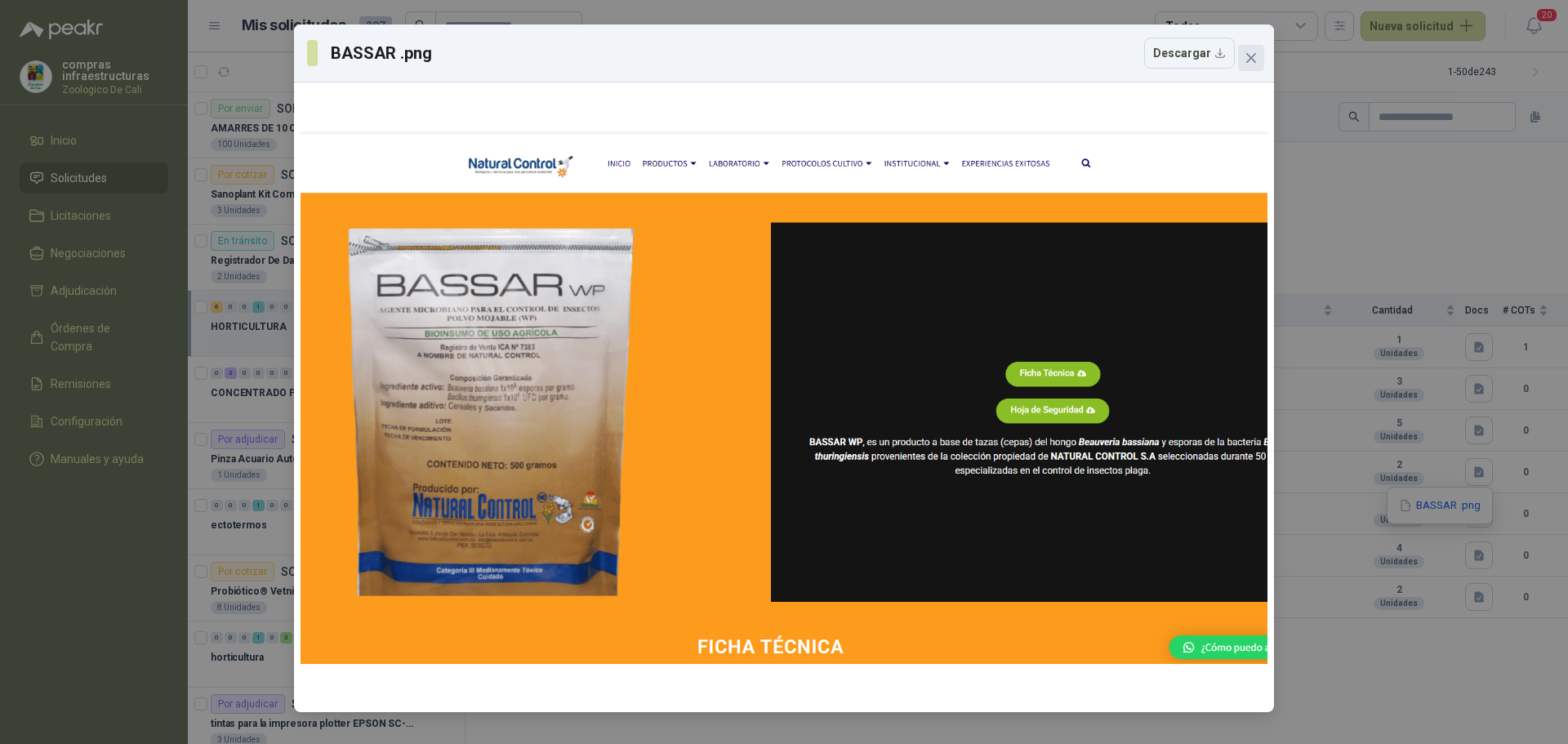
click at [1251, 58] on icon "close" at bounding box center [1250, 58] width 10 height 10
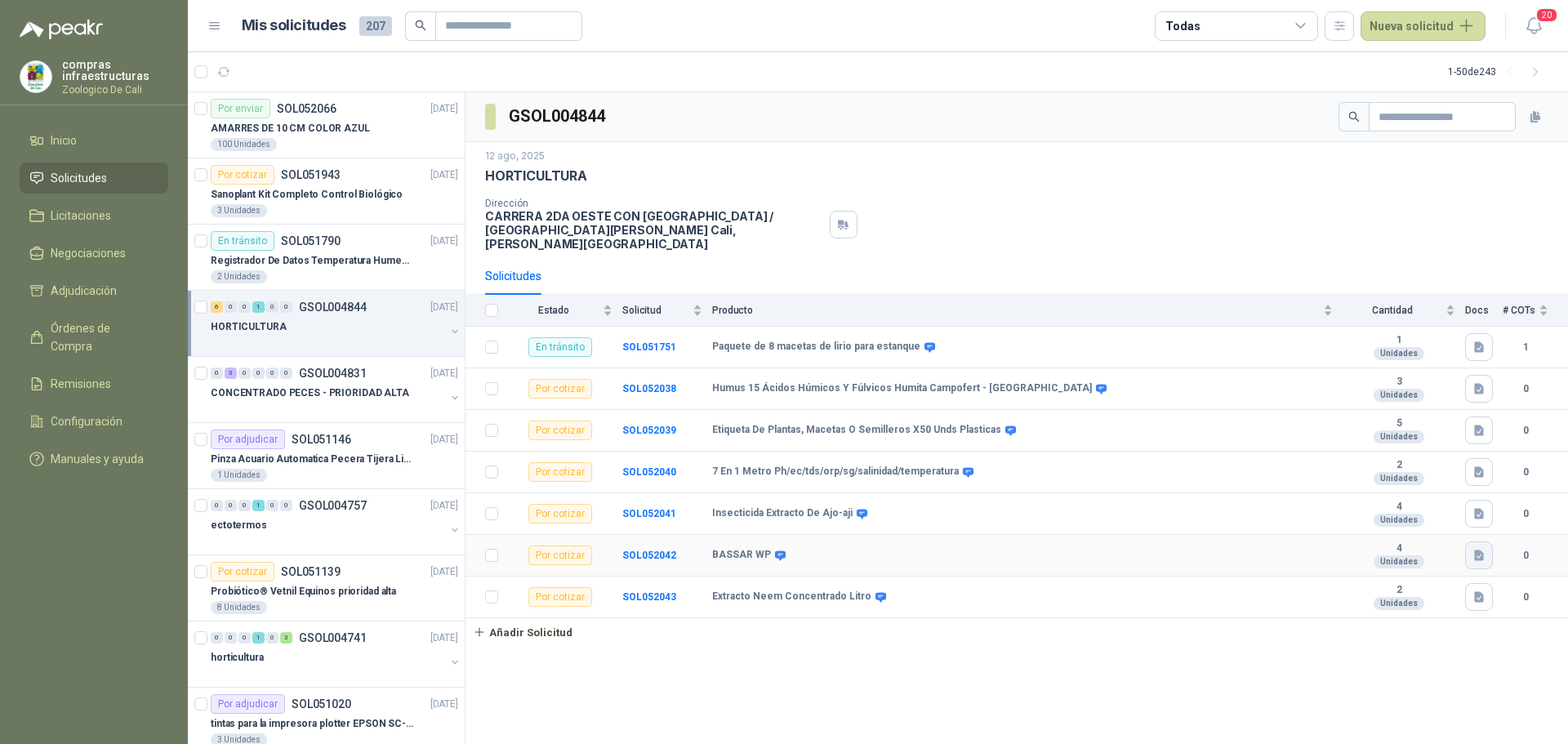
click at [1486, 545] on button "button" at bounding box center [1478, 555] width 28 height 28
click at [1423, 507] on button "BASSAR .png" at bounding box center [1439, 505] width 85 height 17
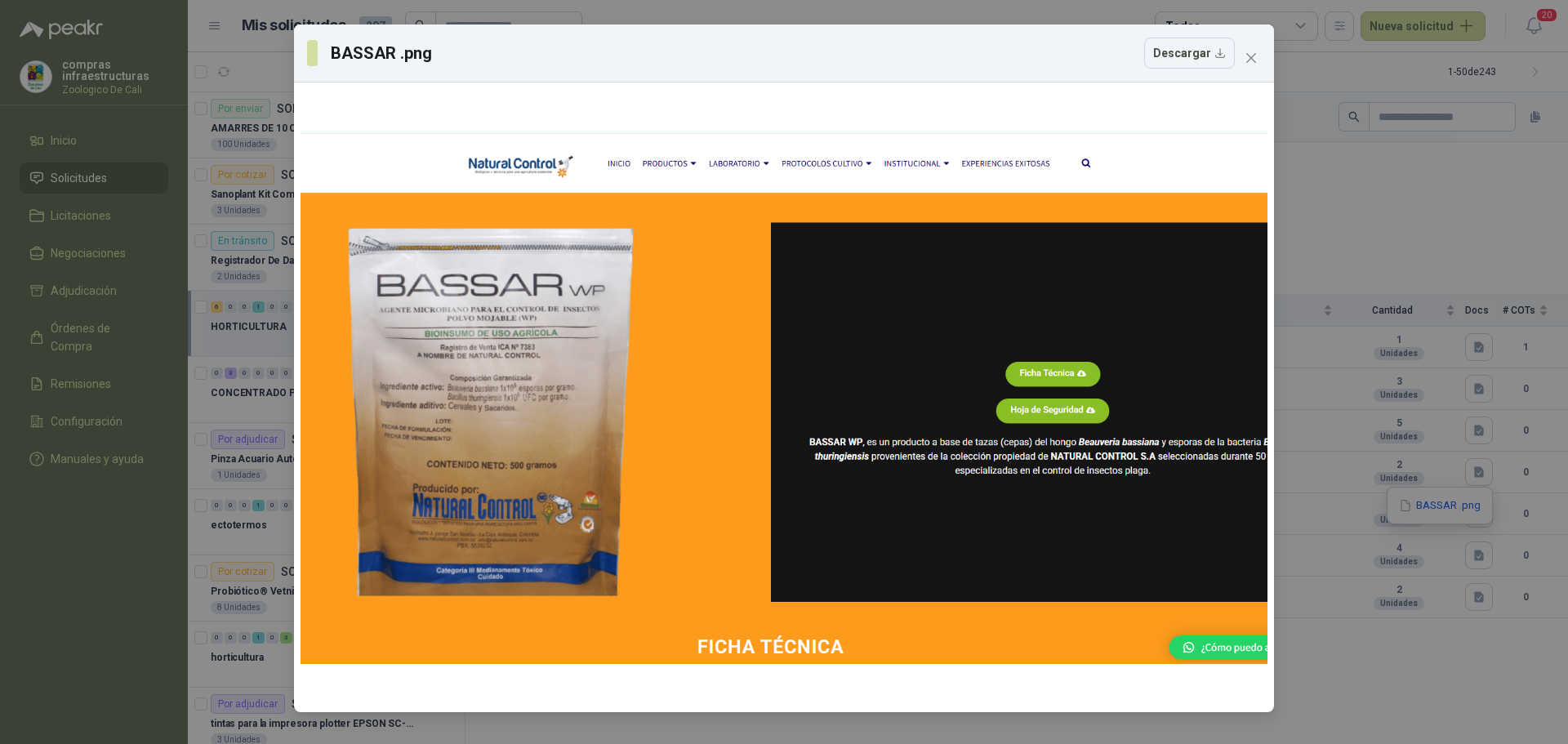
click at [1387, 631] on div "BASSAR .png Descargar" at bounding box center [784, 372] width 1568 height 744
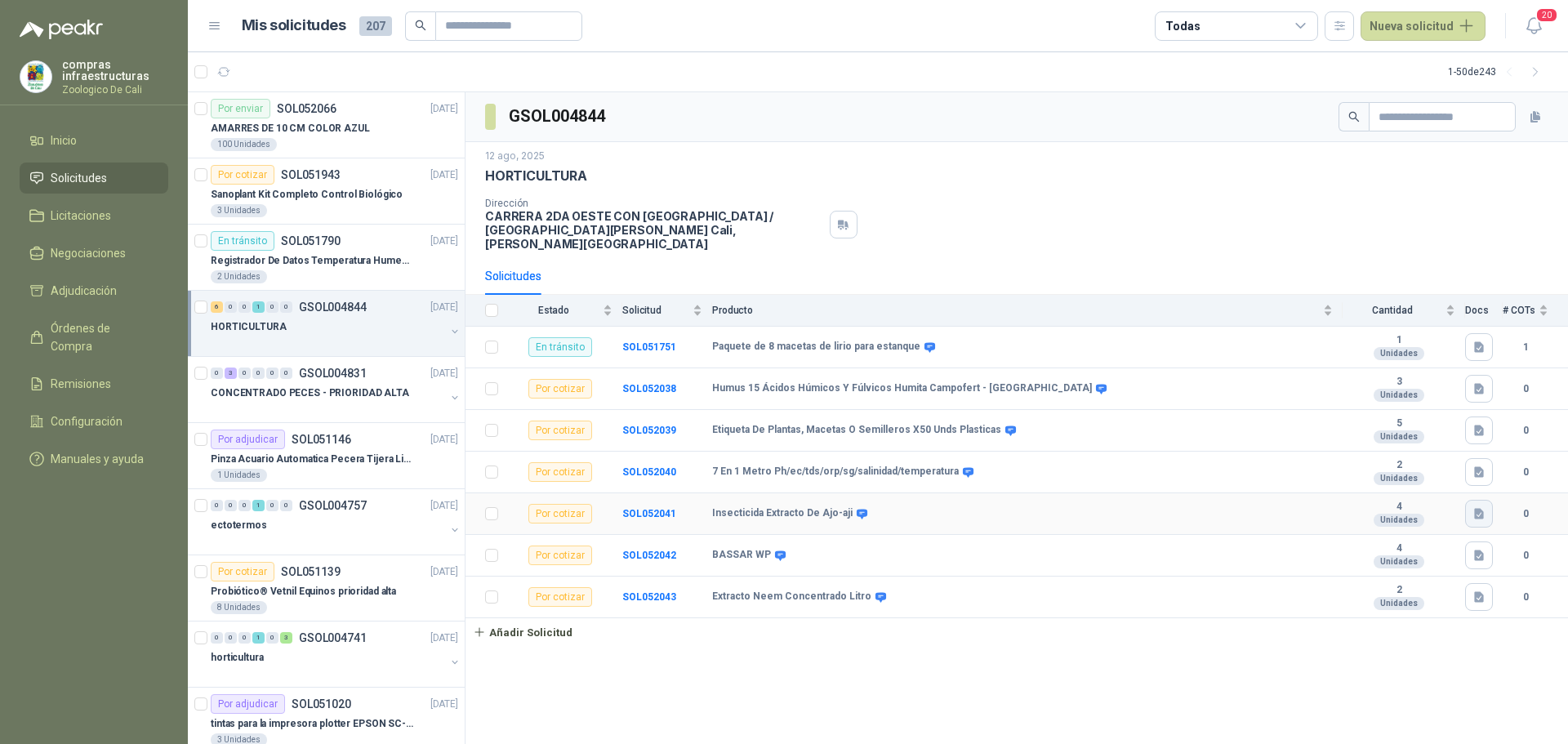
click at [1482, 508] on icon "button" at bounding box center [1478, 513] width 10 height 11
click at [1425, 462] on button "EXTRACTO AJI.png" at bounding box center [1425, 463] width 114 height 17
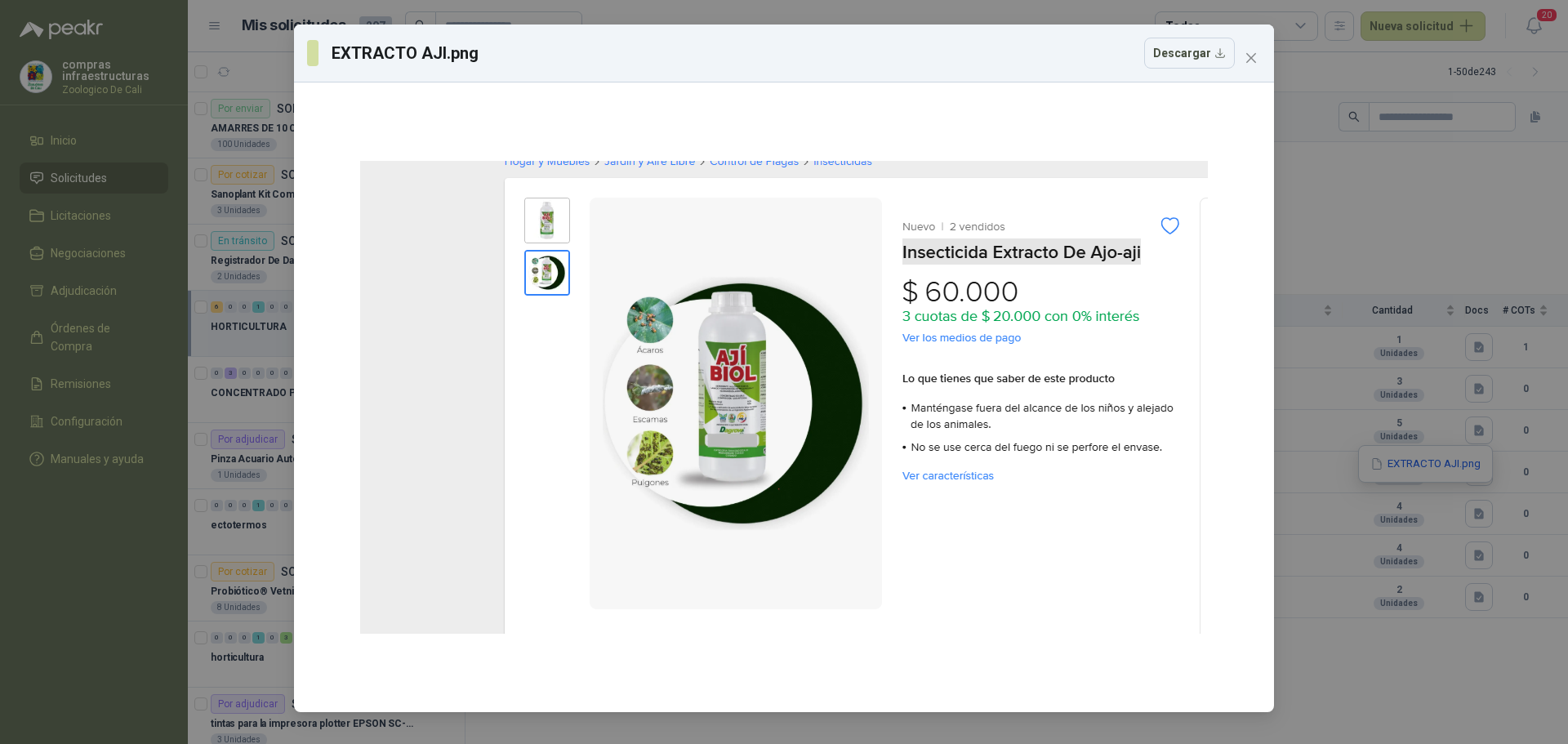
click at [1443, 630] on div "EXTRACTO AJI.png Descargar" at bounding box center [784, 372] width 1568 height 744
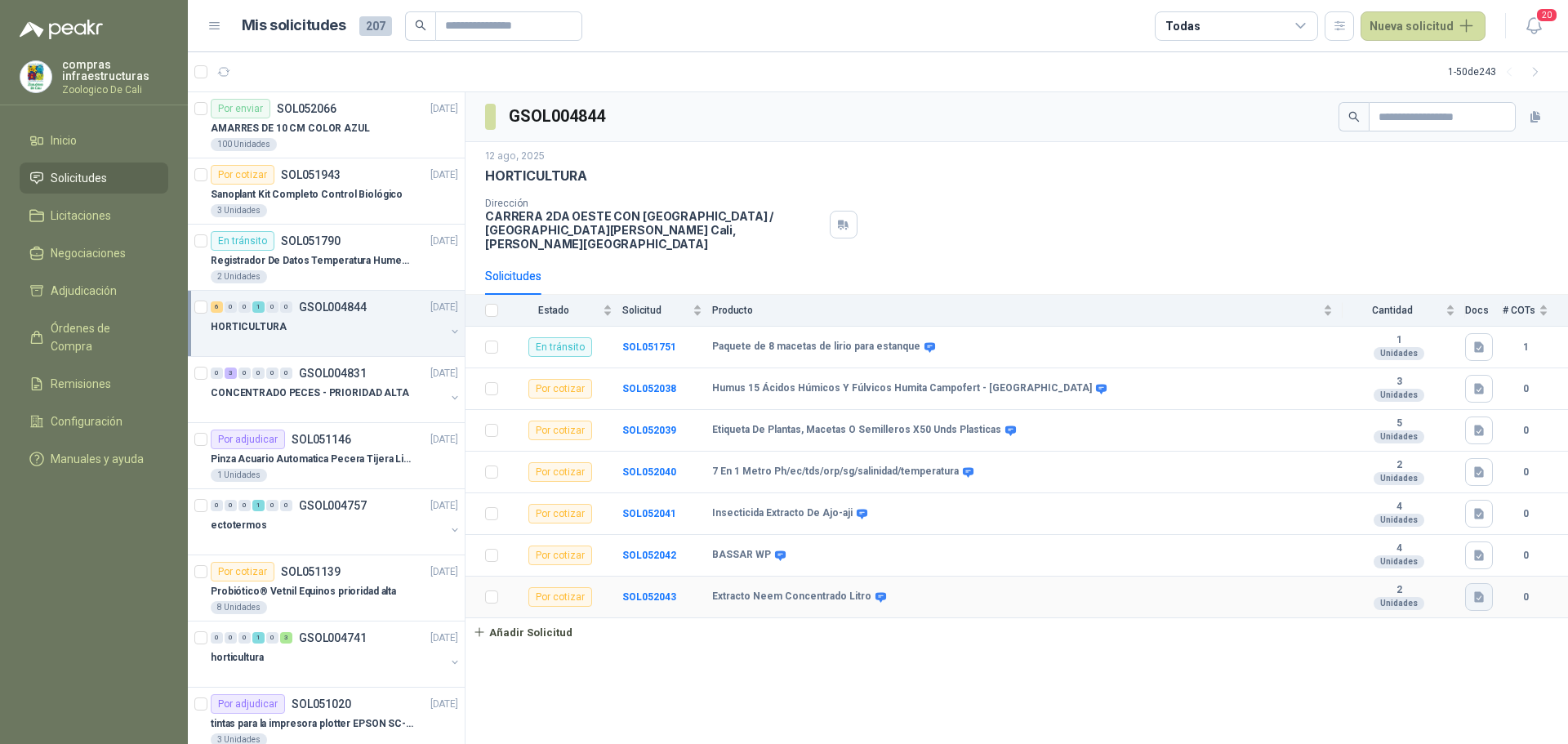
click at [1481, 591] on button "button" at bounding box center [1478, 597] width 28 height 28
click at [1425, 547] on button "EXTRAC NEEM.png" at bounding box center [1426, 547] width 112 height 17
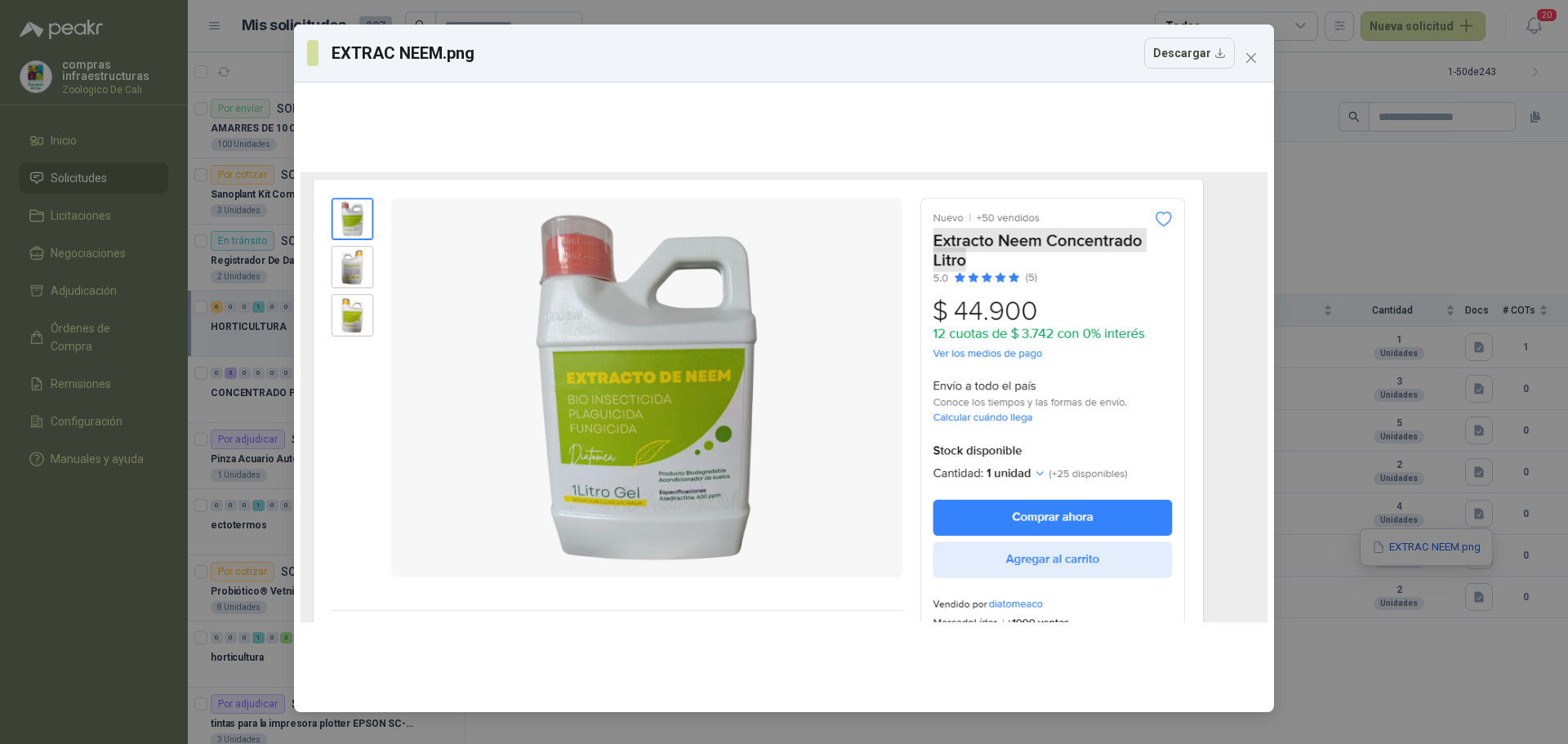
click at [1252, 61] on icon "close" at bounding box center [1250, 58] width 13 height 13
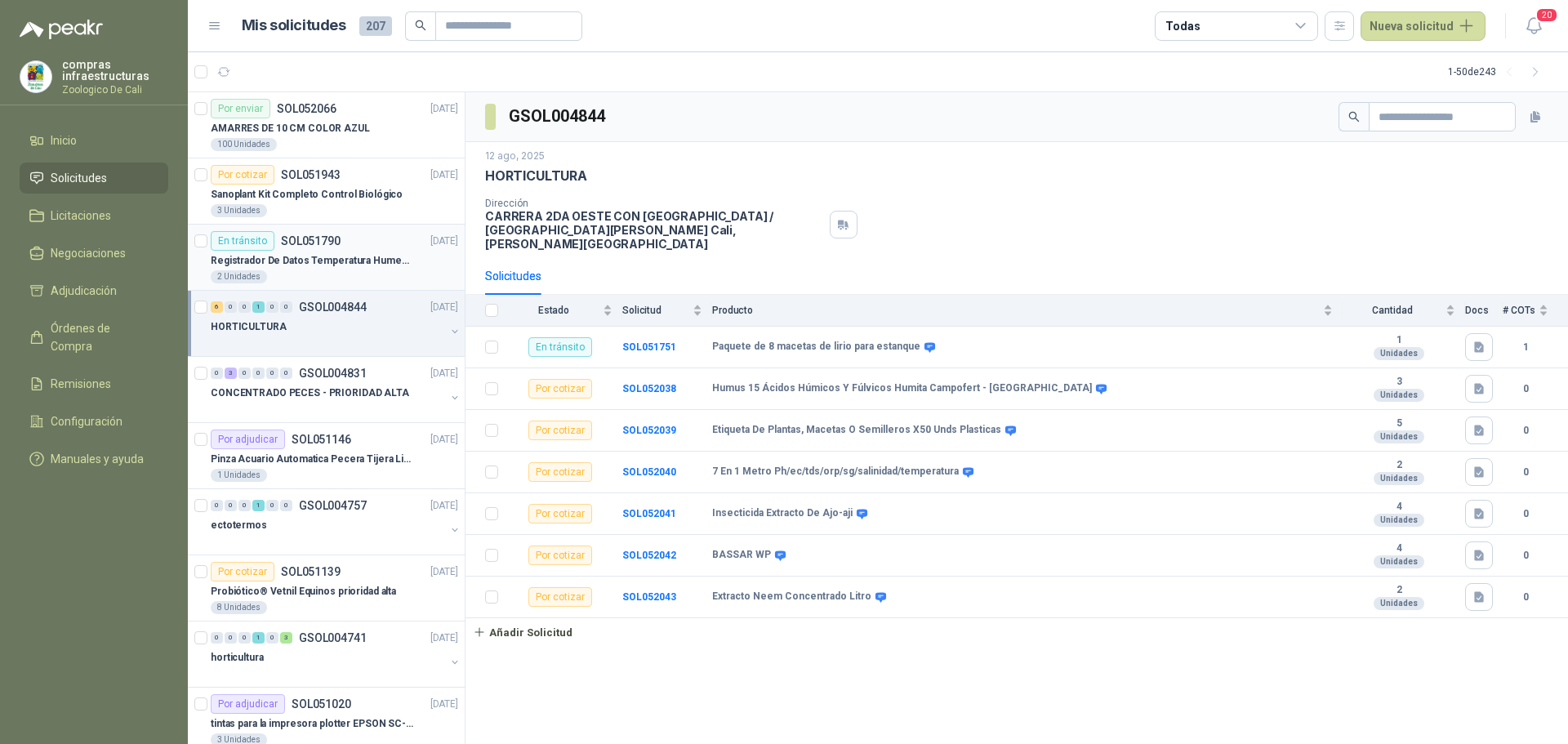
click at [301, 261] on p "Registrador De Datos Temperatura Humedad Usb 32.000 Registro" at bounding box center [311, 260] width 203 height 15
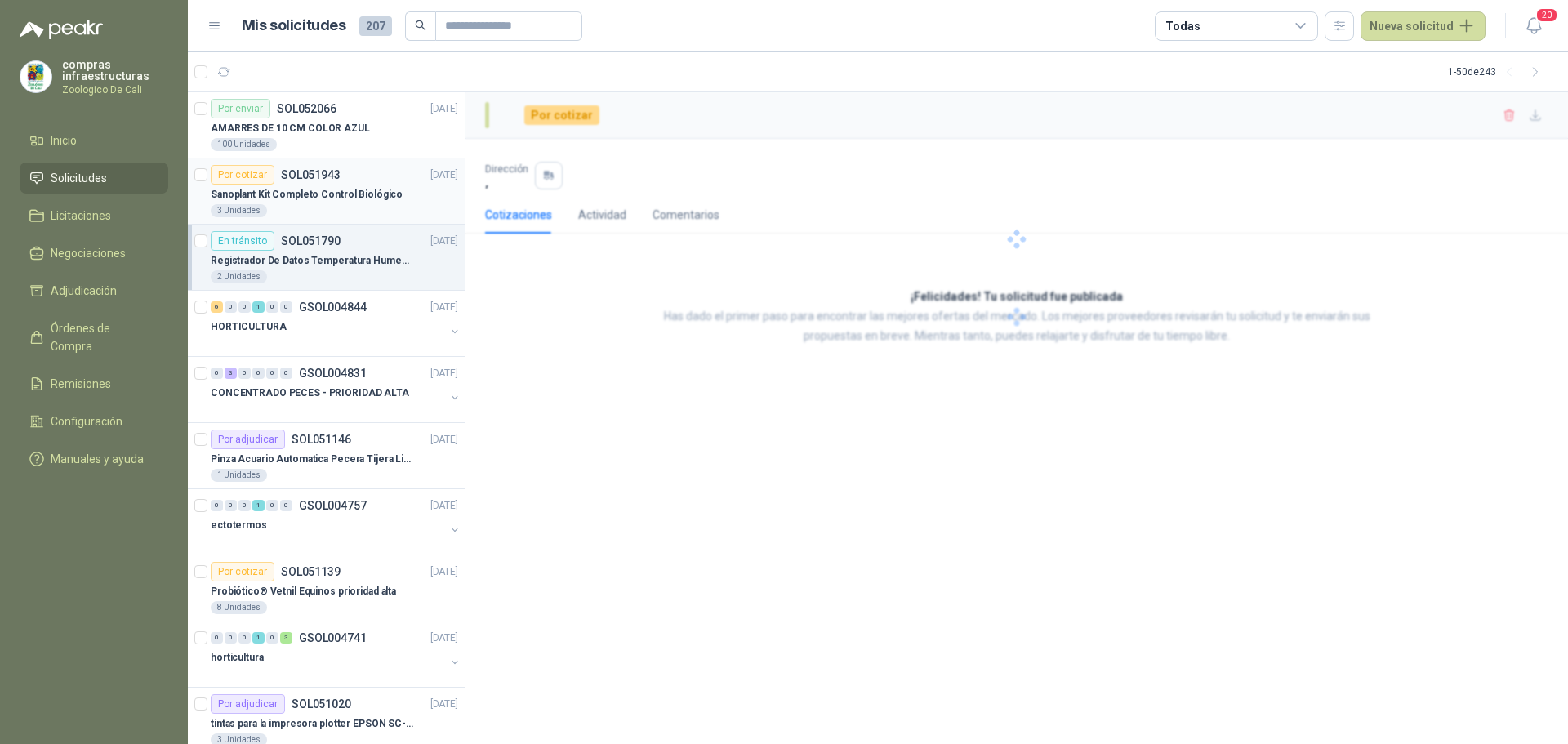
click at [309, 189] on p "Sanoplant Kit Completo Control Biológico" at bounding box center [306, 194] width 192 height 15
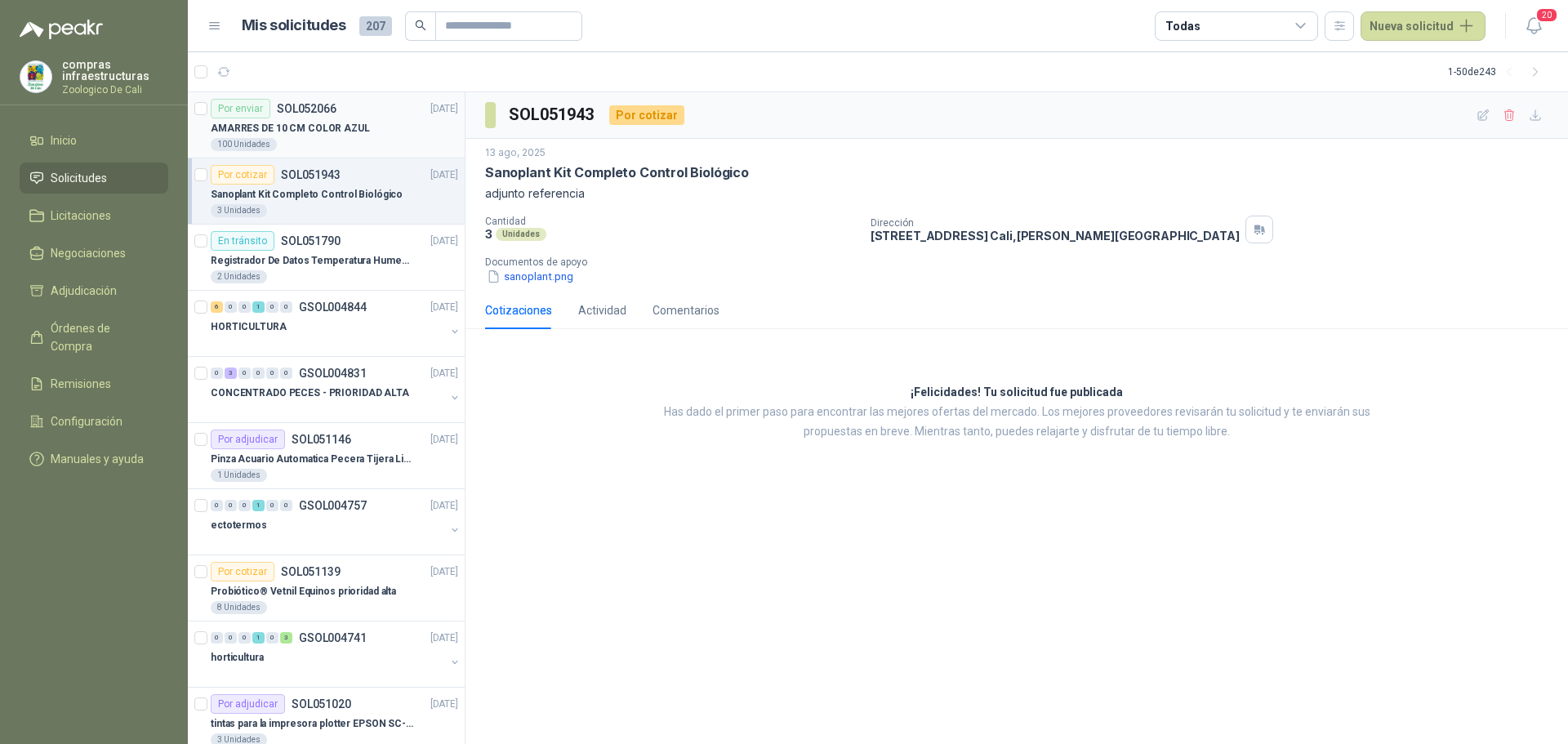
click at [309, 136] on p "AMARRES DE 10 CM COLOR AZUL" at bounding box center [289, 128] width 159 height 15
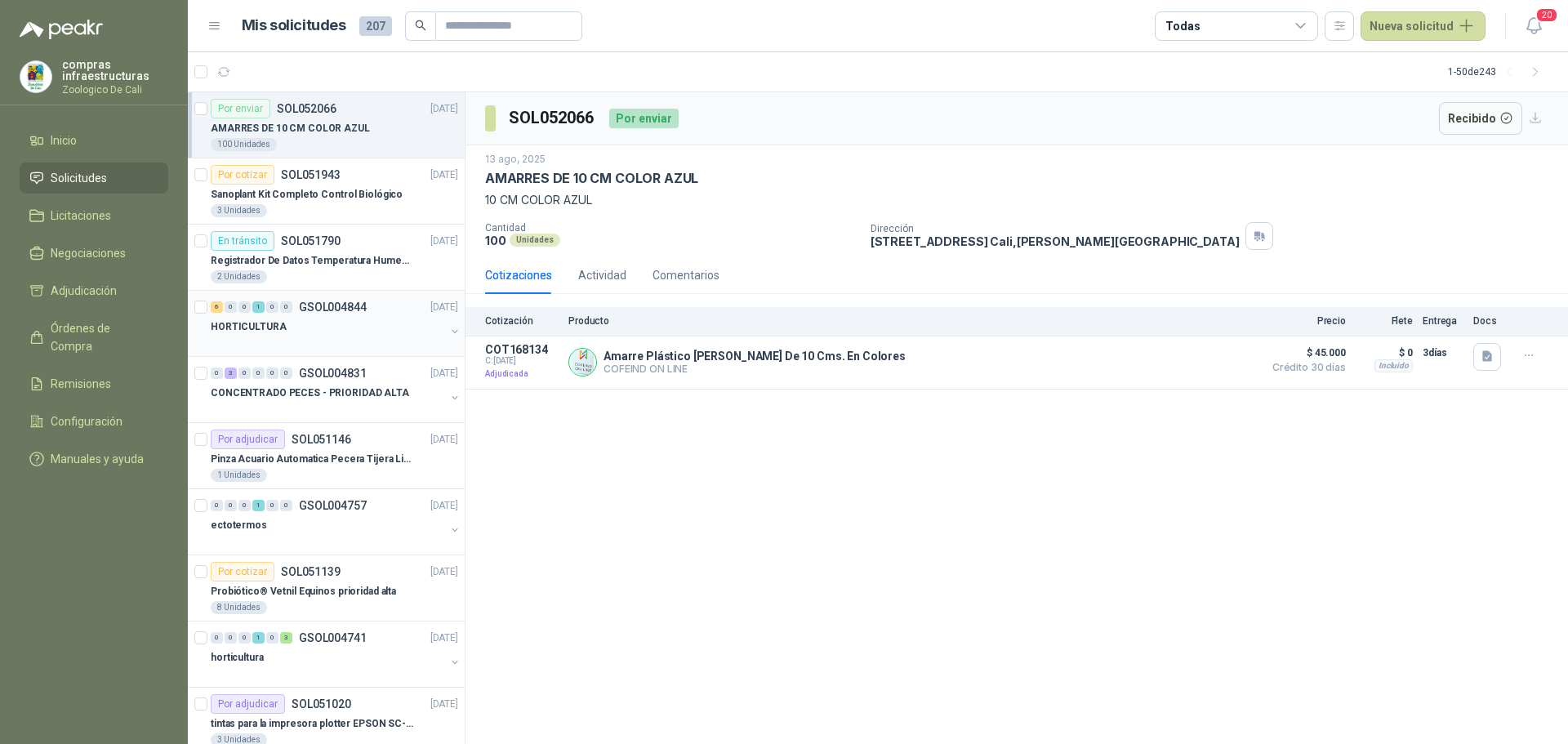
click at [305, 313] on p "GSOL004844" at bounding box center [333, 307] width 67 height 12
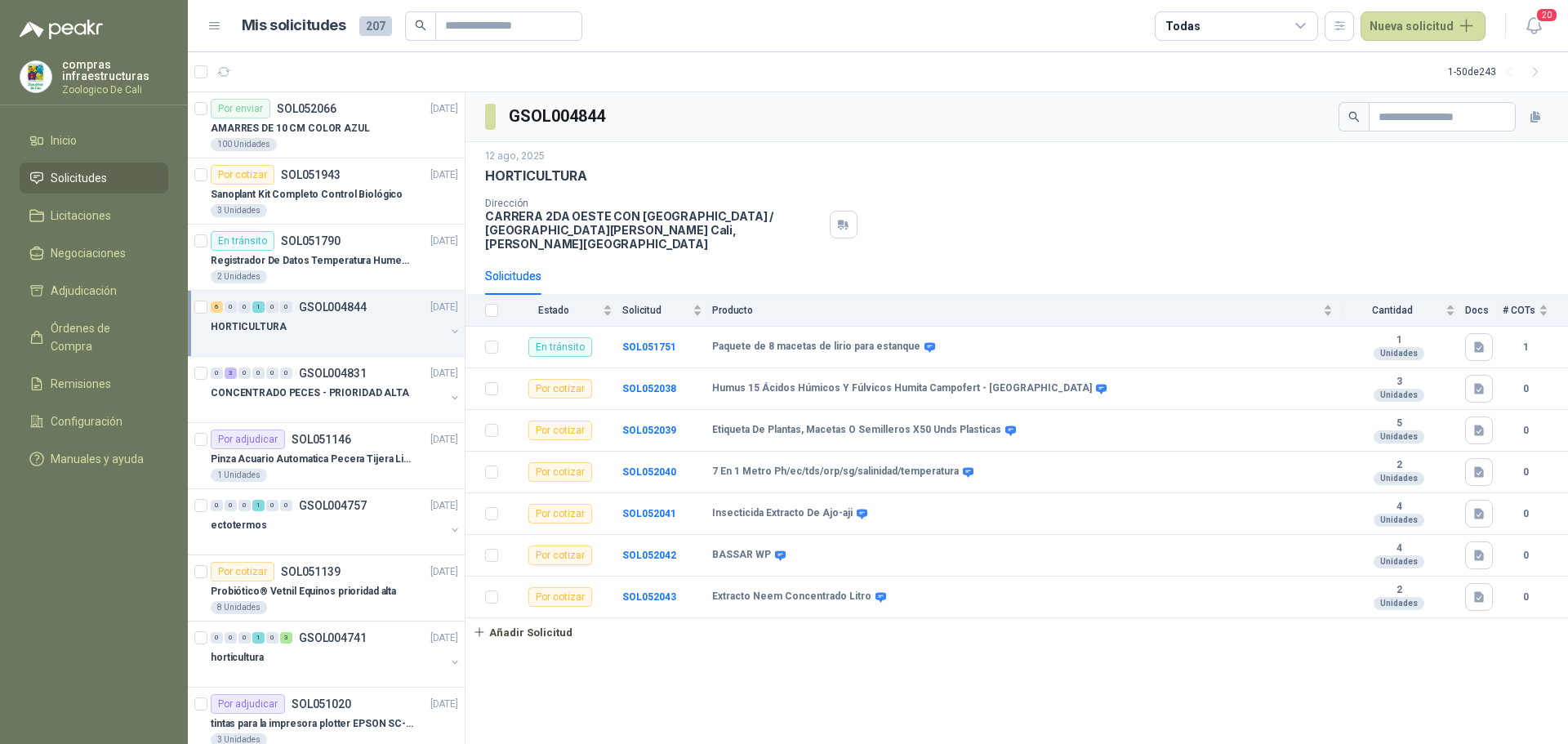
click at [119, 167] on link "Solicitudes" at bounding box center [93, 178] width 148 height 31
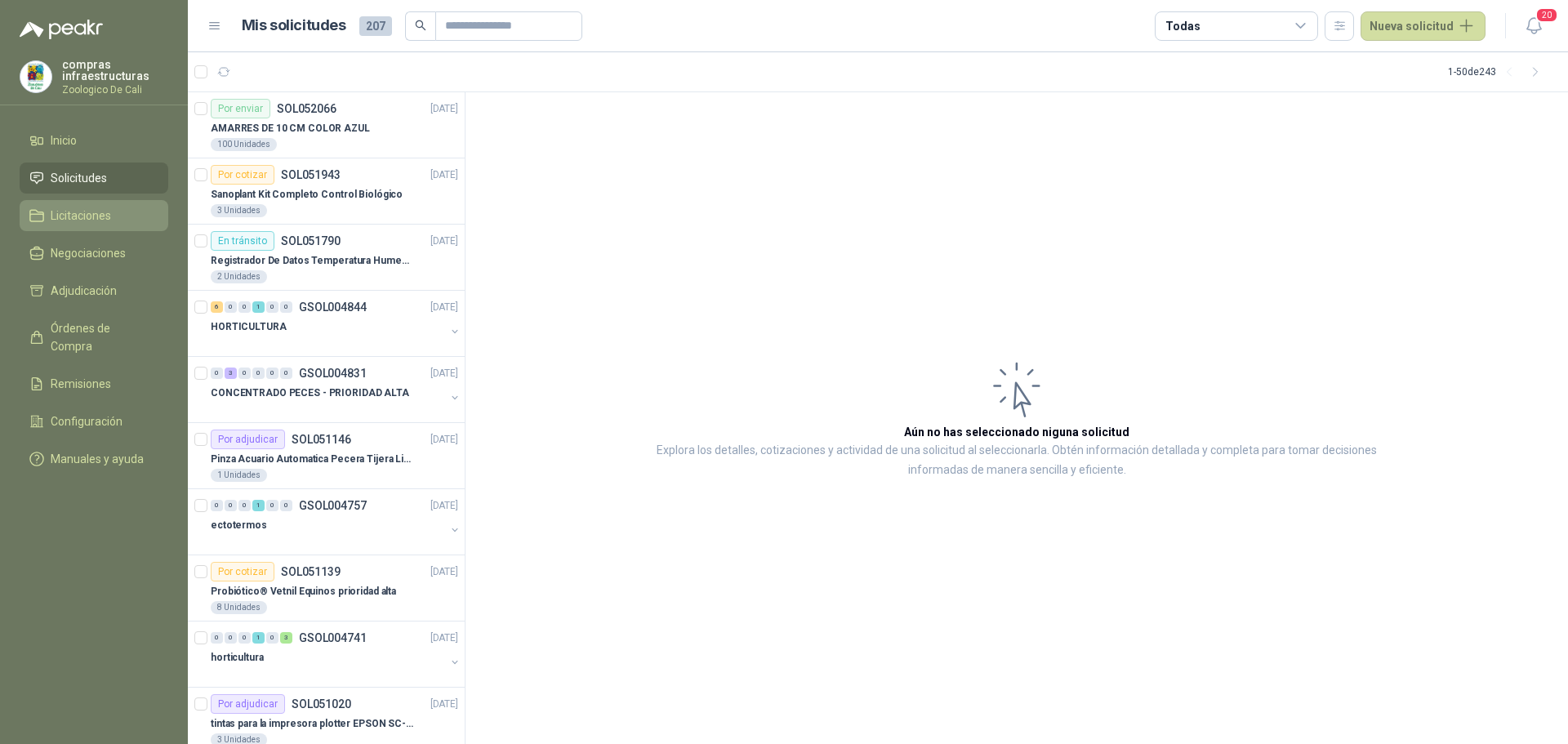
click at [138, 226] on link "Licitaciones" at bounding box center [93, 215] width 148 height 31
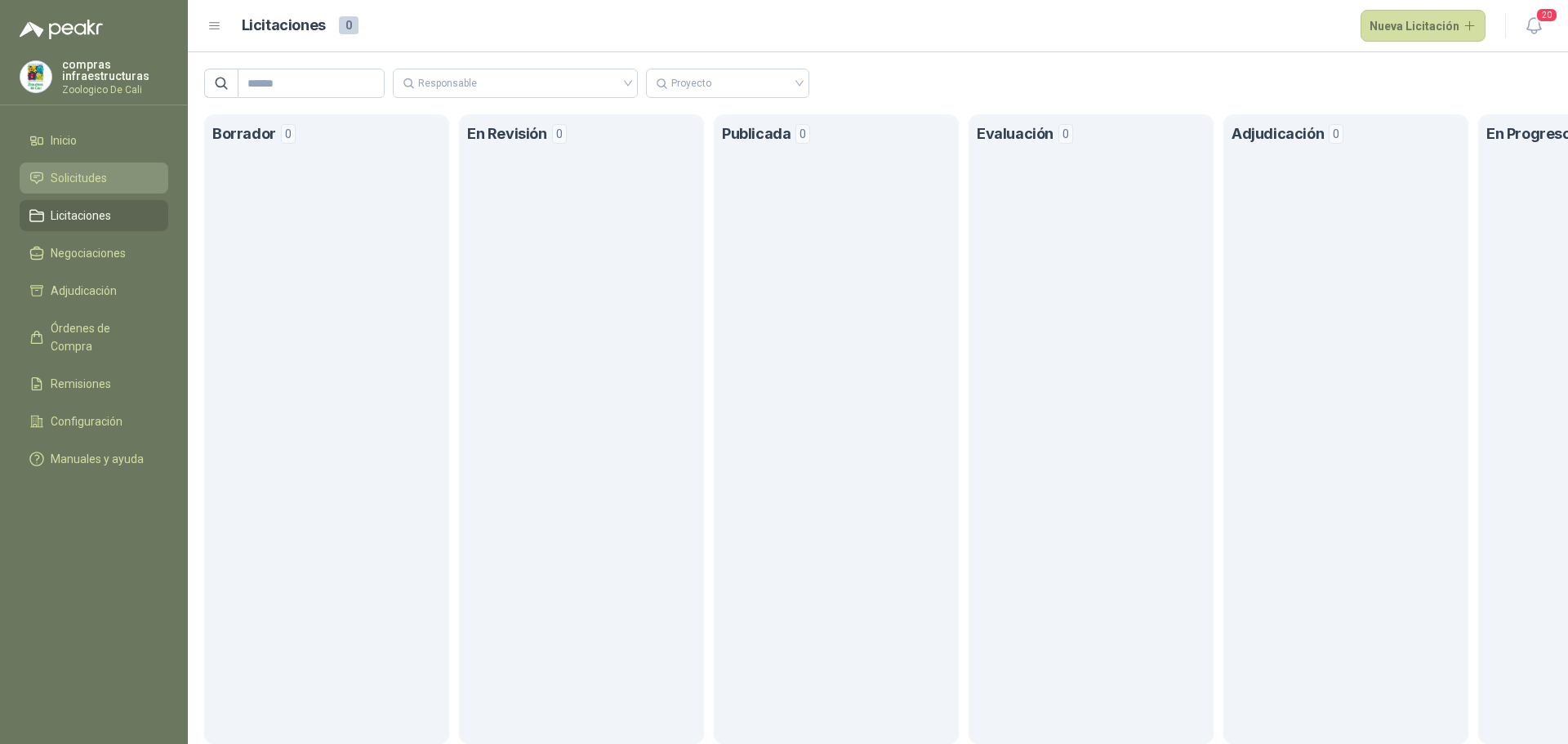
click at [103, 184] on span "Solicitudes" at bounding box center [78, 178] width 56 height 18
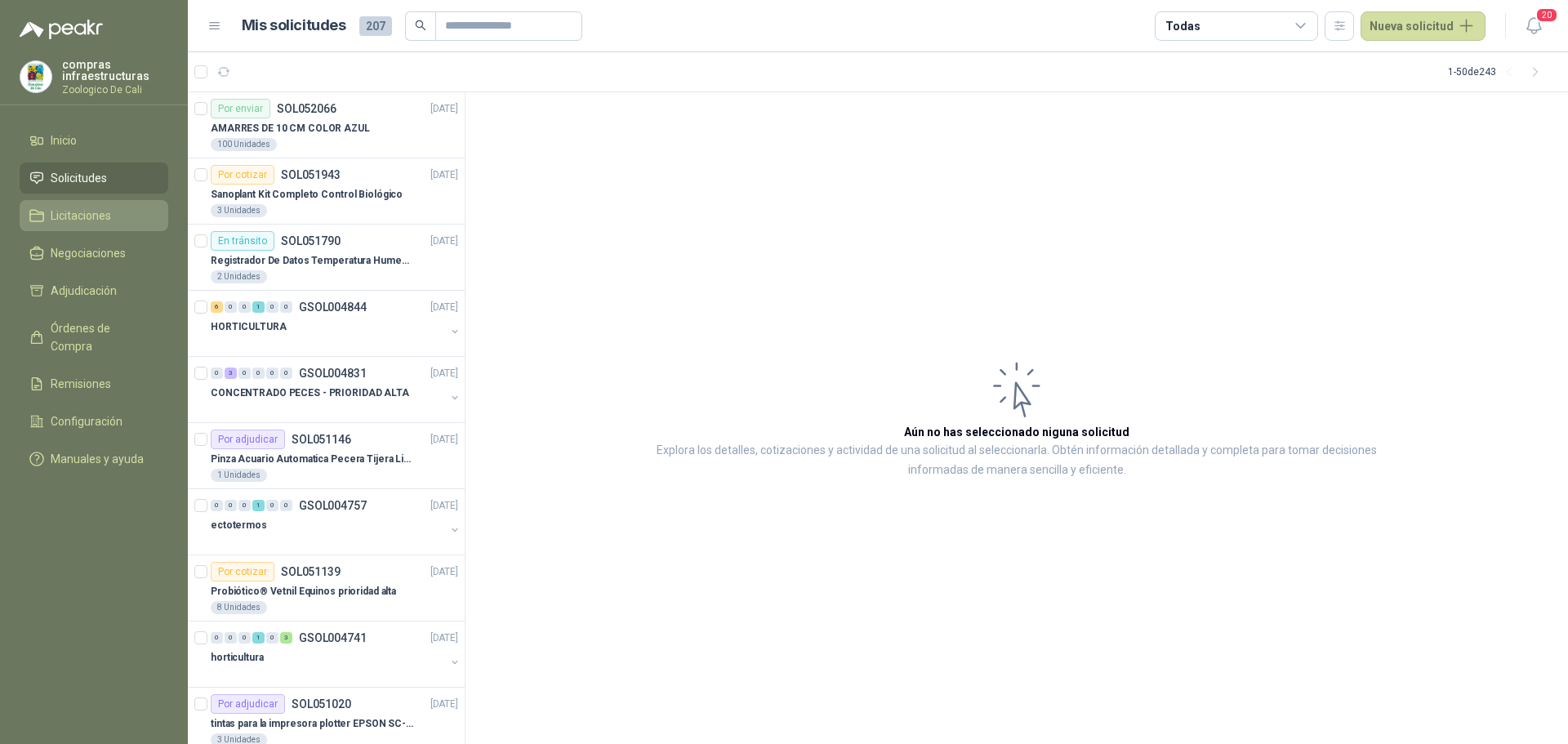
click at [107, 226] on link "Licitaciones" at bounding box center [93, 215] width 148 height 31
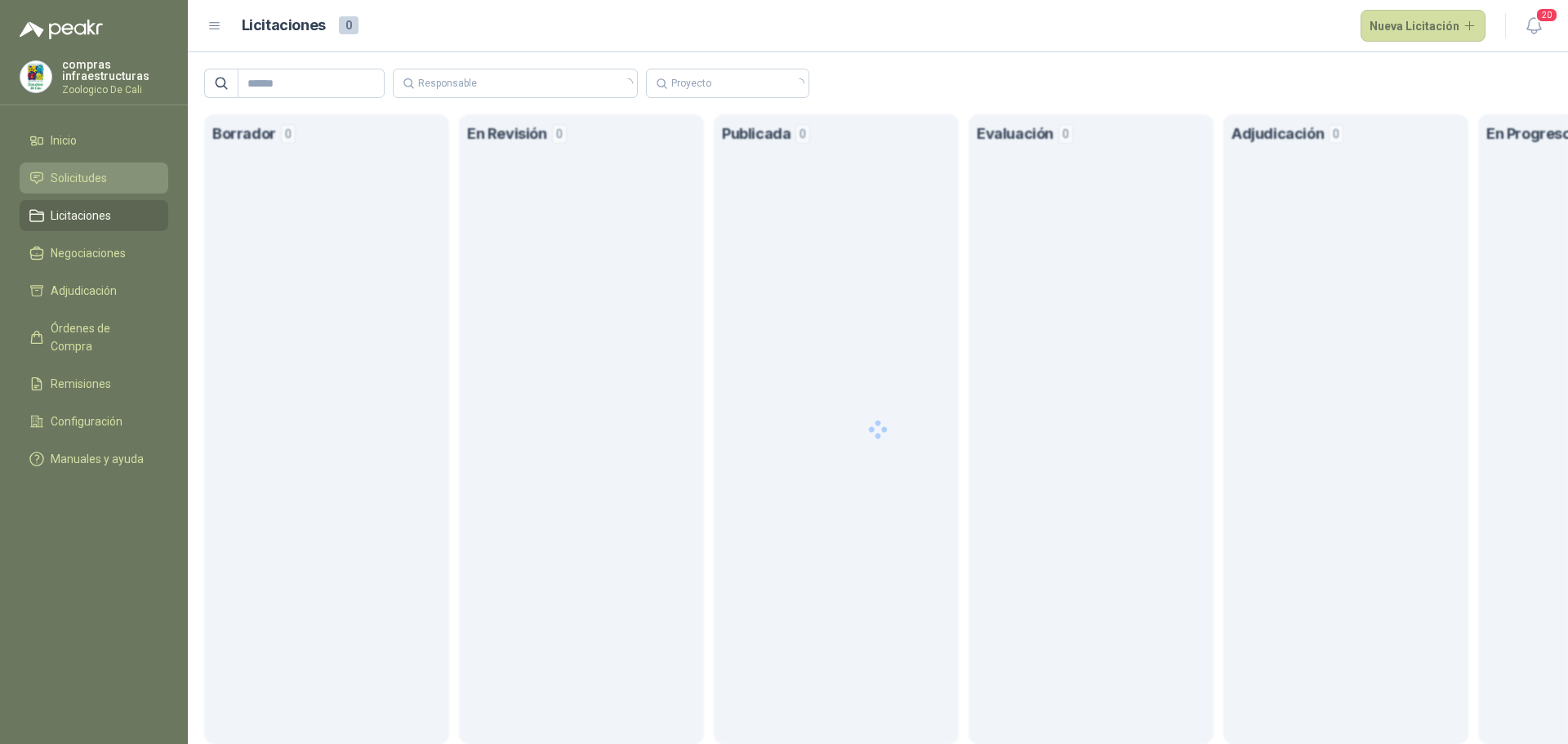
click at [122, 180] on li "Solicitudes" at bounding box center [93, 178] width 129 height 18
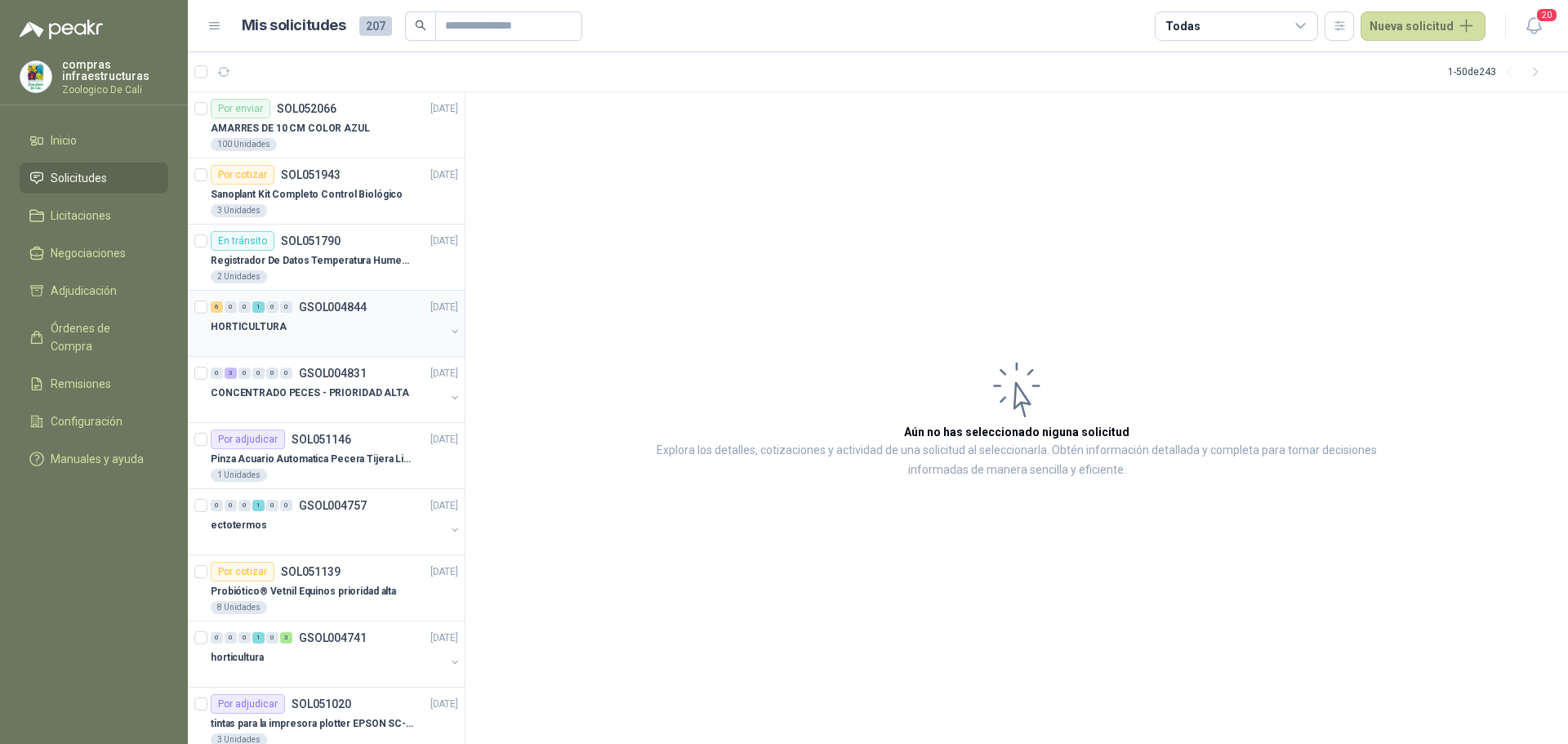
click at [344, 305] on p "GSOL004844" at bounding box center [333, 307] width 67 height 12
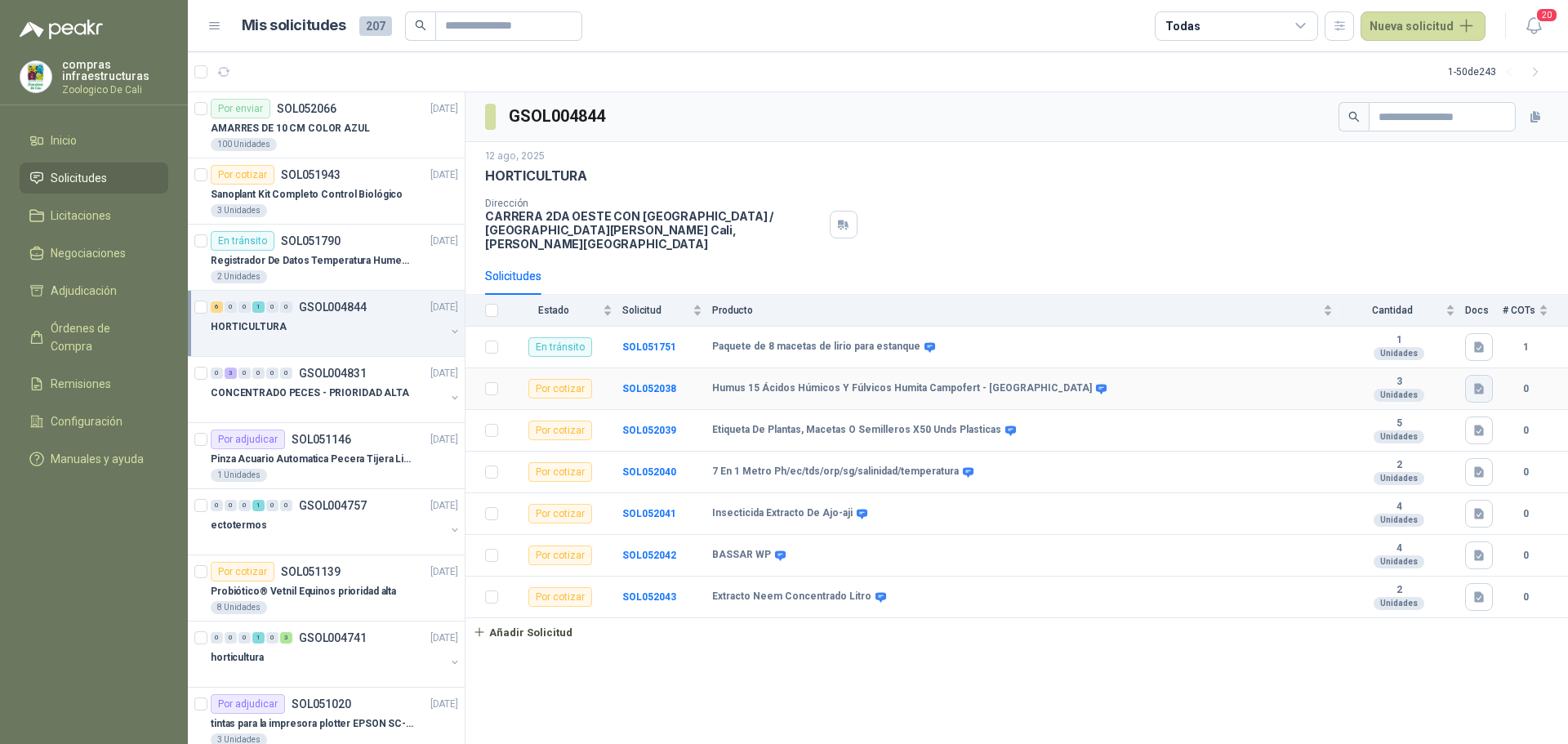
click at [1487, 375] on button "button" at bounding box center [1478, 388] width 28 height 28
click at [1431, 339] on button "HUMUS [DATE].png" at bounding box center [1425, 339] width 113 height 17
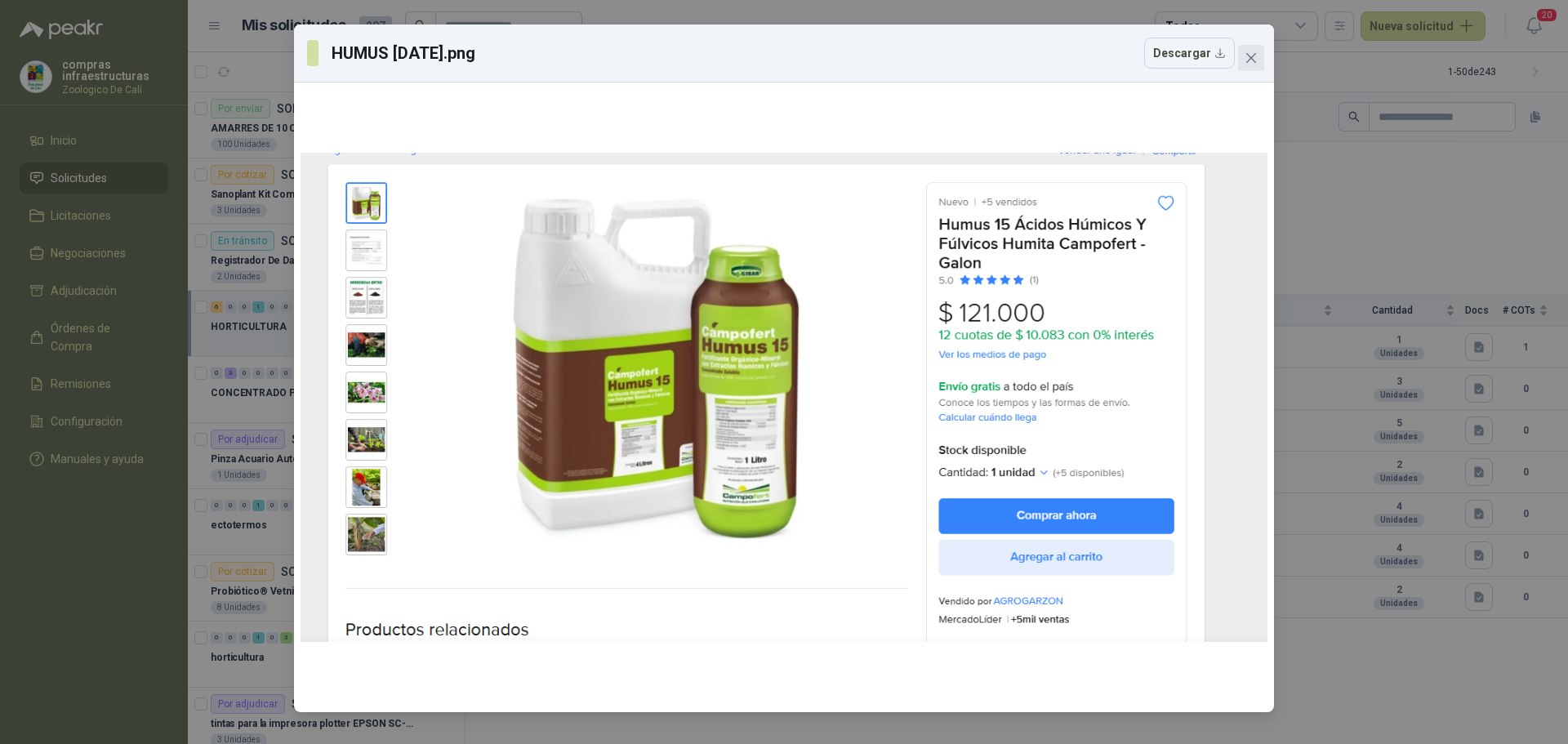
click at [1249, 51] on icon "close" at bounding box center [1250, 58] width 13 height 13
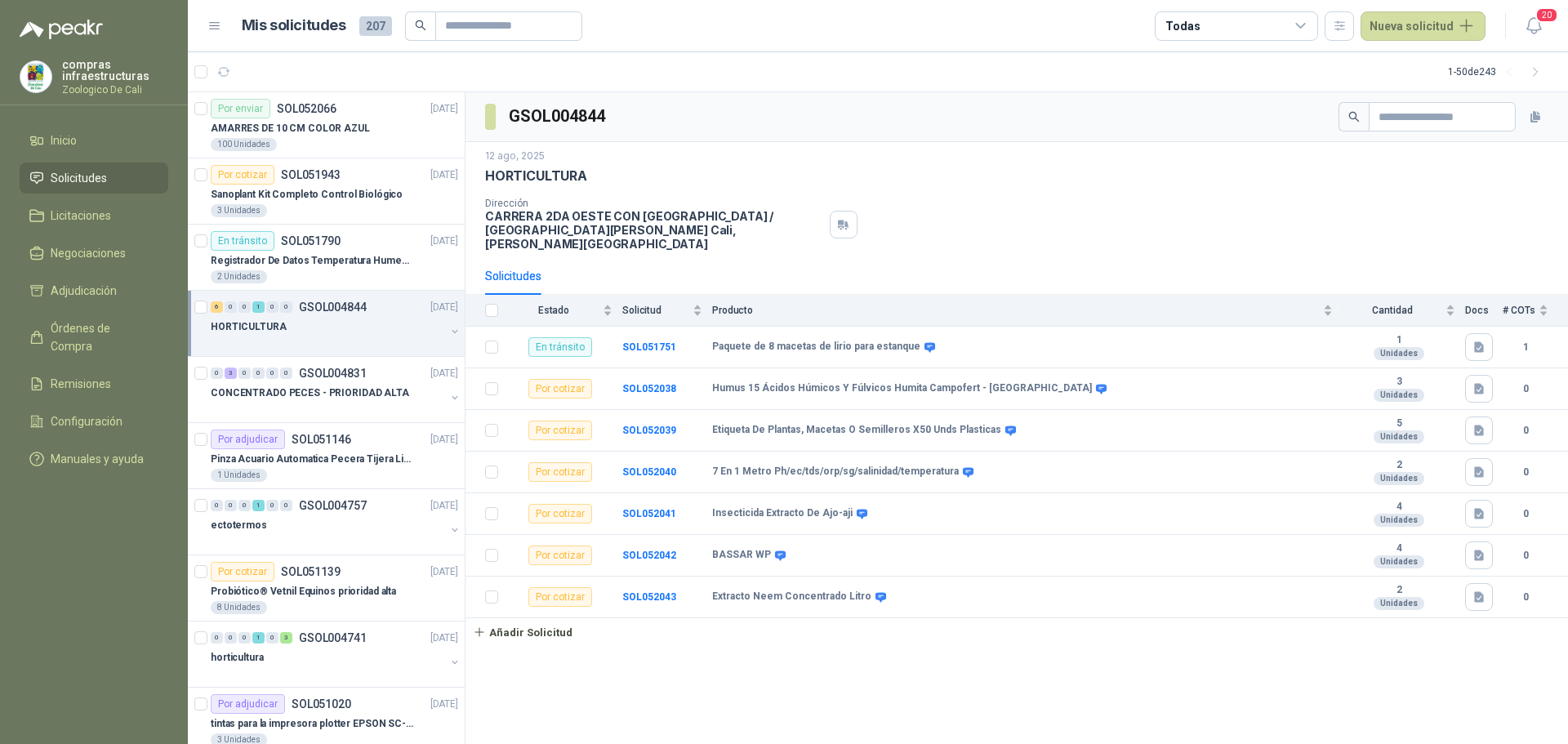
click at [125, 181] on li "Solicitudes" at bounding box center [93, 178] width 129 height 18
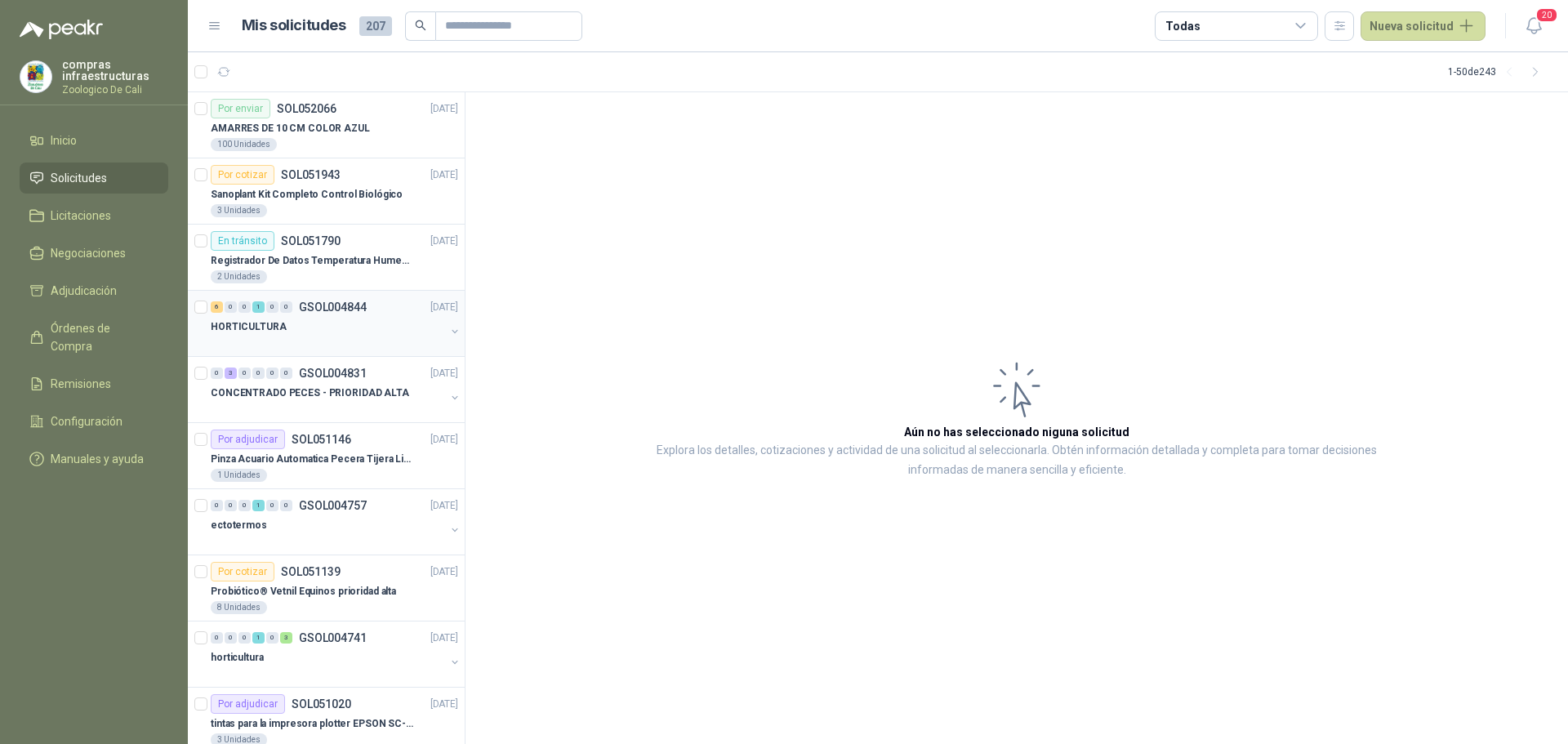
click at [307, 313] on div "6 0 0 1 0 0 GSOL004844 [DATE]" at bounding box center [335, 307] width 250 height 20
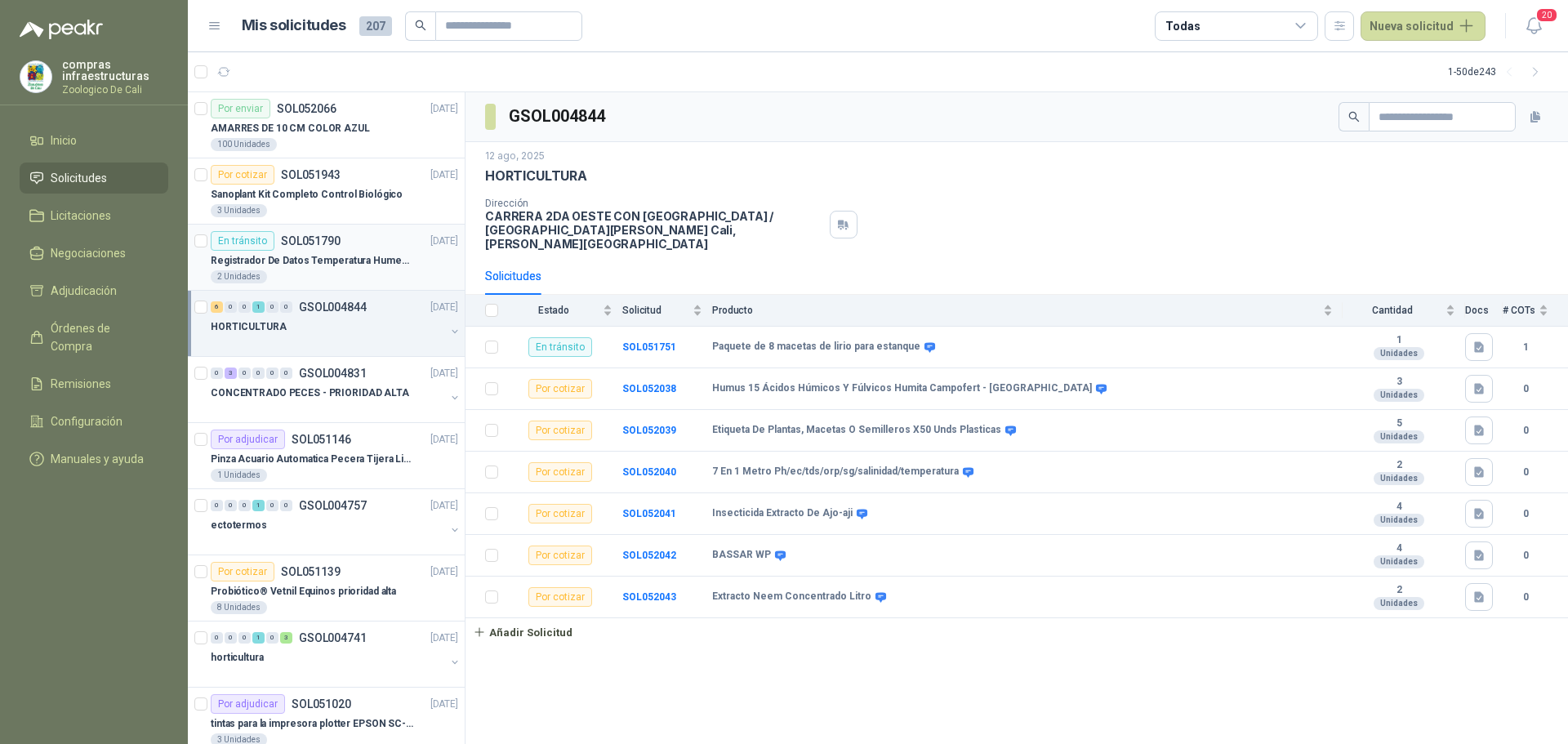
click at [314, 271] on div "2 Unidades" at bounding box center [334, 277] width 248 height 13
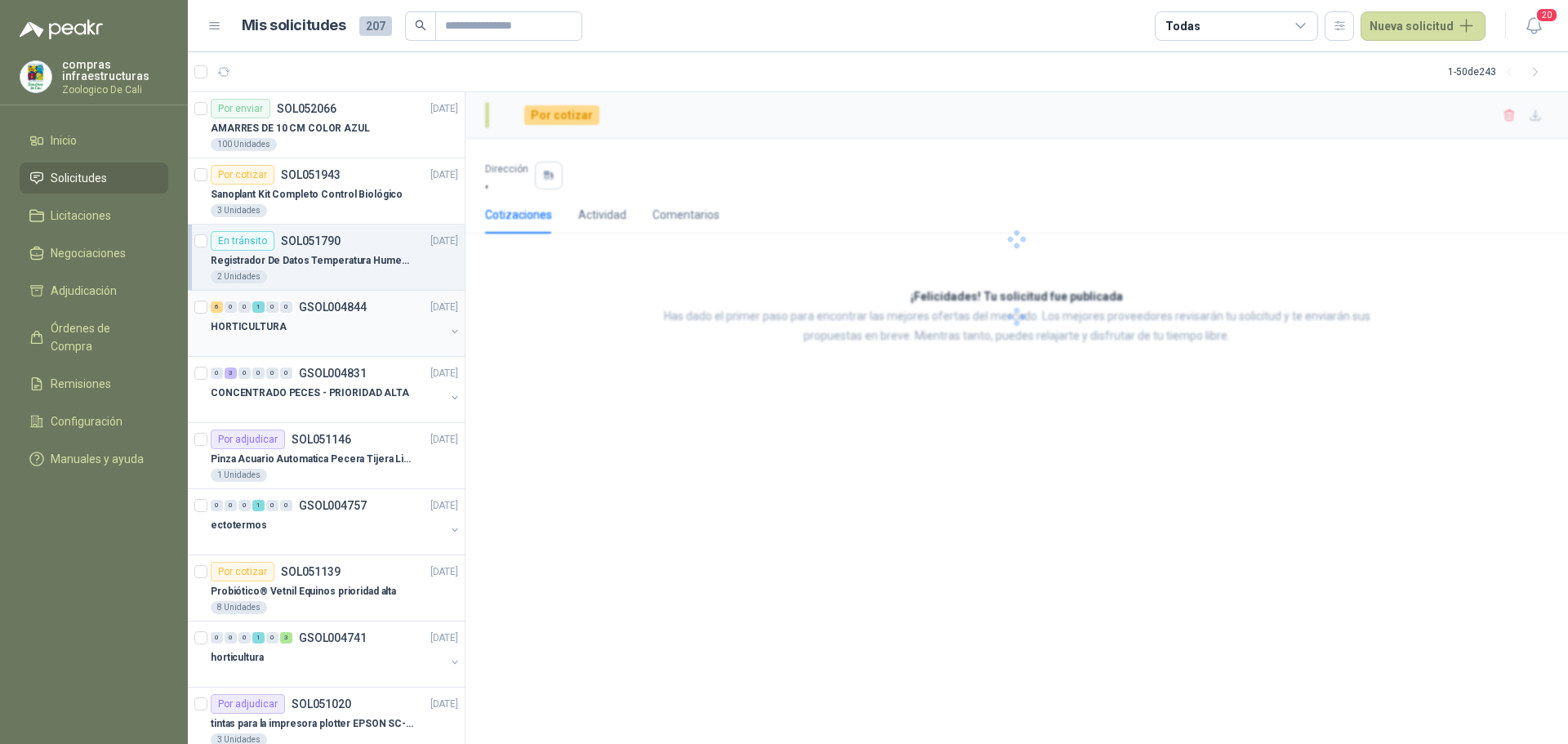
click at [294, 328] on div "HORTICULTURA" at bounding box center [327, 327] width 234 height 20
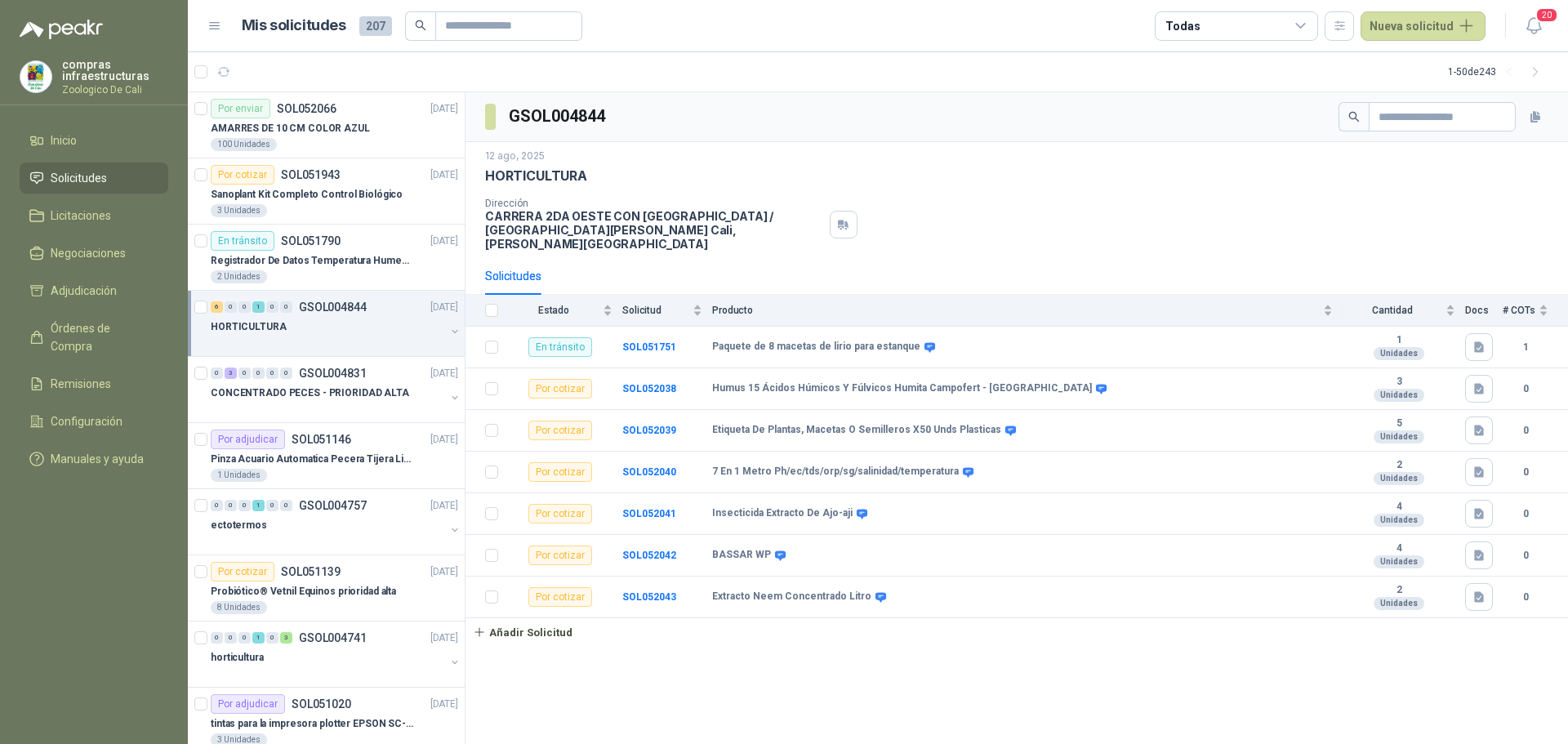
drag, startPoint x: 125, startPoint y: 164, endPoint x: 124, endPoint y: 175, distance: 11.0
click at [125, 165] on ul "Inicio Solicitudes Licitaciones Negociaciones Adjudicación Órdenes de Compra Re…" at bounding box center [94, 303] width 188 height 356
click at [120, 194] on ul "Inicio Solicitudes Licitaciones Negociaciones Adjudicación Órdenes de Compra Re…" at bounding box center [94, 303] width 188 height 356
click at [126, 207] on li "Licitaciones" at bounding box center [93, 216] width 129 height 18
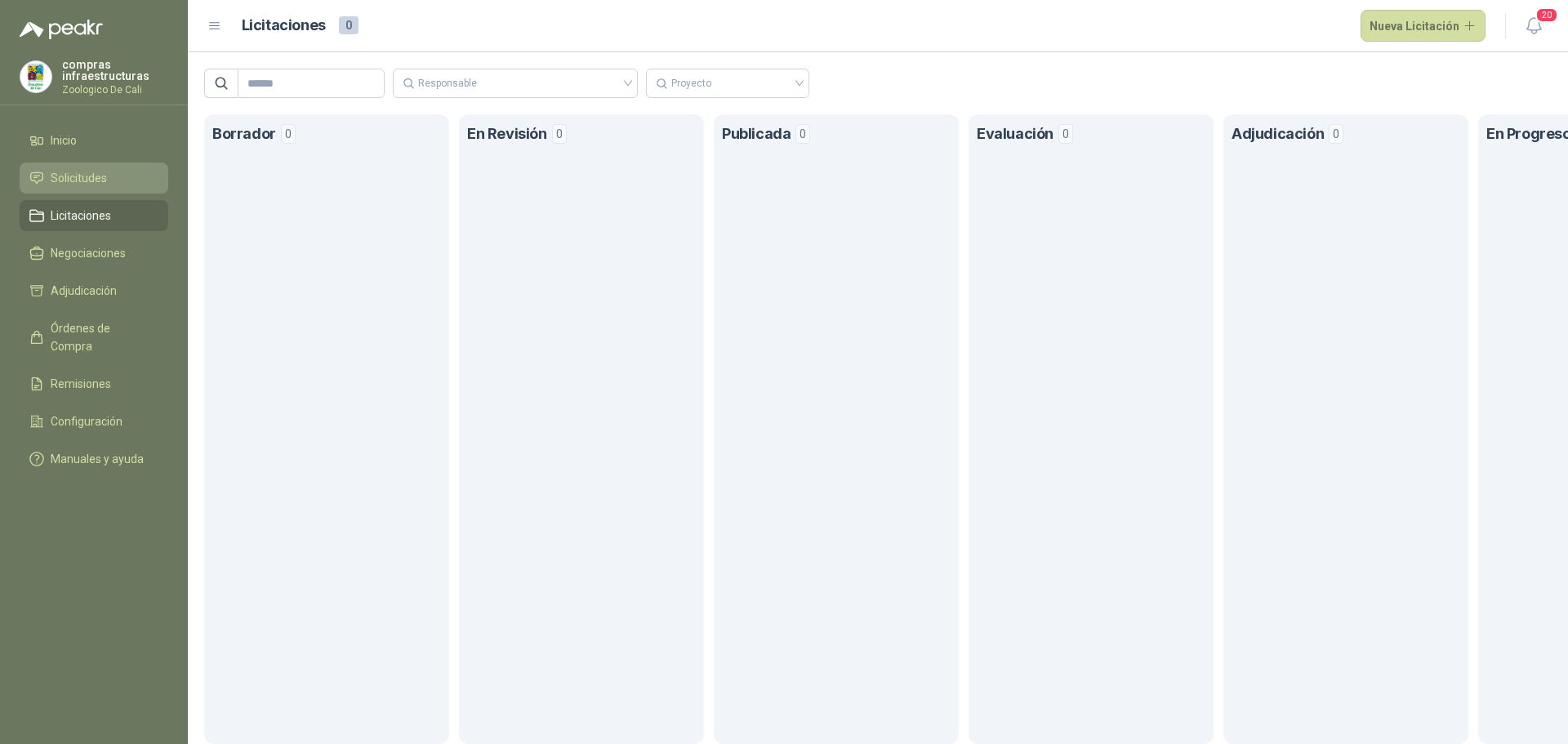
click at [127, 181] on li "Solicitudes" at bounding box center [93, 178] width 129 height 18
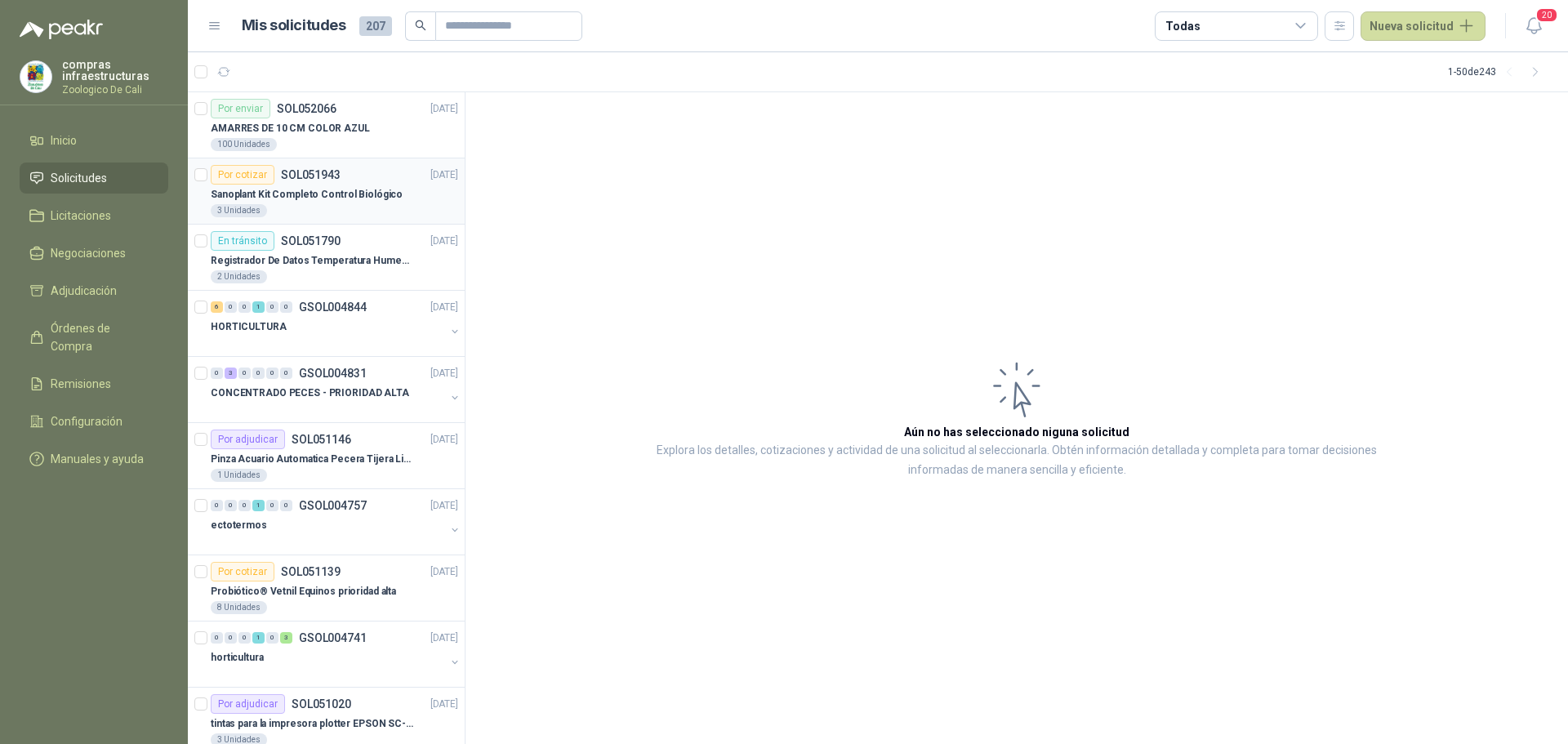
click at [303, 210] on div "3 Unidades" at bounding box center [334, 210] width 248 height 13
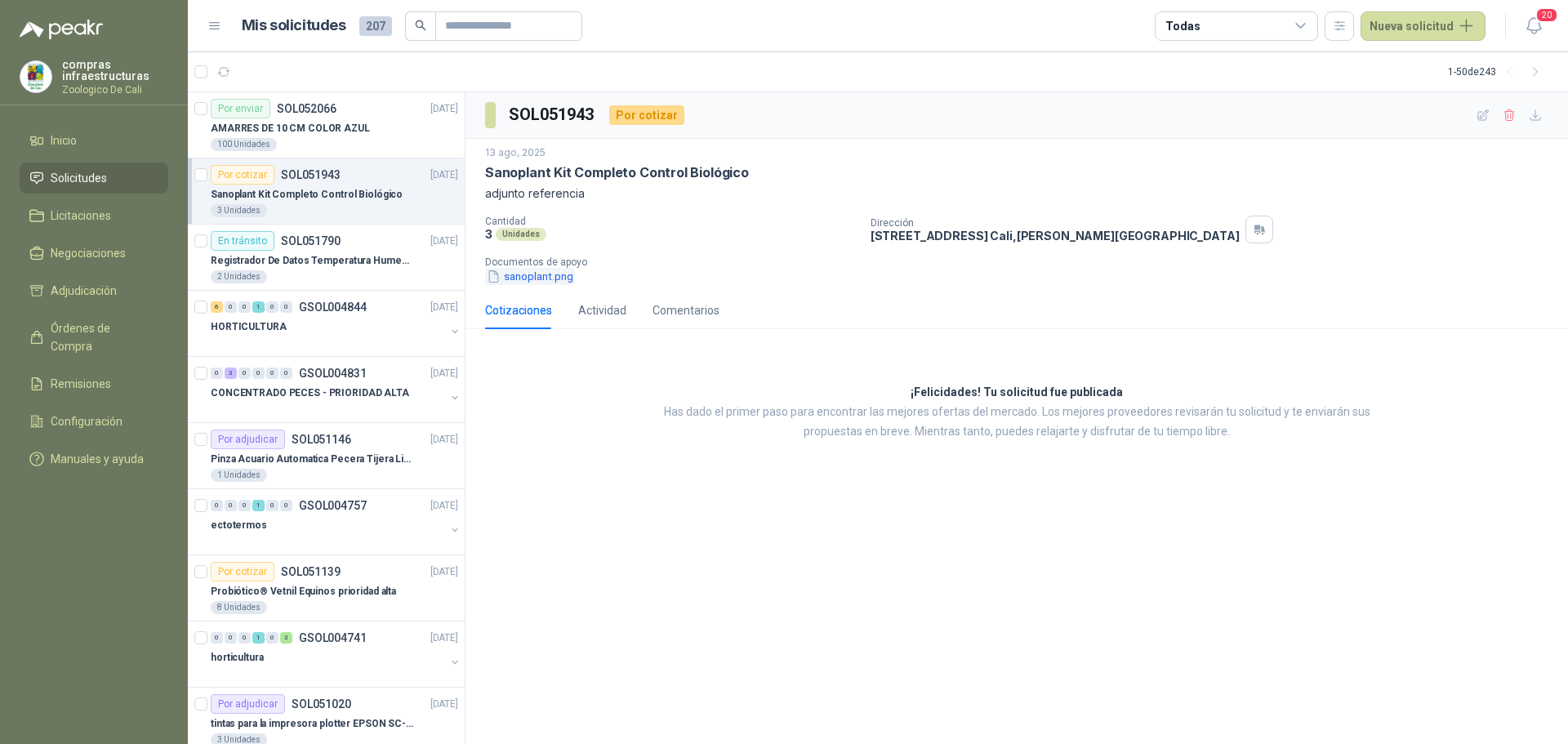
click at [547, 278] on button "sanoplant.png" at bounding box center [530, 276] width 90 height 17
